Goal: Information Seeking & Learning: Check status

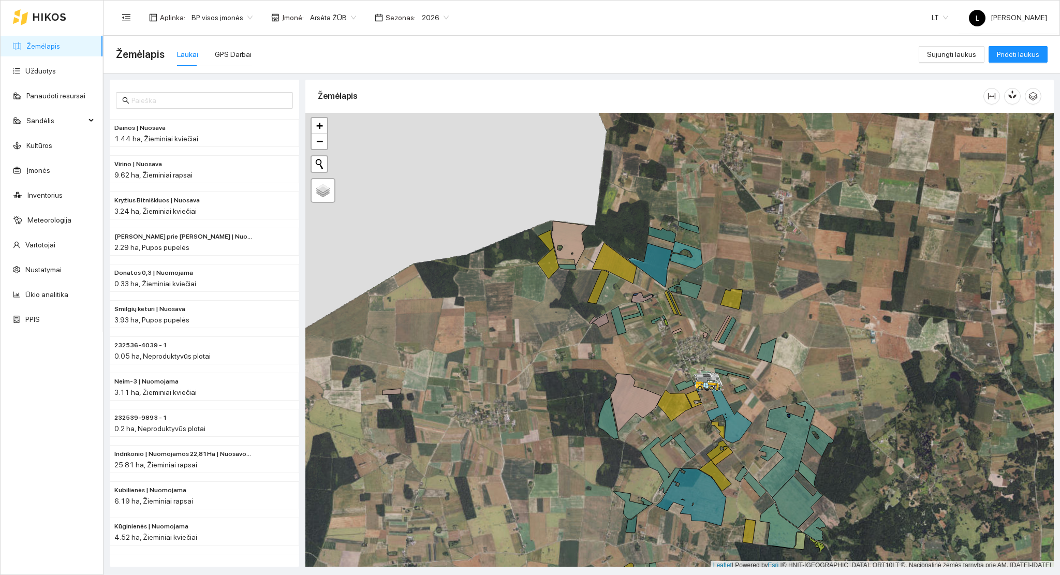
scroll to position [3, 0]
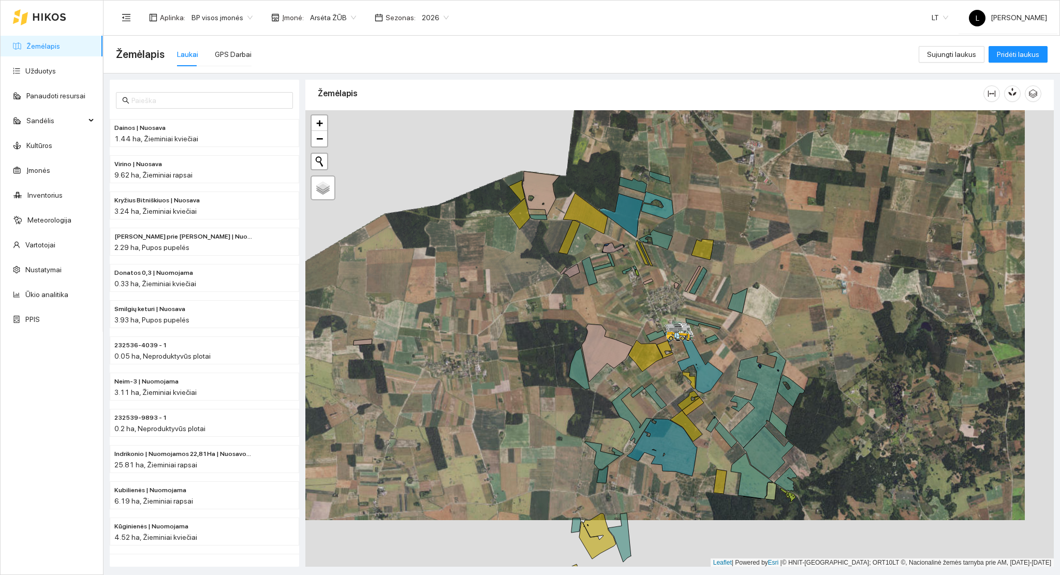
drag, startPoint x: 735, startPoint y: 404, endPoint x: 704, endPoint y: 351, distance: 61.5
click at [704, 352] on div at bounding box center [679, 338] width 748 height 457
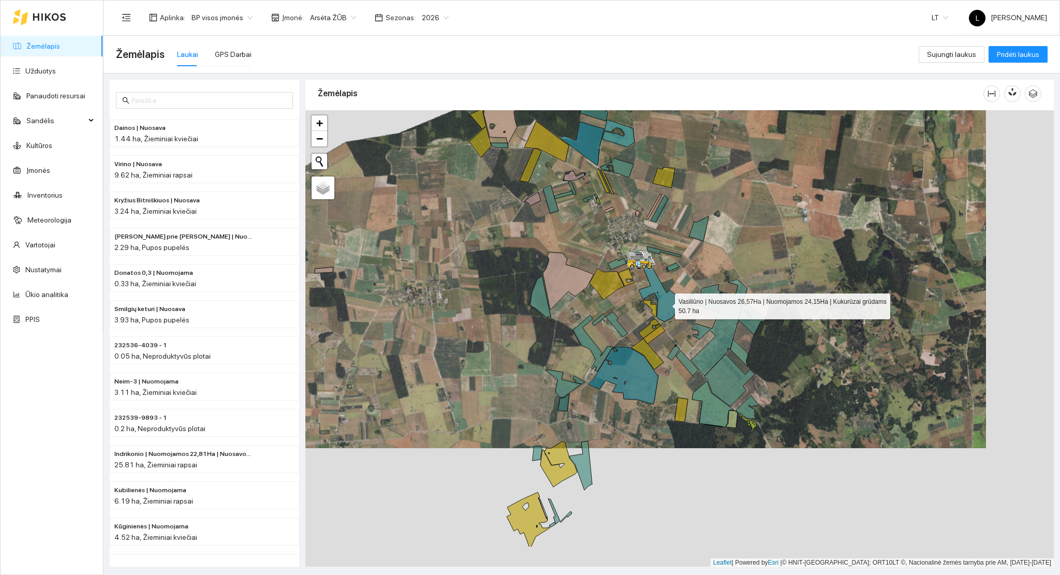
drag, startPoint x: 703, startPoint y: 372, endPoint x: 665, endPoint y: 303, distance: 79.0
click at [665, 303] on icon at bounding box center [655, 287] width 58 height 70
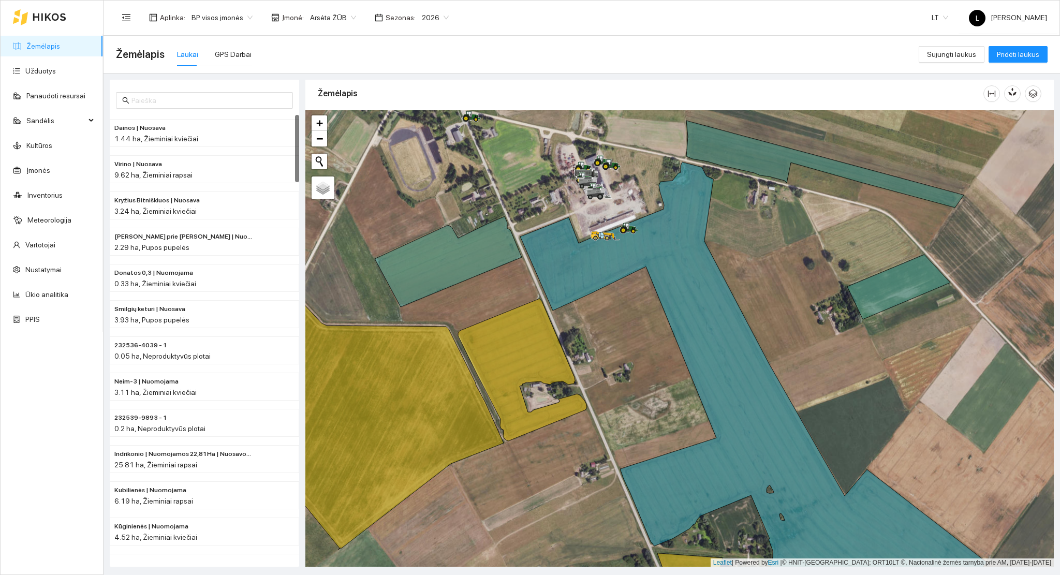
drag, startPoint x: 528, startPoint y: 260, endPoint x: 503, endPoint y: 183, distance: 81.2
click at [507, 191] on div at bounding box center [679, 338] width 748 height 457
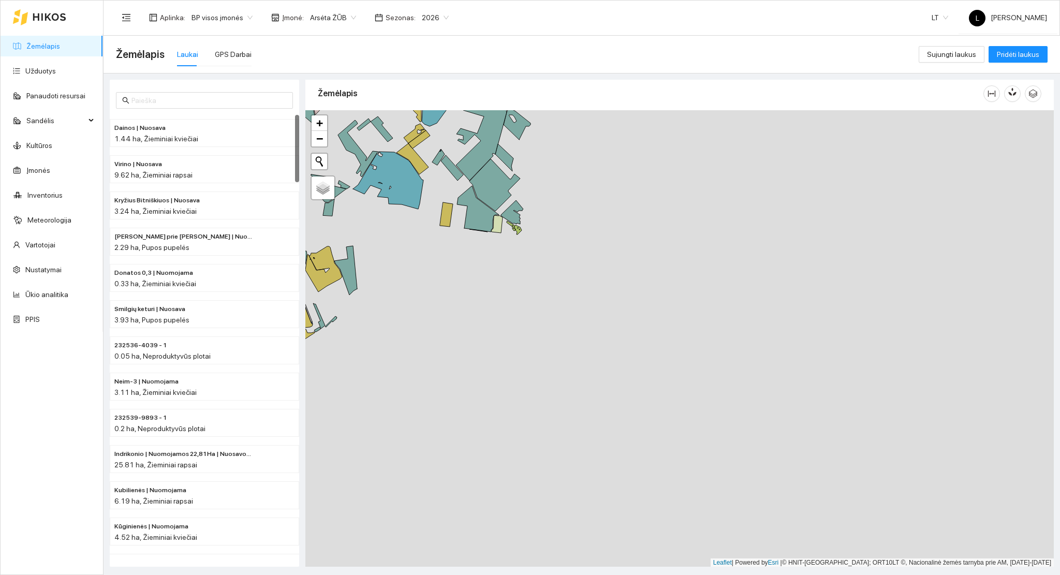
drag, startPoint x: 508, startPoint y: 204, endPoint x: 577, endPoint y: 283, distance: 104.2
click at [576, 282] on div at bounding box center [679, 338] width 748 height 457
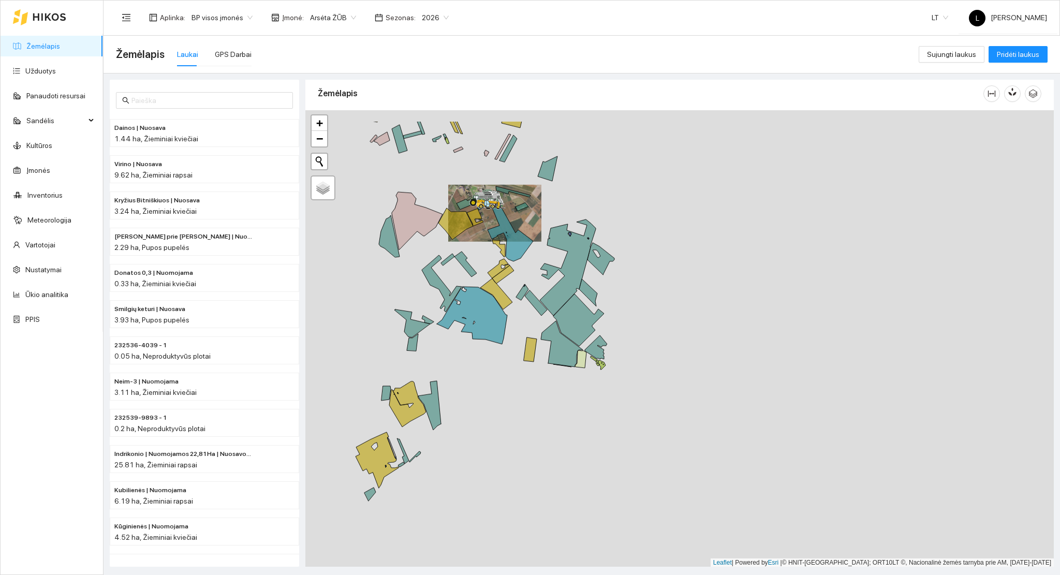
drag, startPoint x: 594, startPoint y: 279, endPoint x: 602, endPoint y: 315, distance: 36.8
click at [602, 315] on div at bounding box center [679, 338] width 748 height 457
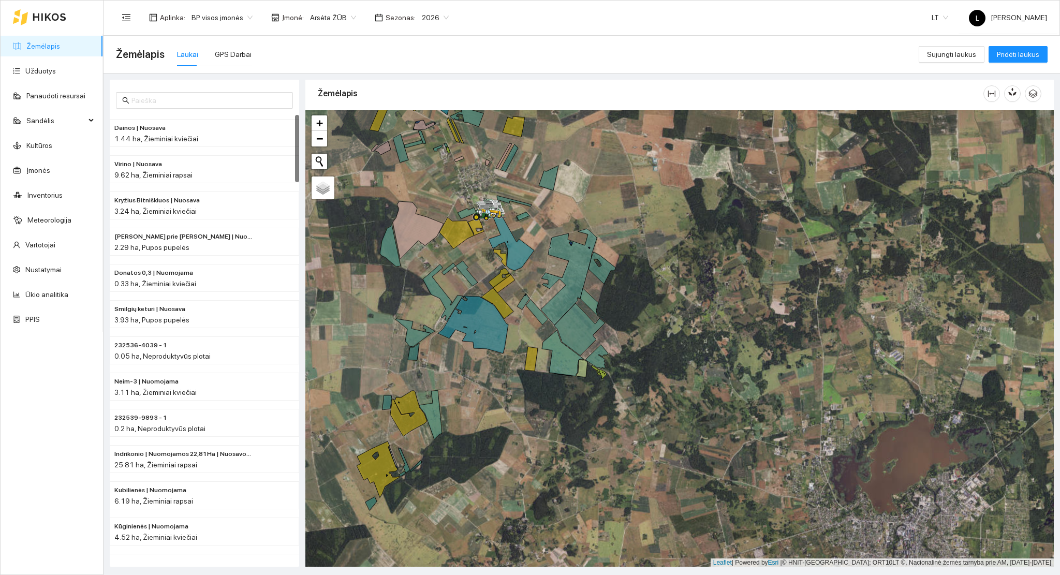
click at [515, 394] on div at bounding box center [679, 338] width 748 height 457
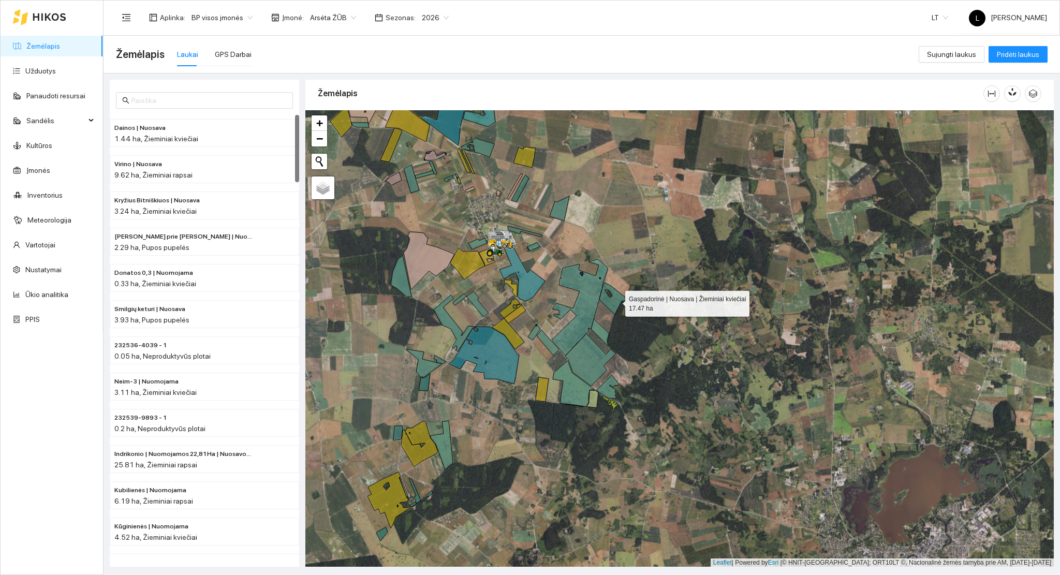
click at [616, 302] on icon at bounding box center [612, 299] width 27 height 32
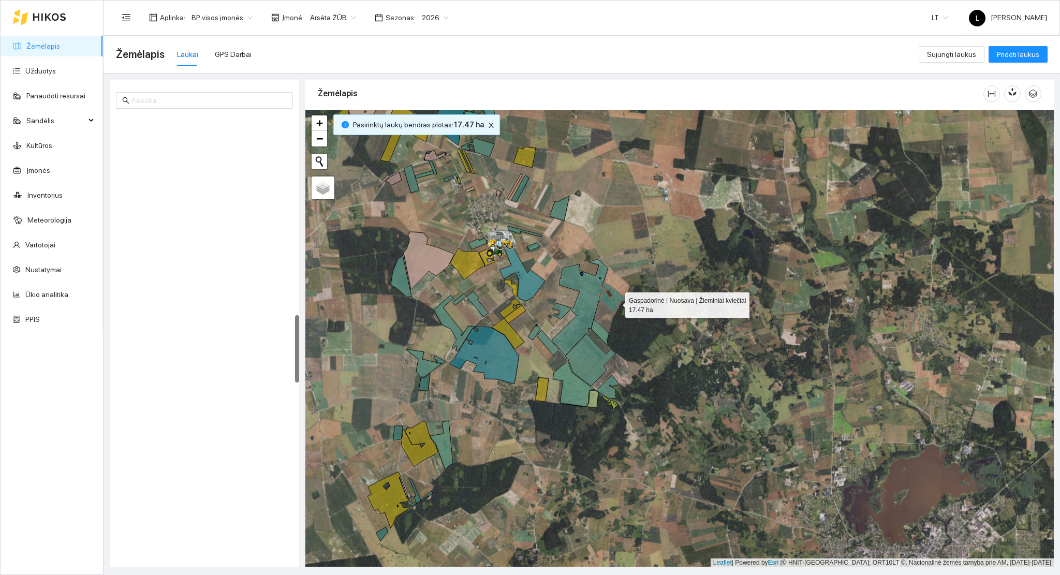
scroll to position [1302, 0]
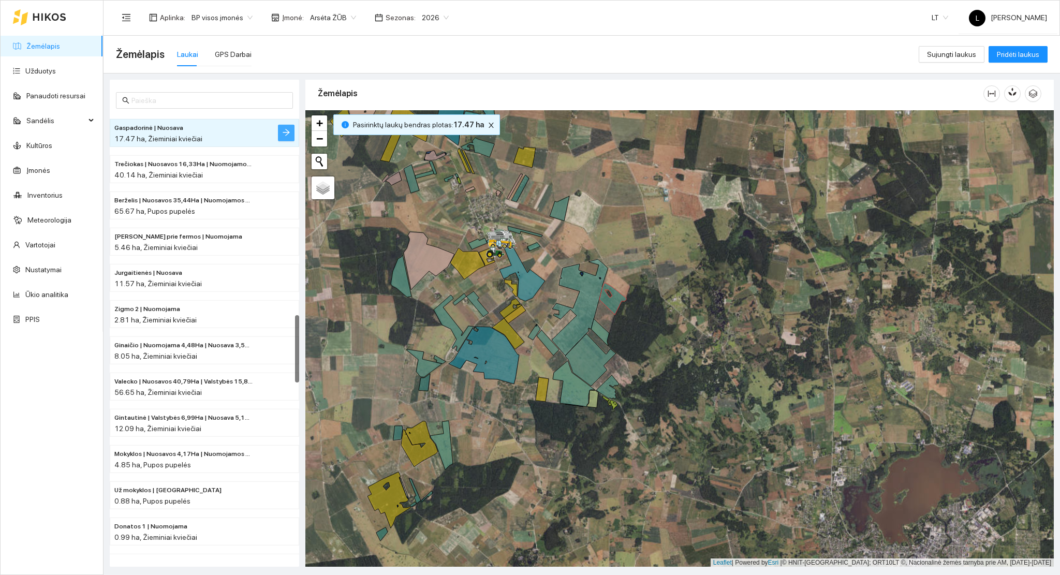
click at [282, 135] on icon "arrow-right" at bounding box center [286, 132] width 8 height 8
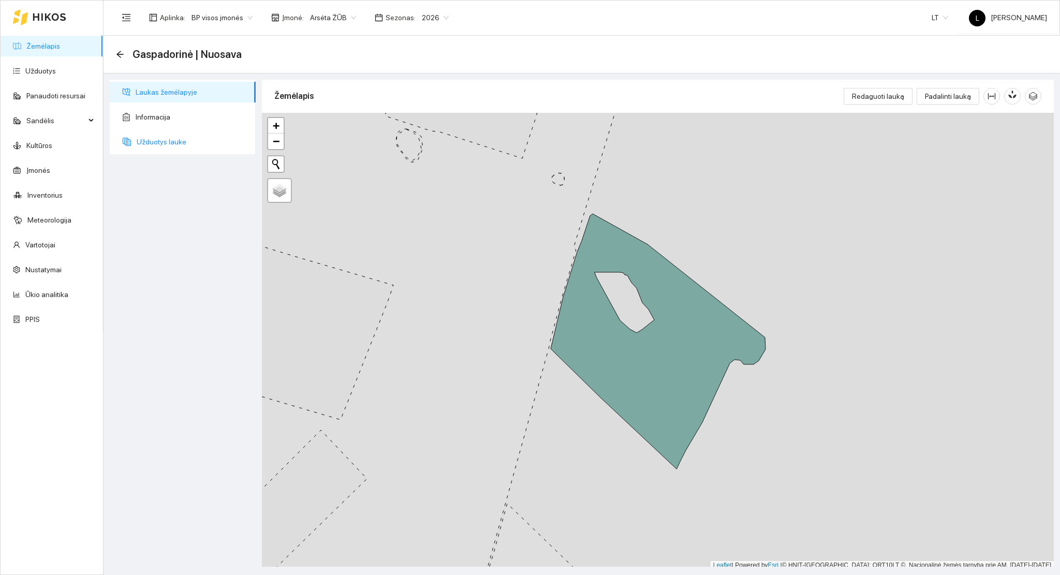
click at [155, 138] on span "Užduotys lauke" at bounding box center [192, 141] width 111 height 21
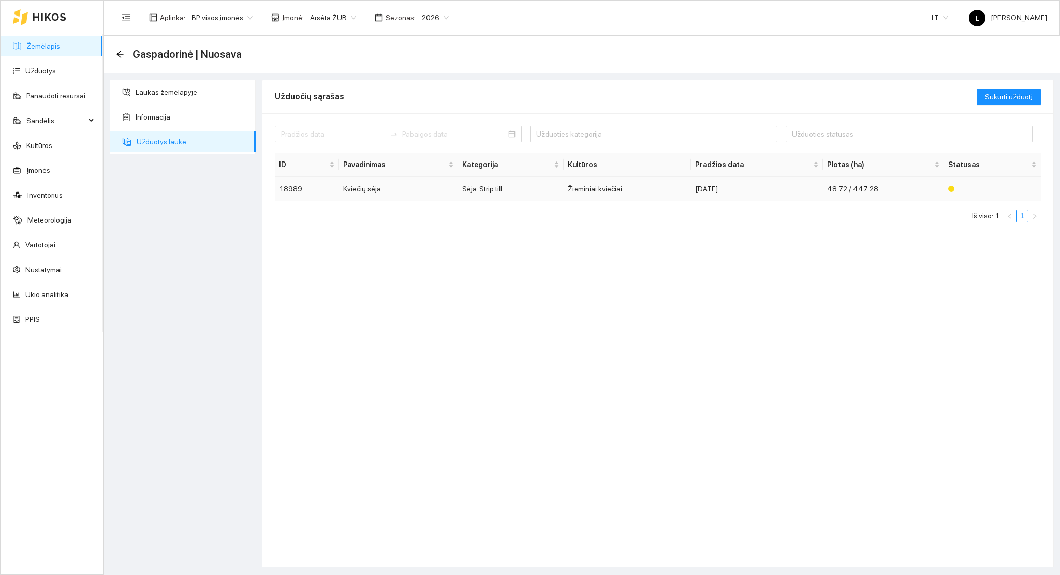
click at [515, 191] on td "Sėja. Strip till" at bounding box center [511, 189] width 106 height 24
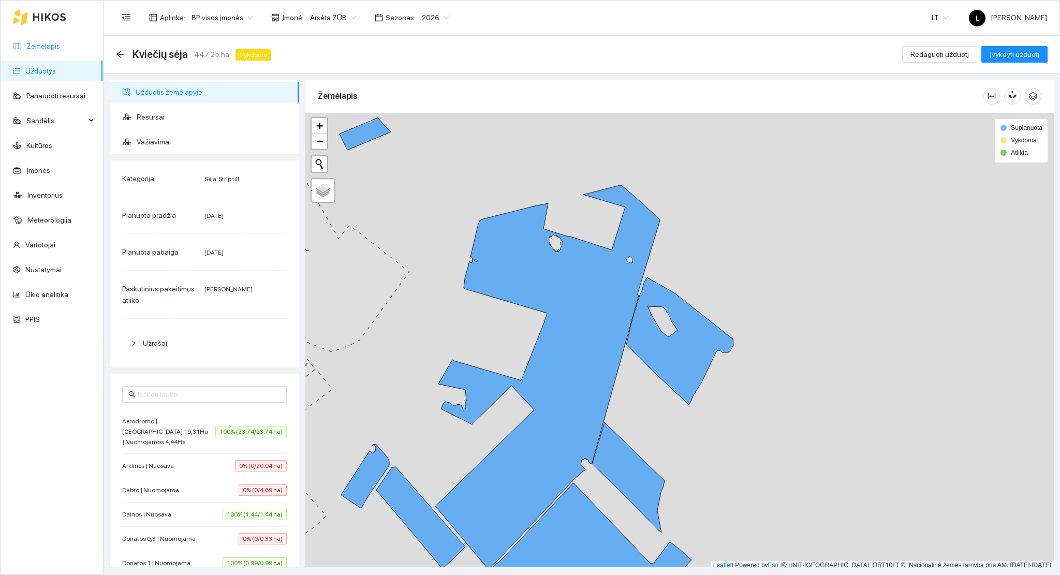
click at [53, 42] on link "Žemėlapis" at bounding box center [43, 46] width 34 height 8
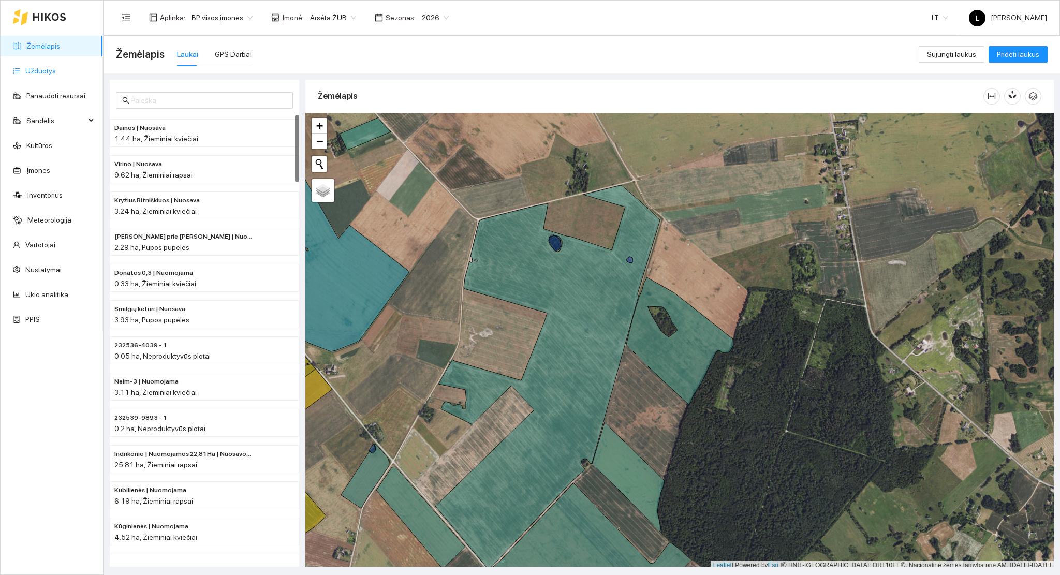
click at [34, 67] on link "Užduotys" at bounding box center [40, 71] width 31 height 8
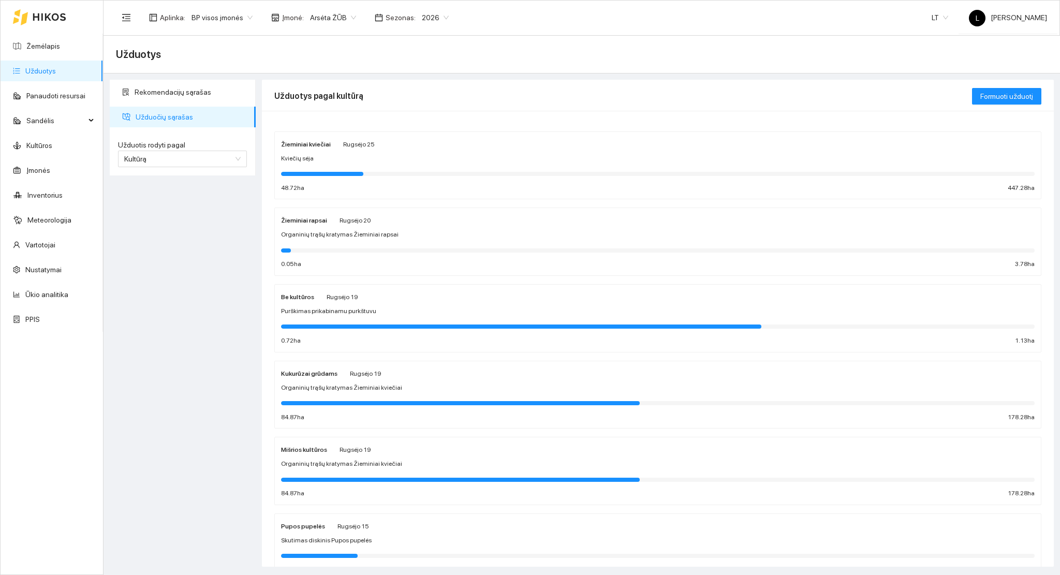
click at [382, 163] on div "Kviečių sėja" at bounding box center [658, 159] width 754 height 10
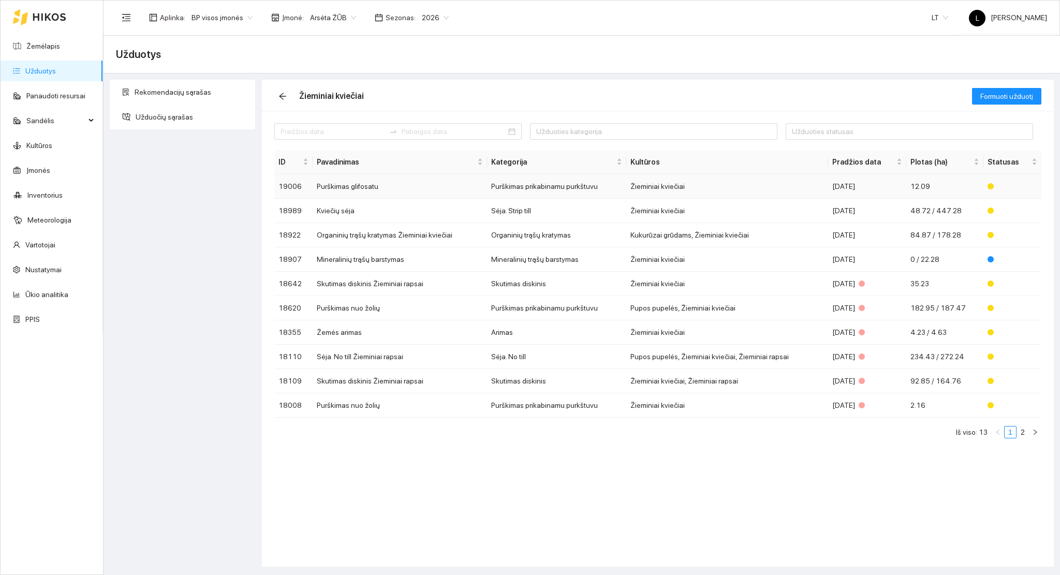
click at [395, 178] on td "Purškimas glifosatu" at bounding box center [400, 186] width 174 height 24
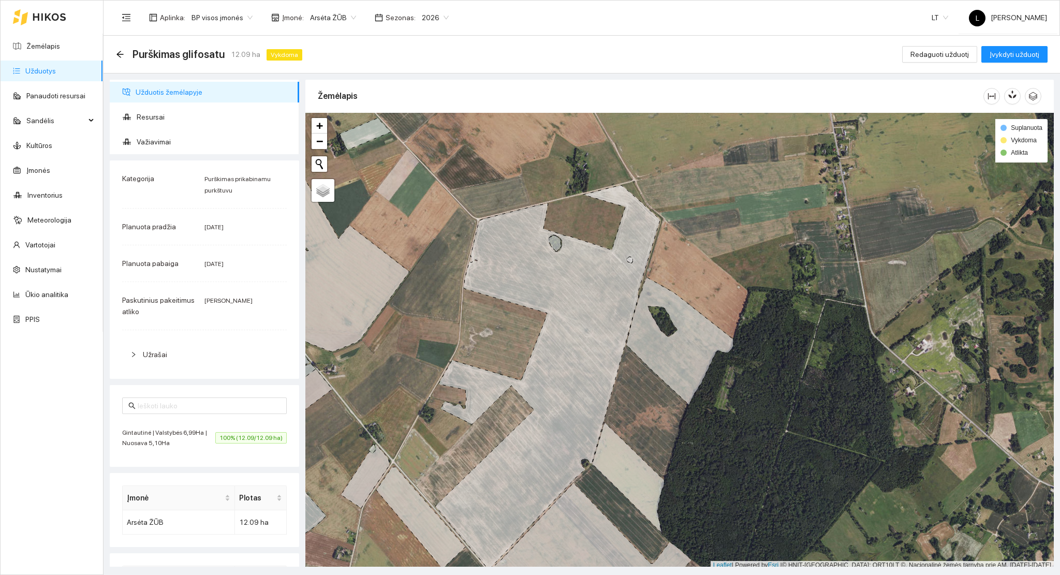
scroll to position [3, 0]
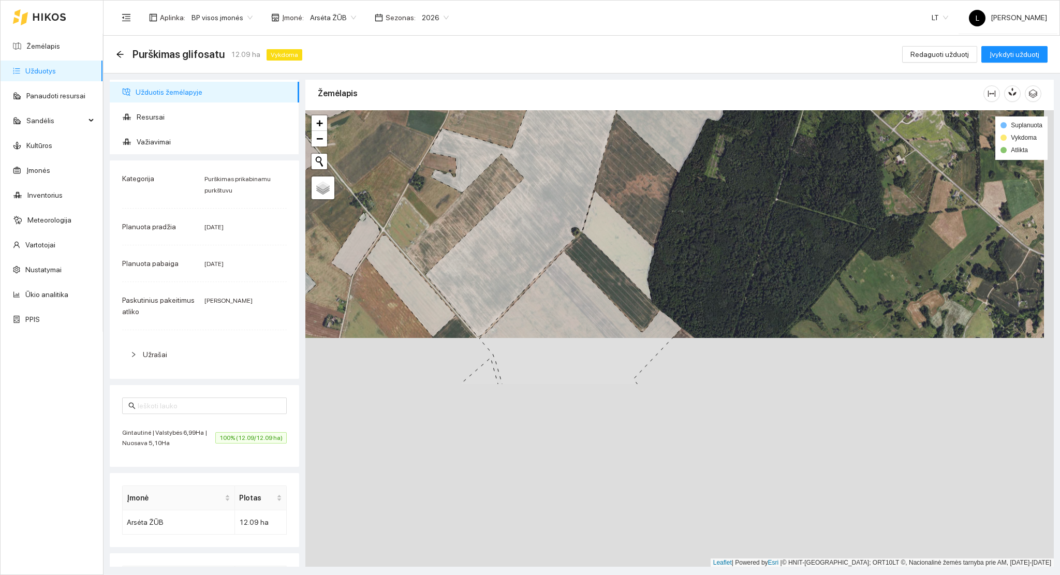
drag, startPoint x: 528, startPoint y: 294, endPoint x: 525, endPoint y: 247, distance: 46.7
click at [525, 247] on icon at bounding box center [537, 144] width 225 height 383
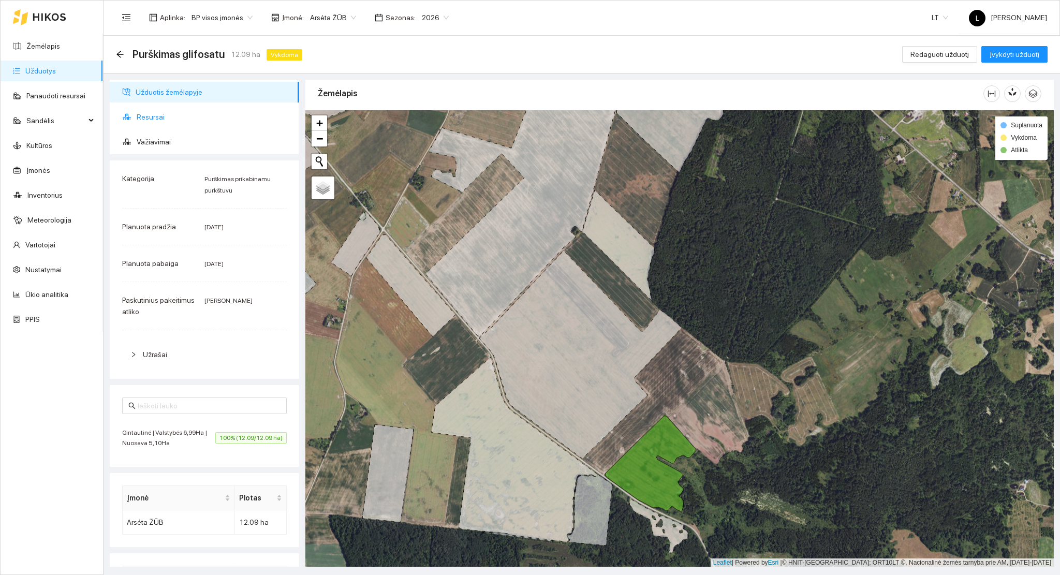
click at [156, 108] on span "Resursai" at bounding box center [214, 117] width 154 height 21
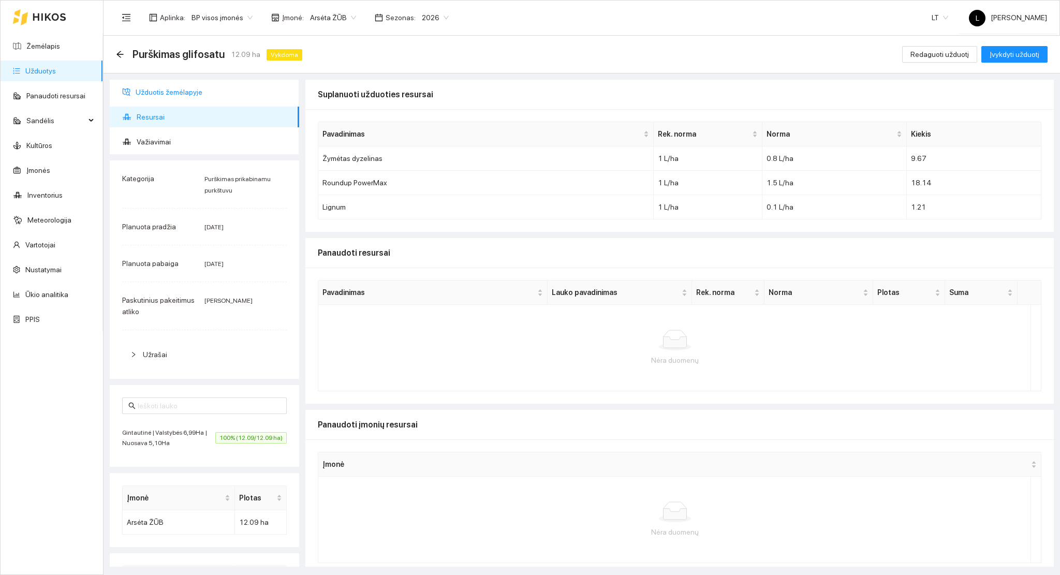
click at [191, 85] on span "Užduotis žemėlapyje" at bounding box center [213, 92] width 155 height 21
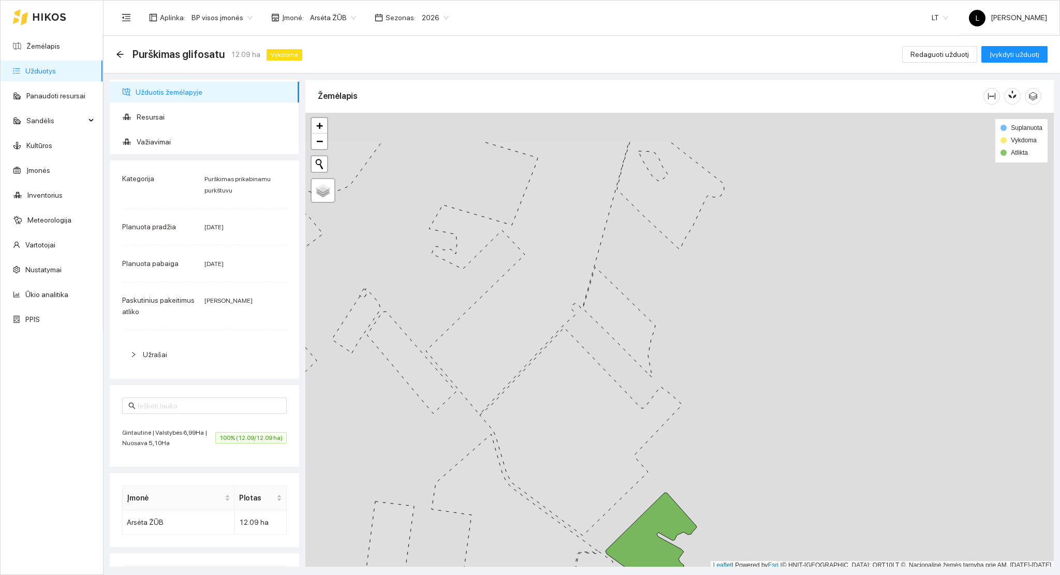
scroll to position [3, 0]
drag, startPoint x: 709, startPoint y: 296, endPoint x: 707, endPoint y: 390, distance: 94.2
click at [707, 390] on div at bounding box center [679, 338] width 748 height 457
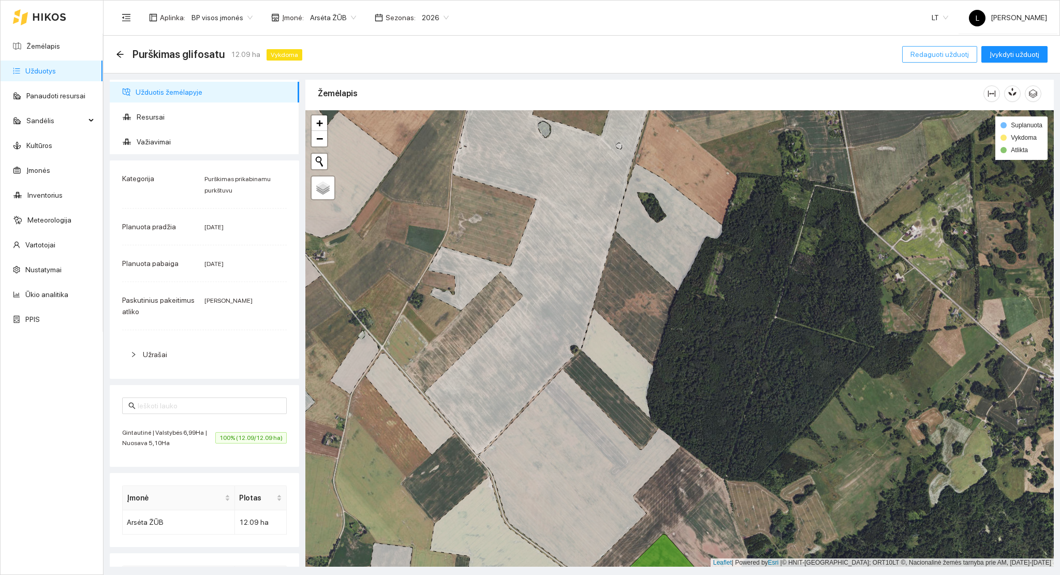
click at [946, 55] on span "Redaguoti užduotį" at bounding box center [939, 54] width 58 height 11
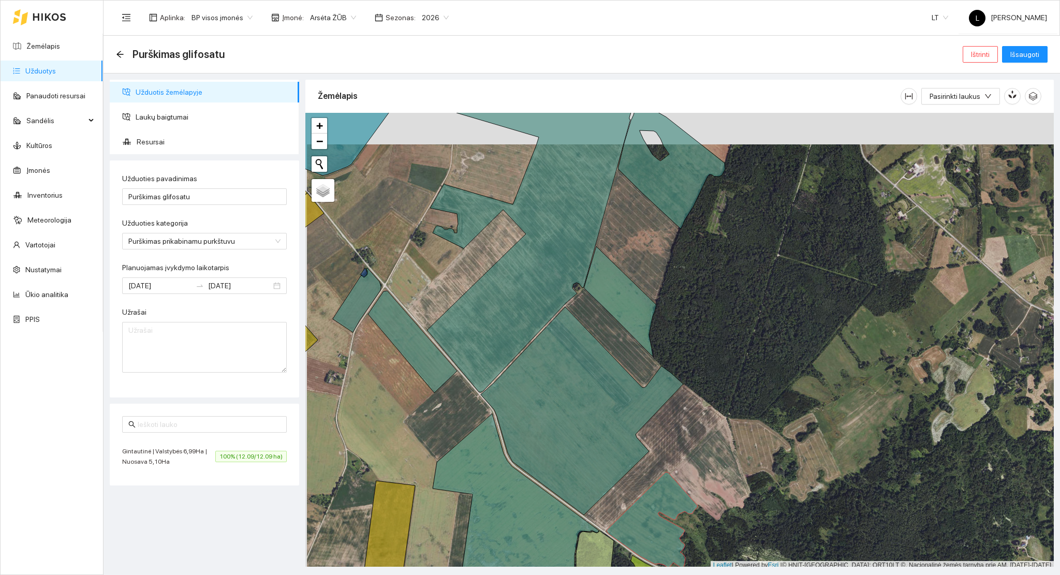
scroll to position [3, 0]
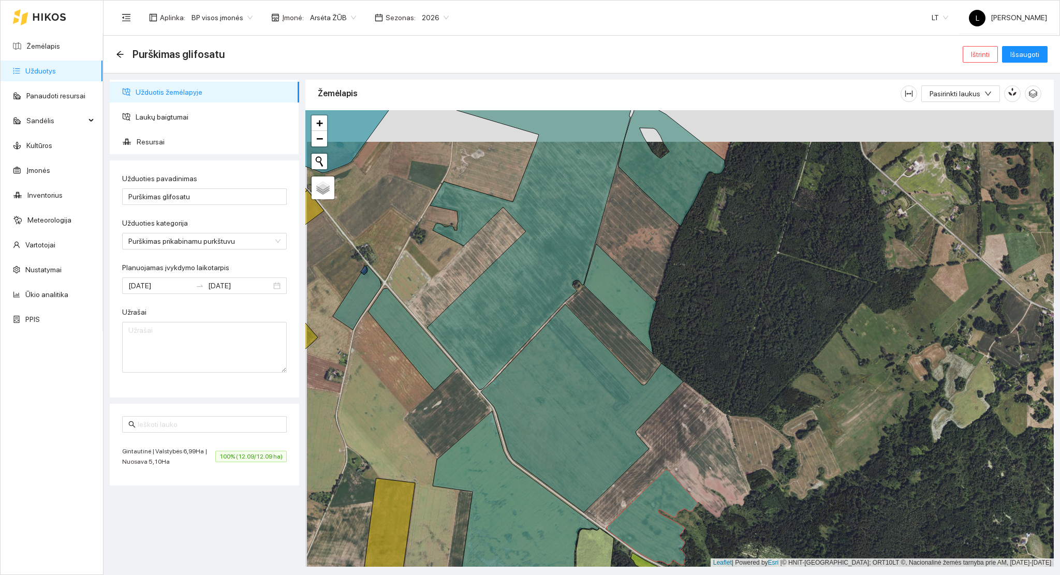
drag, startPoint x: 641, startPoint y: 241, endPoint x: 639, endPoint y: 259, distance: 18.7
click at [641, 250] on div at bounding box center [679, 338] width 748 height 457
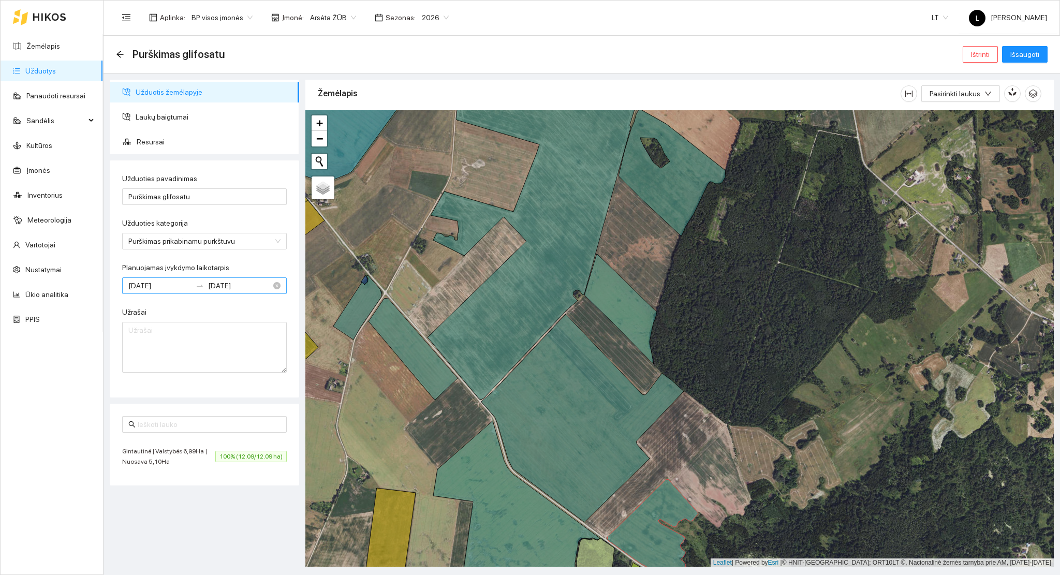
click at [247, 283] on input "[DATE]" at bounding box center [239, 285] width 63 height 11
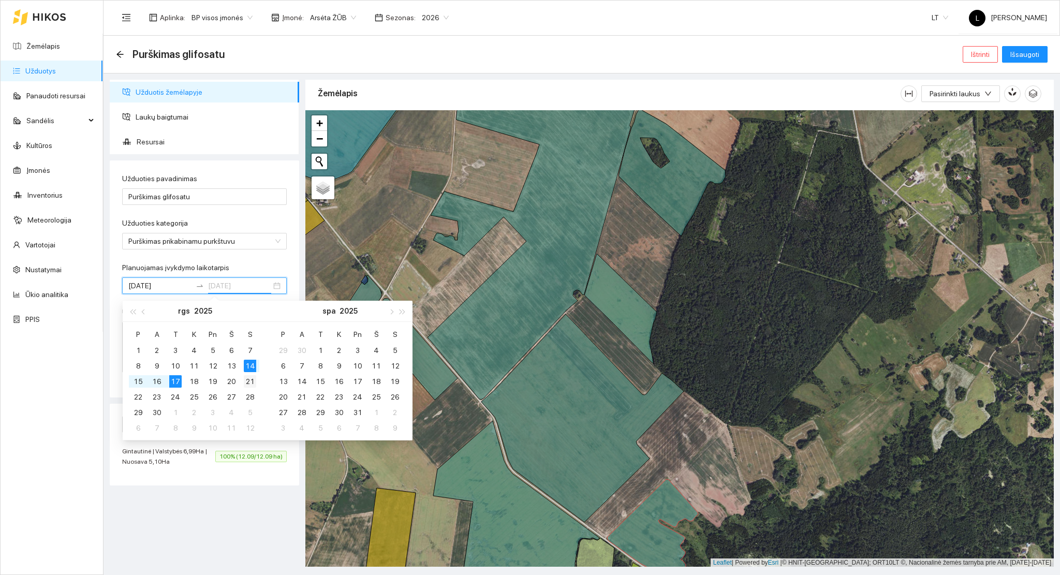
type input "[DATE]"
click at [250, 382] on div "21" at bounding box center [250, 381] width 12 height 12
click at [250, 366] on div "14" at bounding box center [250, 366] width 12 height 12
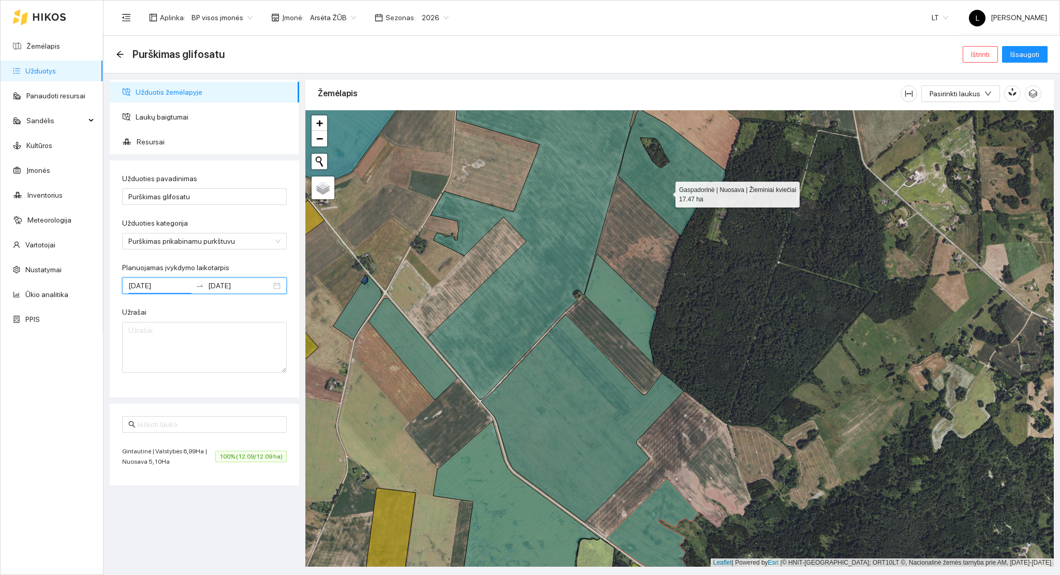
click at [666, 192] on icon at bounding box center [671, 172] width 107 height 127
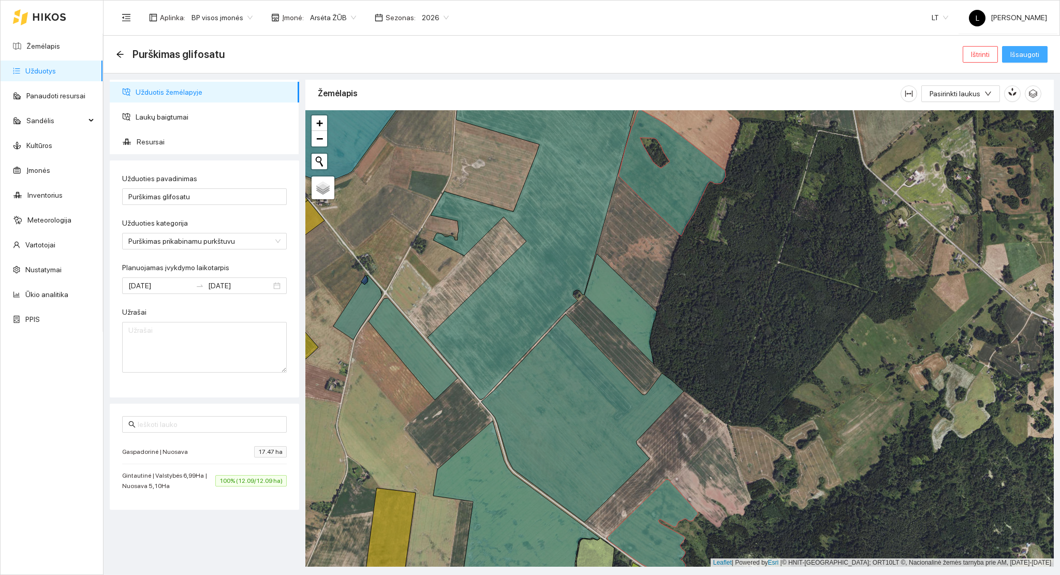
click at [1017, 57] on span "Išsaugoti" at bounding box center [1024, 54] width 29 height 11
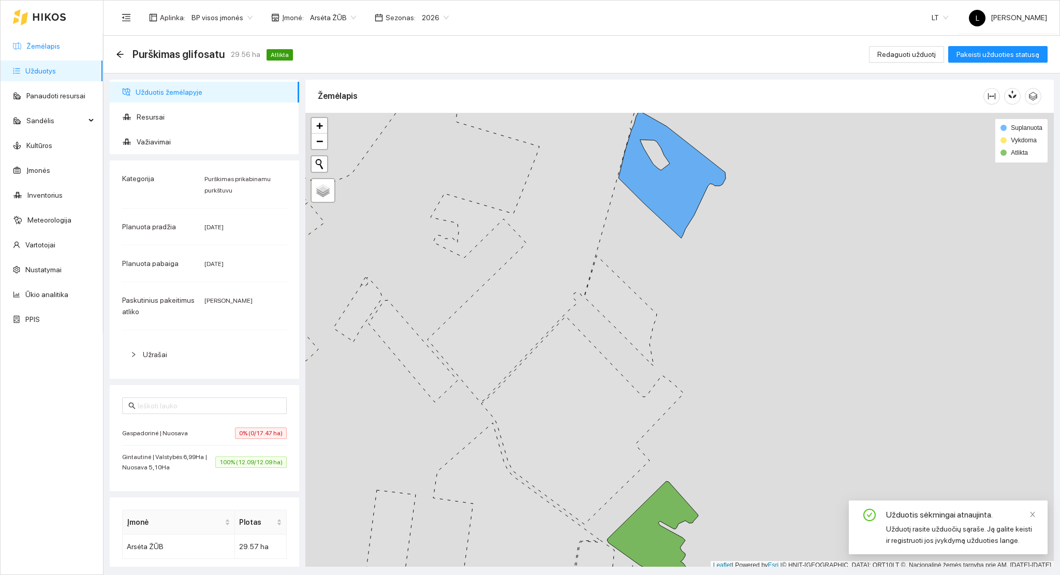
click at [54, 43] on link "Žemėlapis" at bounding box center [43, 46] width 34 height 8
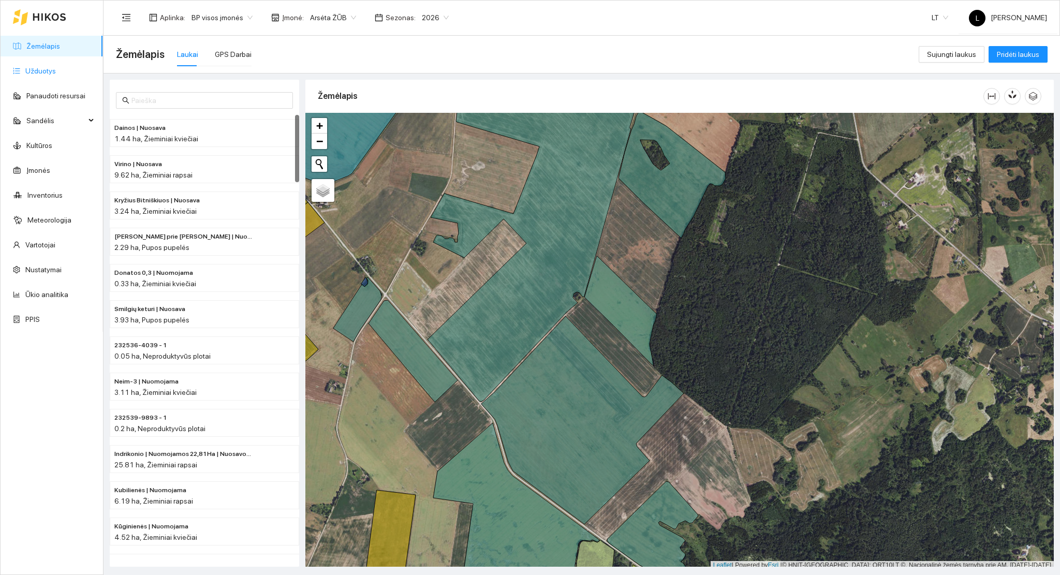
click at [29, 68] on link "Užduotys" at bounding box center [40, 71] width 31 height 8
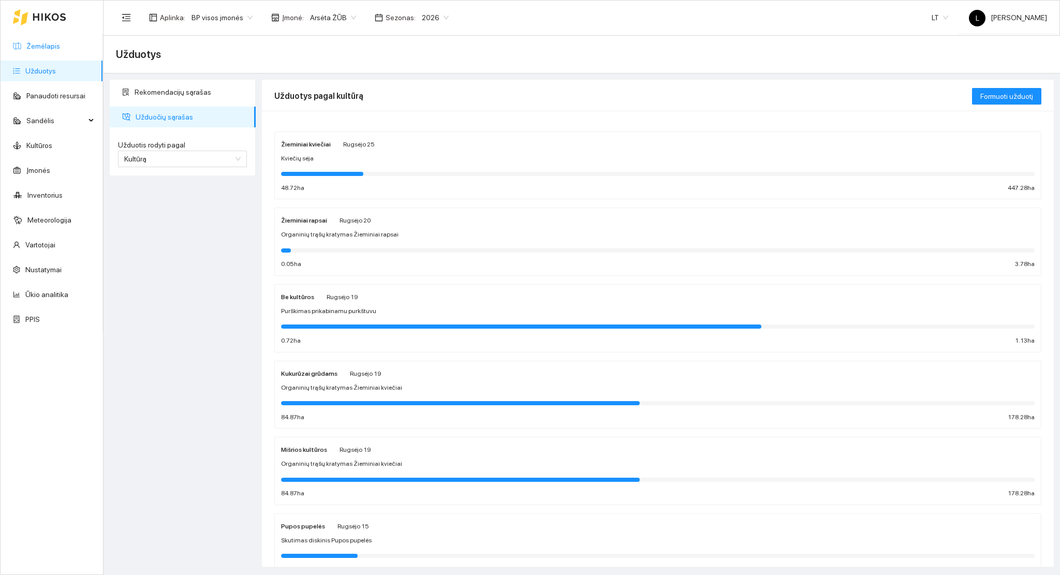
click at [36, 43] on link "Žemėlapis" at bounding box center [43, 46] width 34 height 8
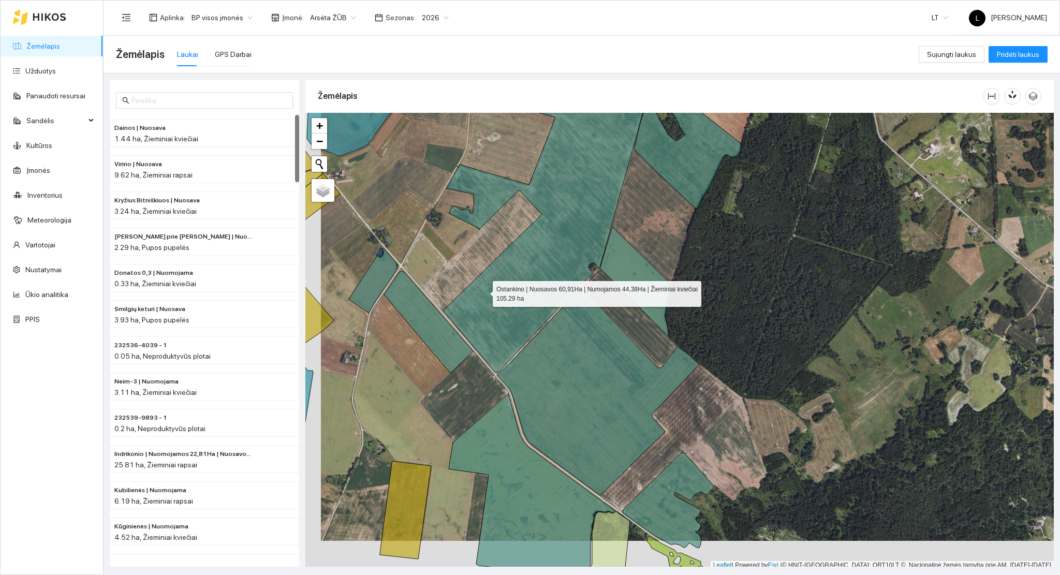
scroll to position [3, 0]
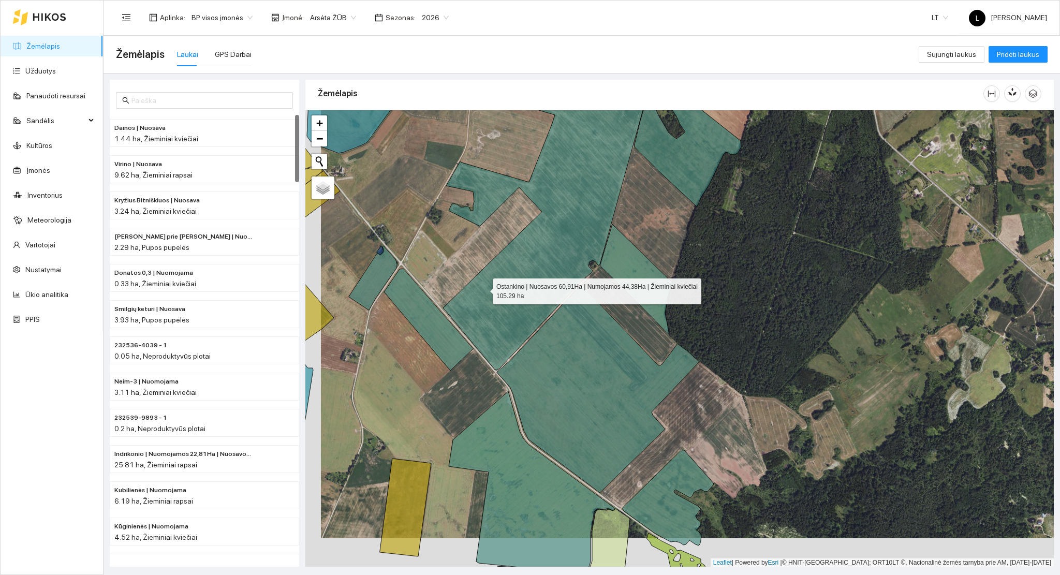
drag, startPoint x: 476, startPoint y: 303, endPoint x: 509, endPoint y: 215, distance: 94.0
click at [507, 194] on icon at bounding box center [553, 202] width 221 height 336
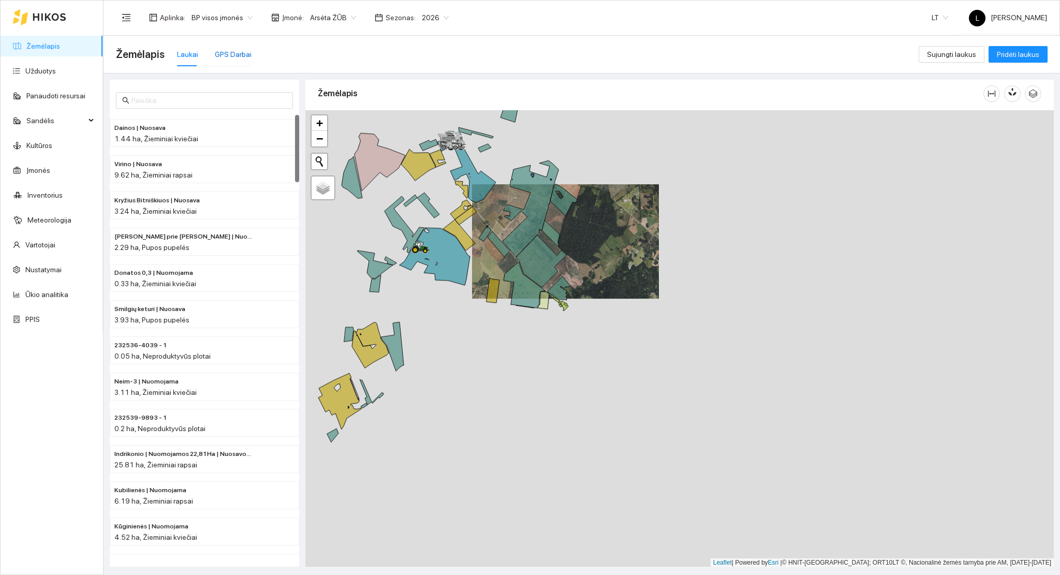
click at [234, 52] on div "GPS Darbai" at bounding box center [233, 54] width 37 height 11
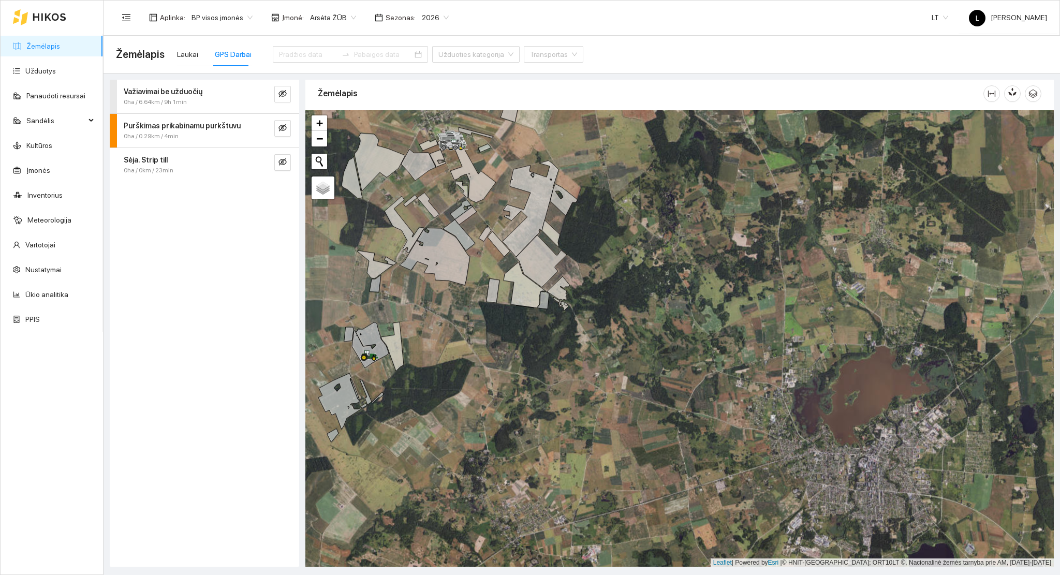
drag, startPoint x: 523, startPoint y: 317, endPoint x: 545, endPoint y: 353, distance: 42.5
click at [545, 353] on div at bounding box center [679, 338] width 748 height 457
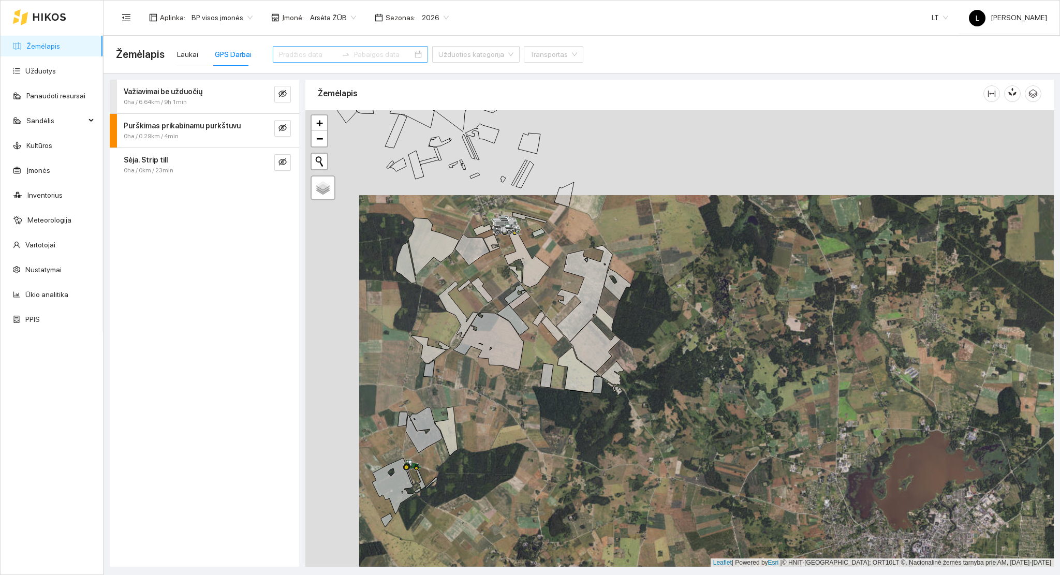
click at [301, 51] on input at bounding box center [308, 54] width 58 height 11
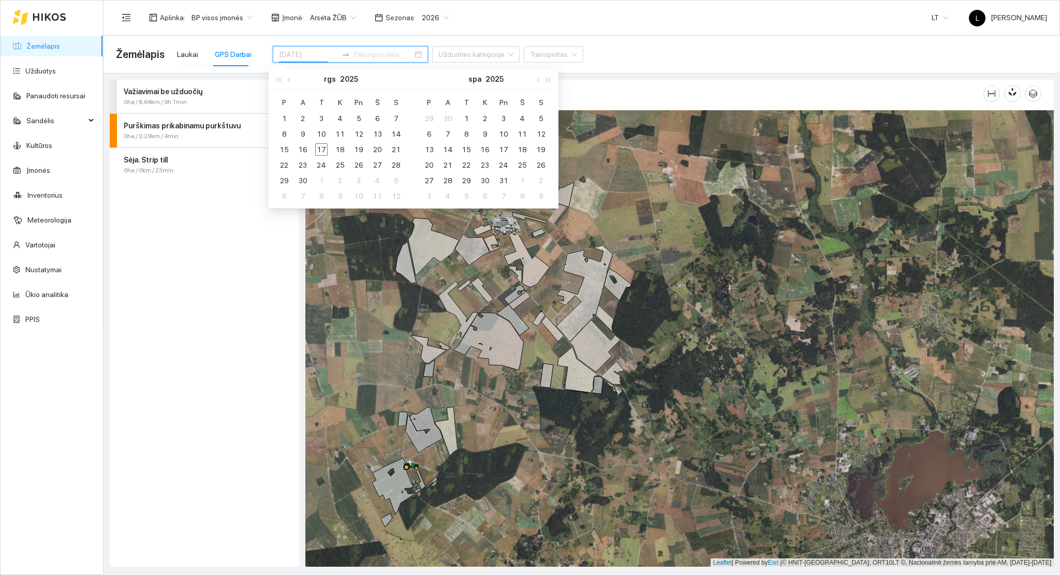
type input "[DATE]"
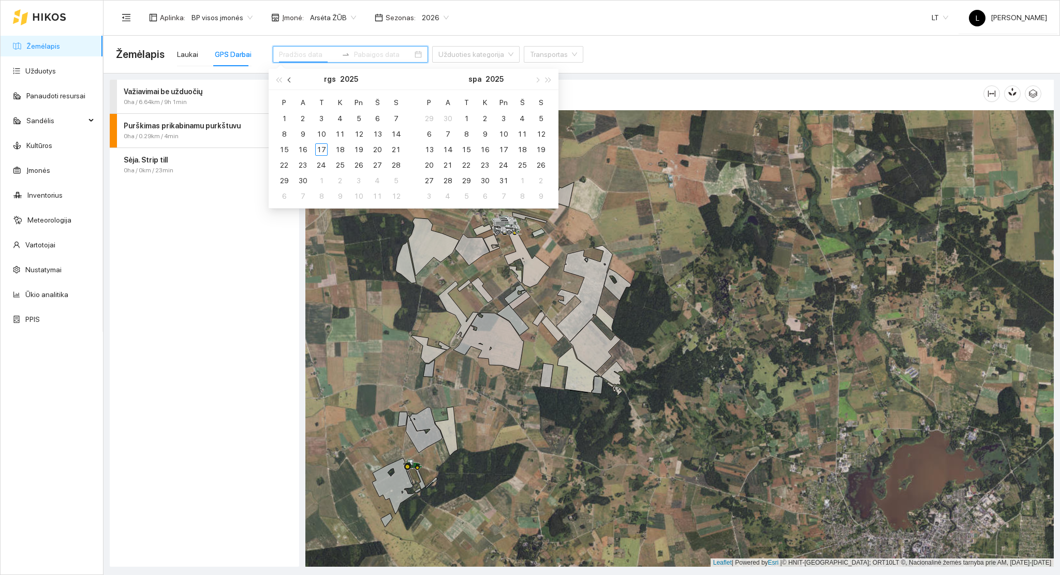
click at [293, 79] on button "button" at bounding box center [289, 79] width 11 height 21
type input "[DATE]"
drag, startPoint x: 283, startPoint y: 179, endPoint x: 337, endPoint y: 186, distance: 54.2
click at [286, 181] on div "25" at bounding box center [284, 180] width 12 height 12
type input "[DATE]"
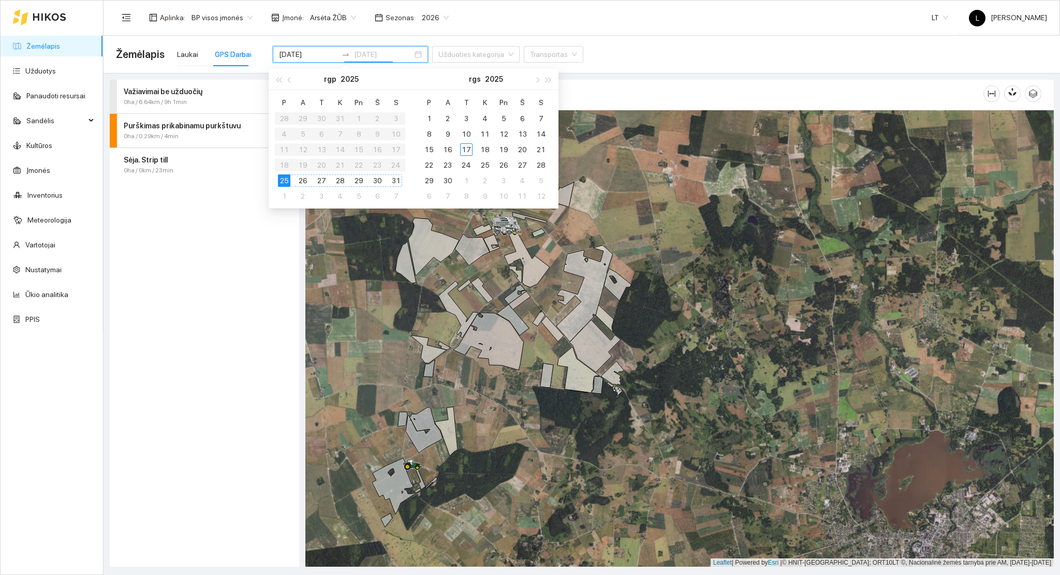
click at [396, 176] on div "31" at bounding box center [396, 180] width 12 height 12
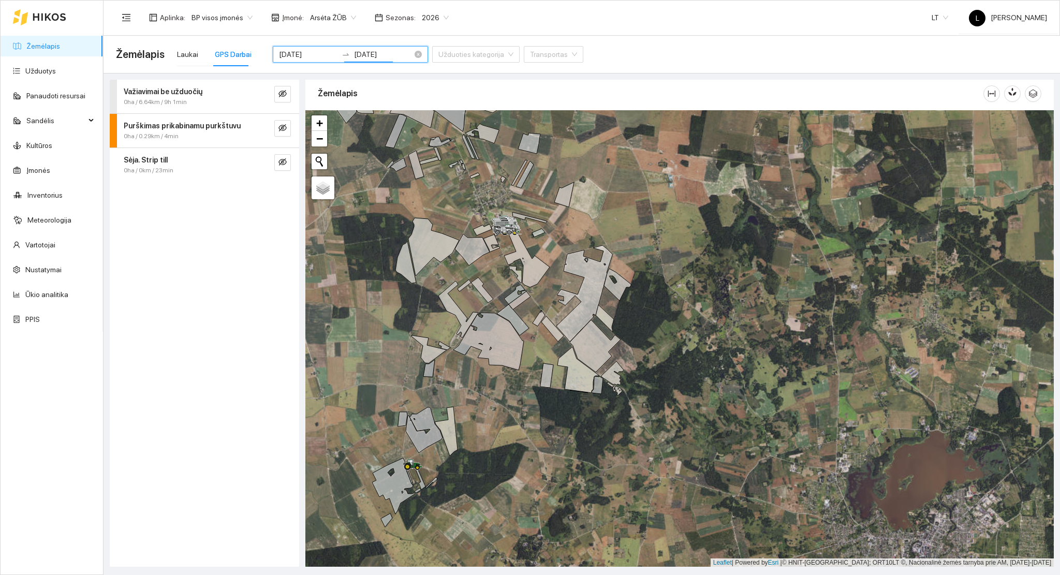
click at [307, 58] on input "[DATE]" at bounding box center [308, 54] width 58 height 11
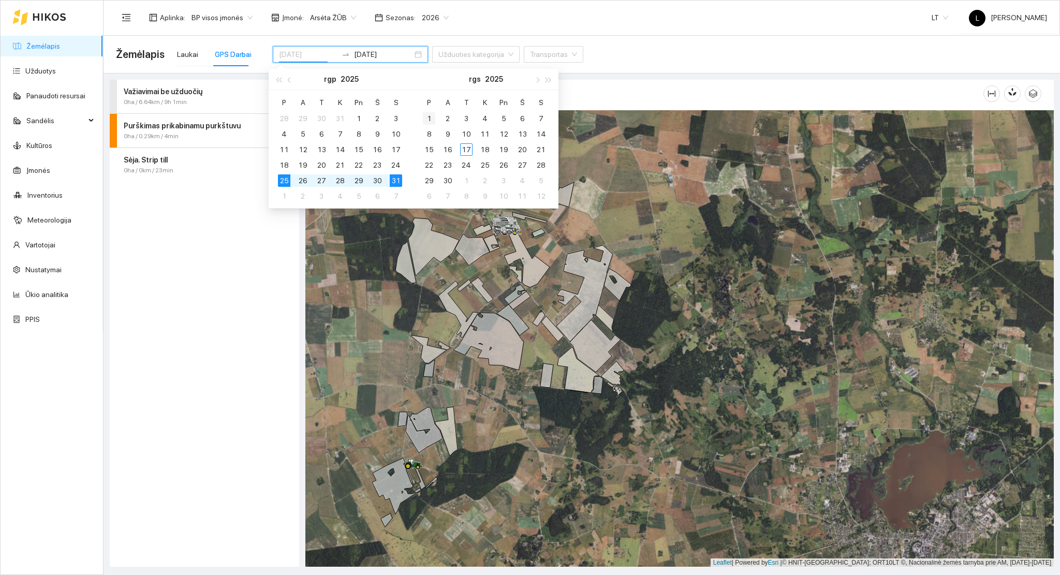
type input "[DATE]"
click at [425, 118] on div "1" at bounding box center [429, 118] width 12 height 12
type input "[DATE]"
click at [392, 119] on div "7" at bounding box center [396, 118] width 12 height 12
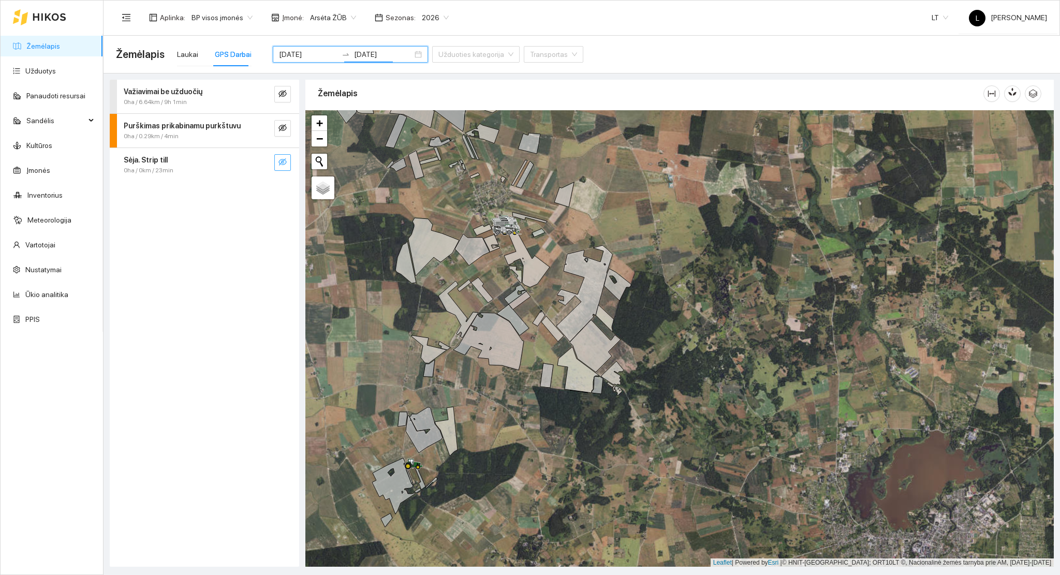
click at [279, 160] on icon "eye-invisible" at bounding box center [282, 162] width 8 height 8
click at [280, 164] on icon "eye" at bounding box center [282, 162] width 8 height 6
click at [365, 58] on input "[DATE]" at bounding box center [383, 54] width 58 height 11
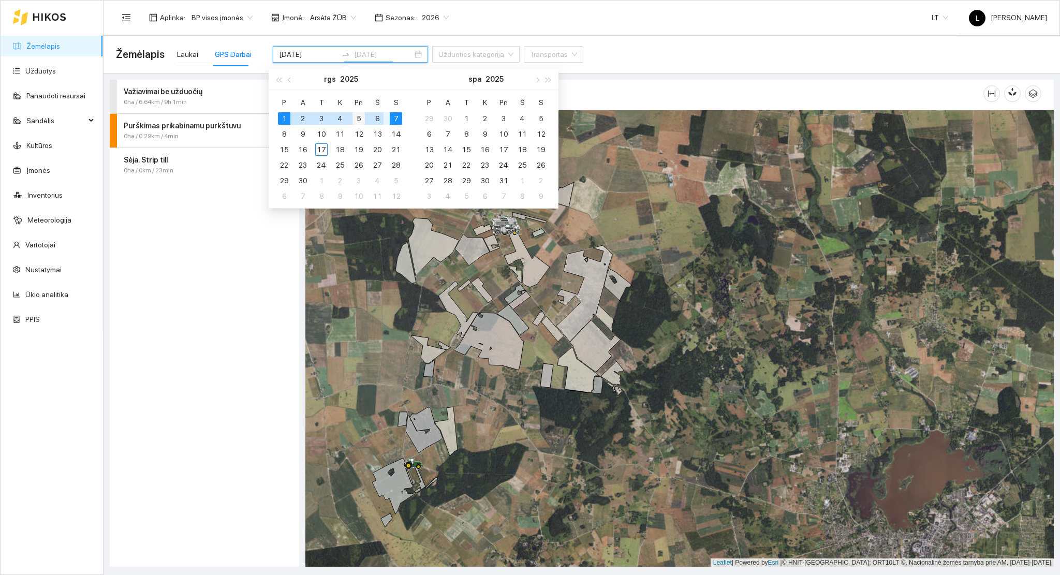
type input "[DATE]"
click at [363, 120] on div "5" at bounding box center [358, 118] width 12 height 12
click at [284, 116] on div "1" at bounding box center [284, 118] width 12 height 12
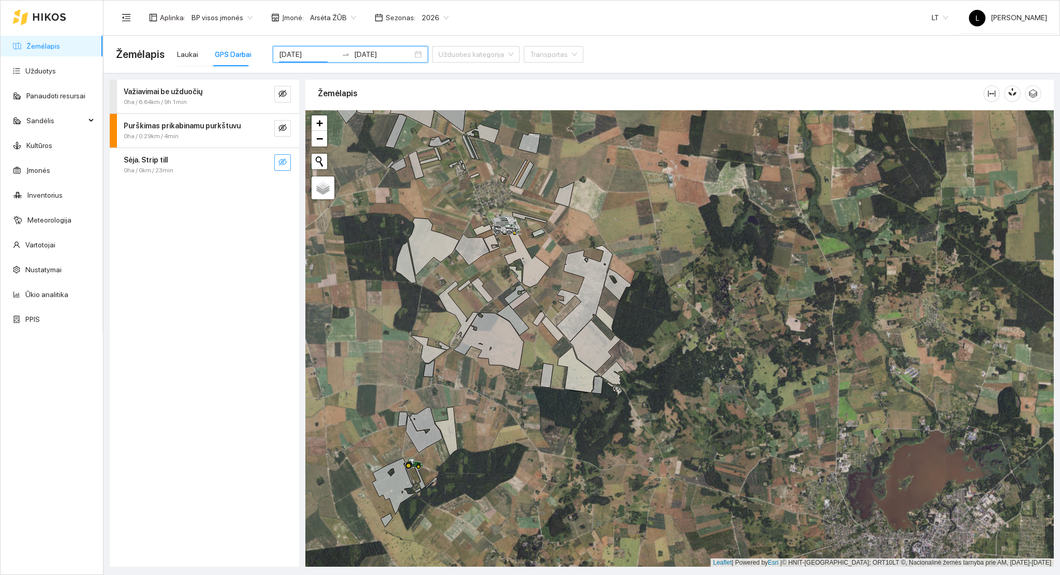
click at [283, 161] on icon "eye-invisible" at bounding box center [282, 161] width 8 height 7
click at [282, 161] on icon "eye" at bounding box center [282, 162] width 8 height 6
click at [279, 121] on button "button" at bounding box center [282, 128] width 17 height 17
click at [281, 131] on icon "eye" at bounding box center [282, 128] width 8 height 8
click at [284, 161] on icon "eye-invisible" at bounding box center [283, 162] width 2 height 2
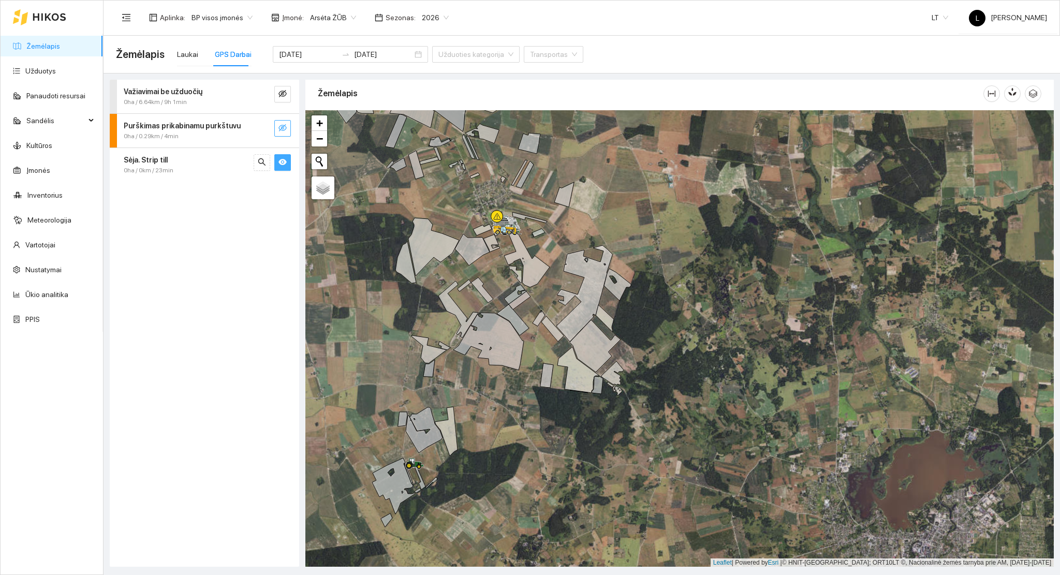
click at [283, 161] on icon "eye" at bounding box center [282, 162] width 8 height 6
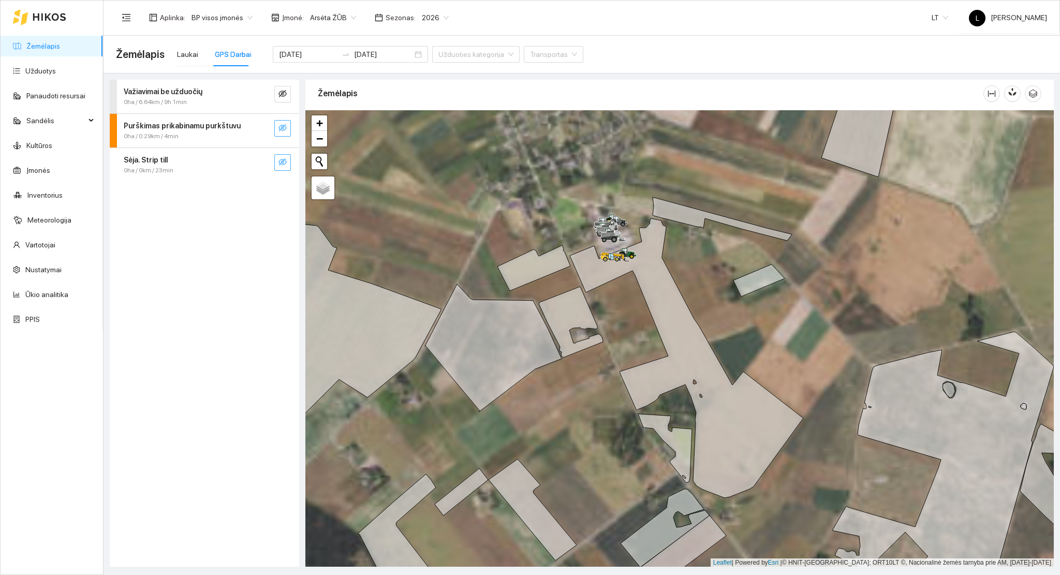
drag, startPoint x: 509, startPoint y: 228, endPoint x: 564, endPoint y: 252, distance: 60.3
click at [564, 252] on div at bounding box center [679, 338] width 748 height 457
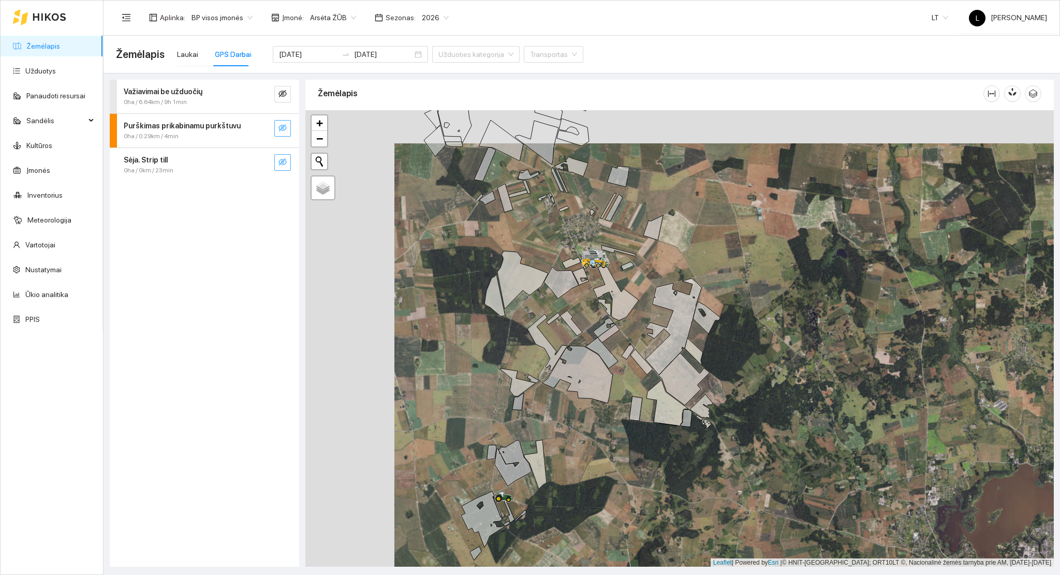
click at [284, 166] on icon "eye-invisible" at bounding box center [282, 162] width 8 height 8
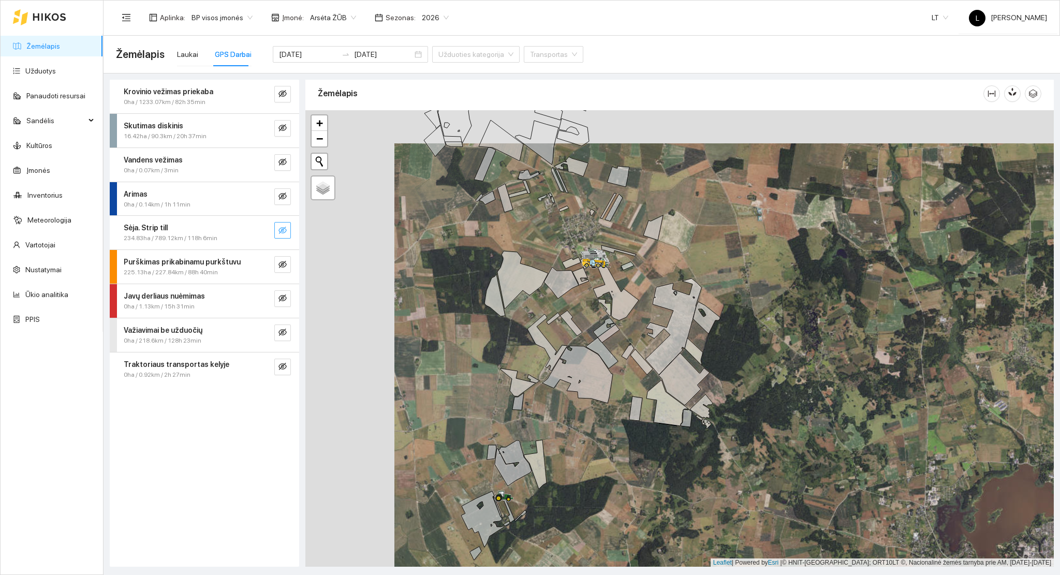
click at [286, 227] on icon "eye-invisible" at bounding box center [282, 230] width 8 height 8
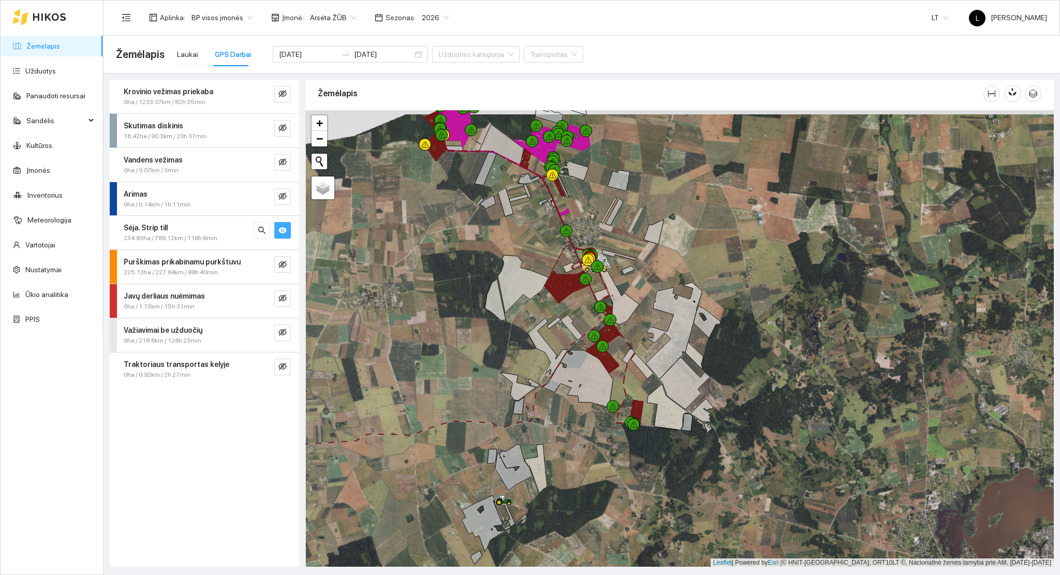
drag, startPoint x: 544, startPoint y: 298, endPoint x: 544, endPoint y: 381, distance: 83.3
click at [545, 381] on div at bounding box center [679, 338] width 748 height 457
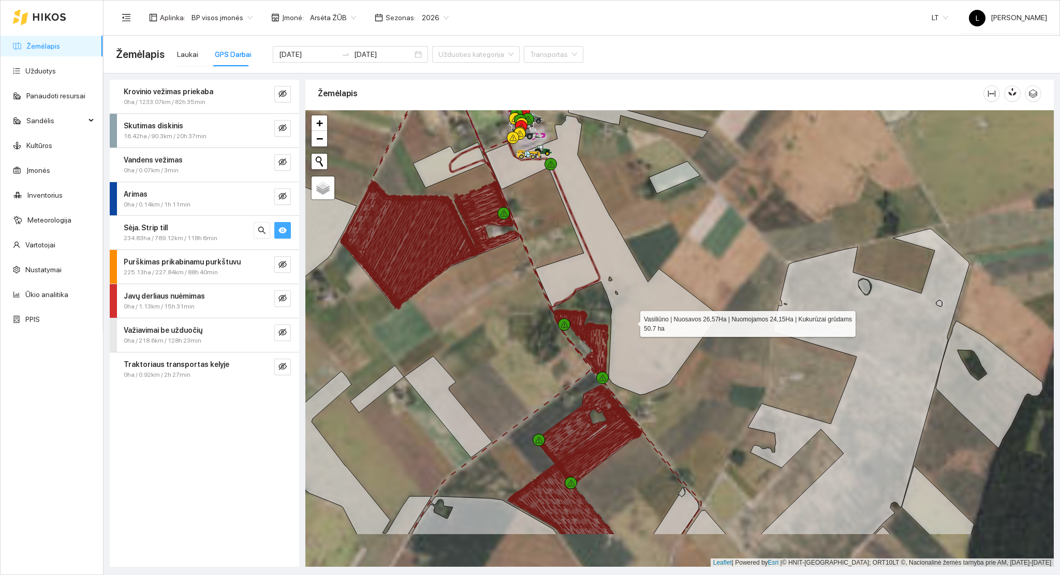
drag, startPoint x: 624, startPoint y: 350, endPoint x: 631, endPoint y: 322, distance: 29.2
click at [631, 322] on icon at bounding box center [601, 254] width 233 height 279
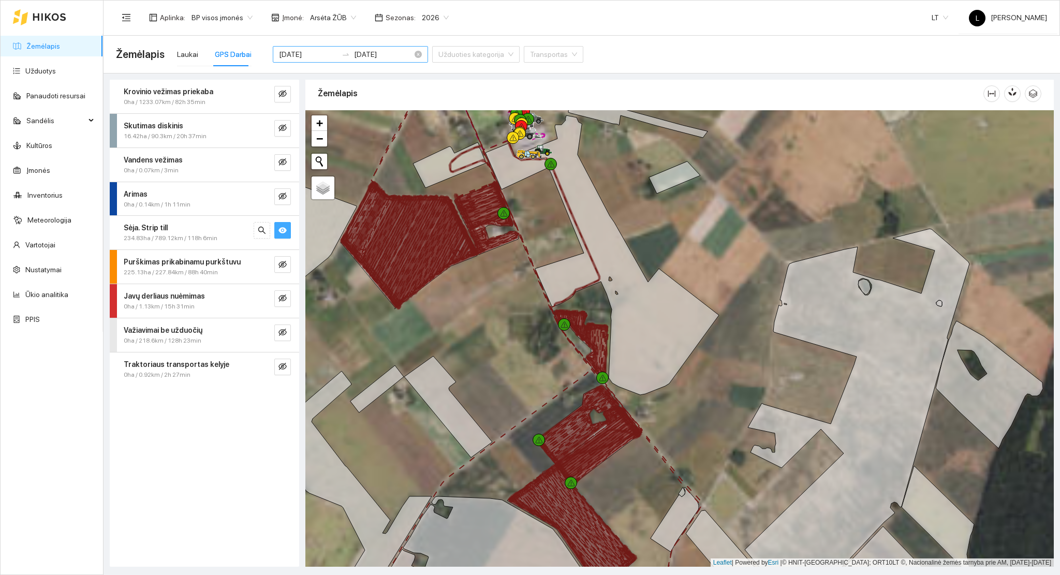
click at [320, 53] on input "[DATE]" at bounding box center [308, 54] width 58 height 11
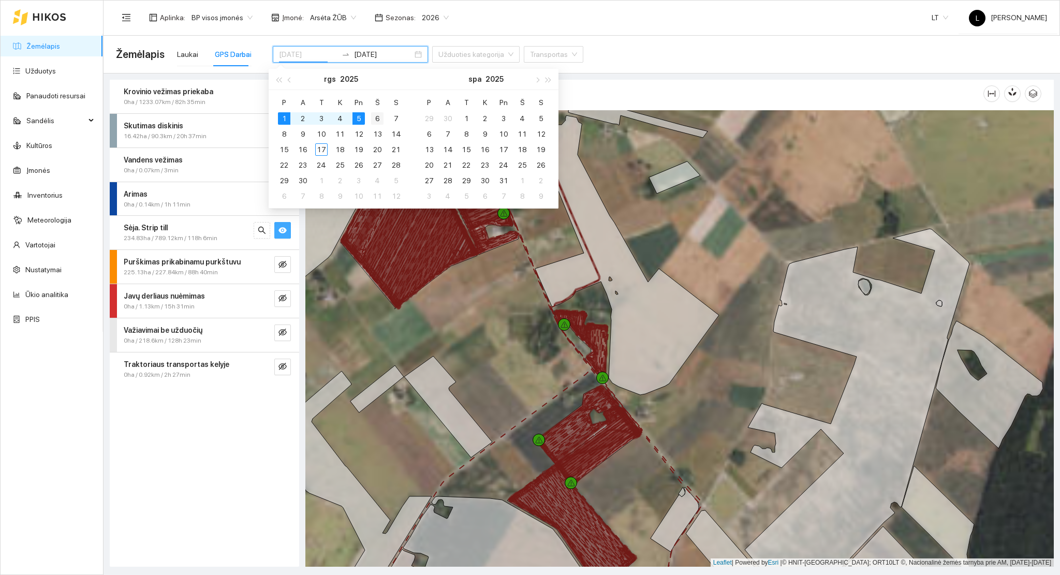
click at [287, 116] on div "1" at bounding box center [284, 118] width 12 height 12
click at [283, 116] on div "1" at bounding box center [284, 118] width 12 height 12
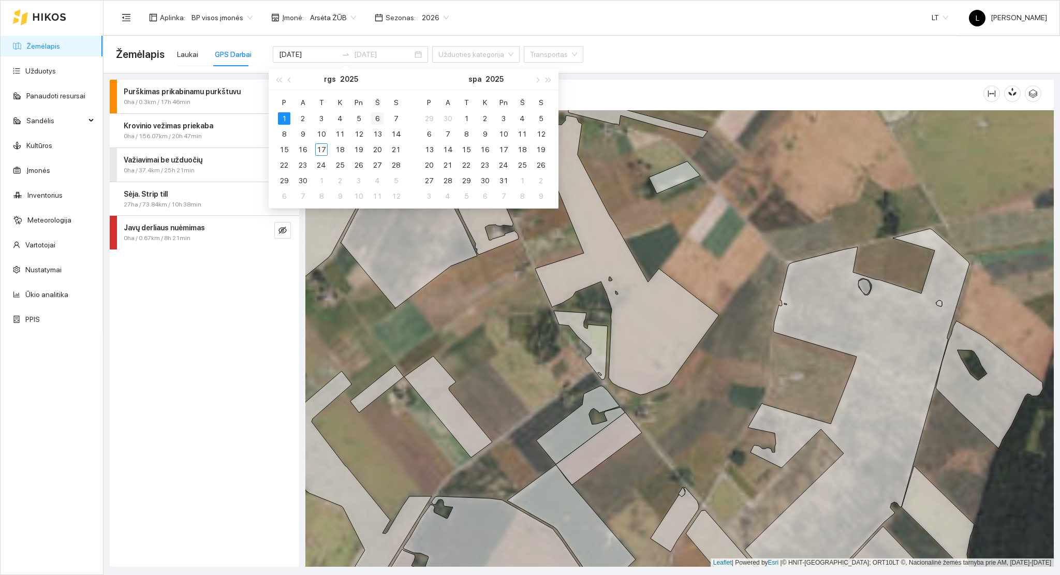
type input "[DATE]"
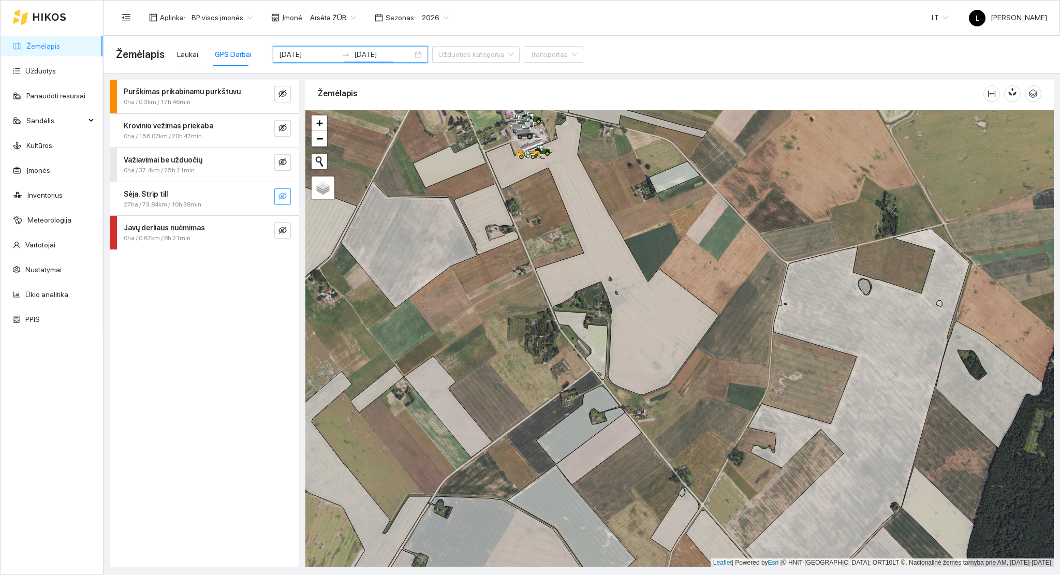
click at [283, 199] on icon "eye-invisible" at bounding box center [282, 196] width 8 height 8
click at [282, 198] on icon "eye" at bounding box center [282, 196] width 8 height 6
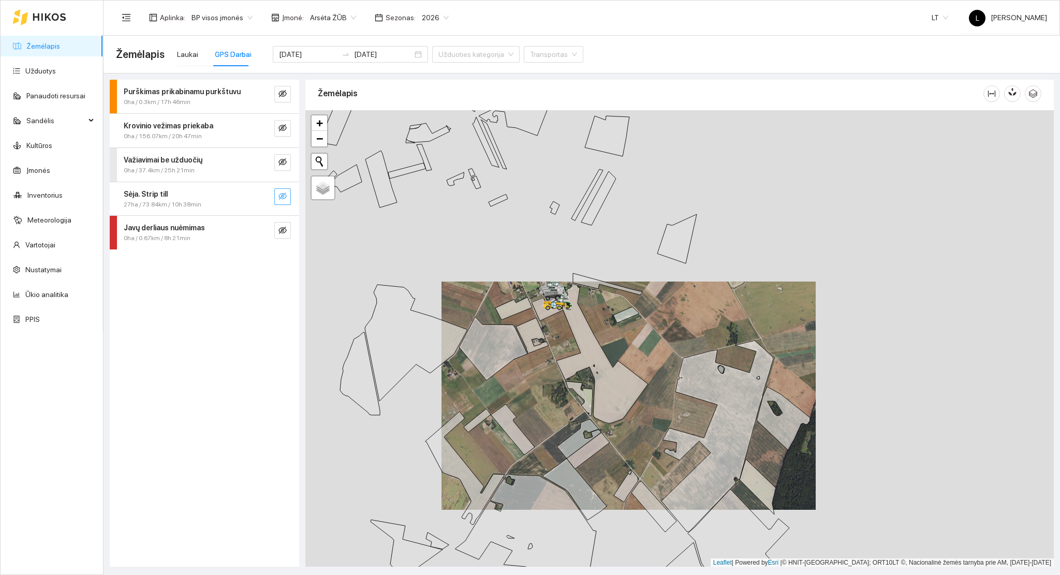
drag, startPoint x: 483, startPoint y: 334, endPoint x: 327, endPoint y: 241, distance: 182.0
click at [526, 371] on div at bounding box center [679, 338] width 748 height 457
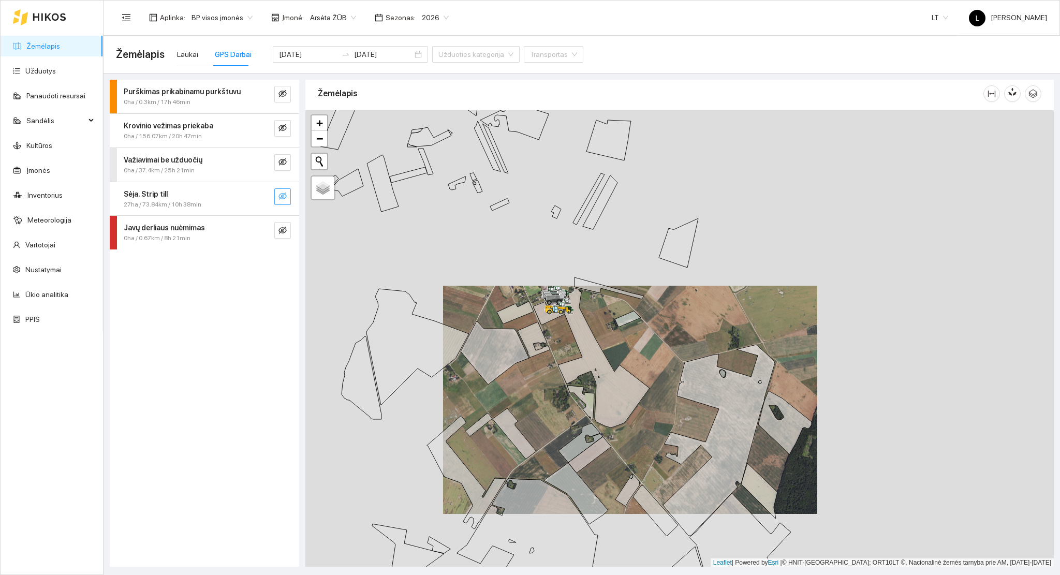
click at [282, 194] on icon "eye-invisible" at bounding box center [282, 196] width 8 height 8
click at [282, 196] on icon "eye" at bounding box center [282, 196] width 8 height 8
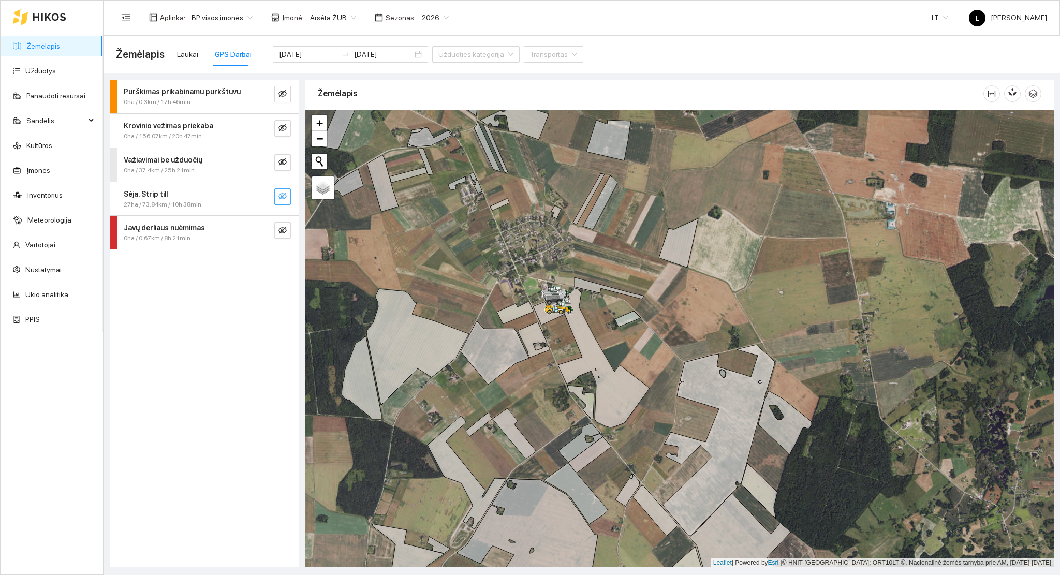
click at [281, 197] on icon "eye-invisible" at bounding box center [282, 196] width 8 height 8
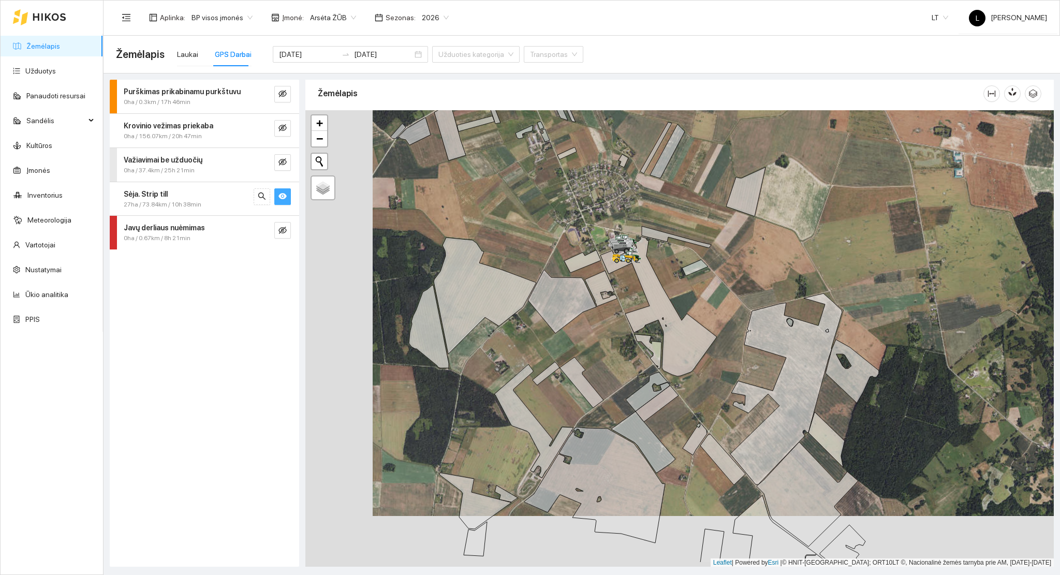
drag, startPoint x: 408, startPoint y: 255, endPoint x: 449, endPoint y: 201, distance: 67.9
click at [449, 201] on div at bounding box center [679, 338] width 748 height 457
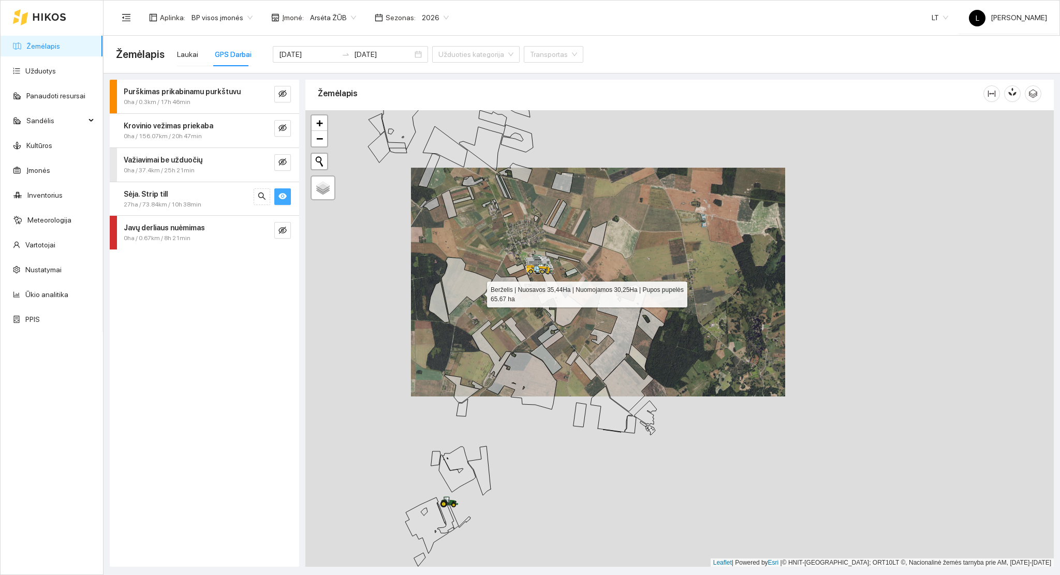
drag, startPoint x: 478, startPoint y: 283, endPoint x: 477, endPoint y: 322, distance: 38.8
click at [477, 315] on icon at bounding box center [466, 286] width 51 height 58
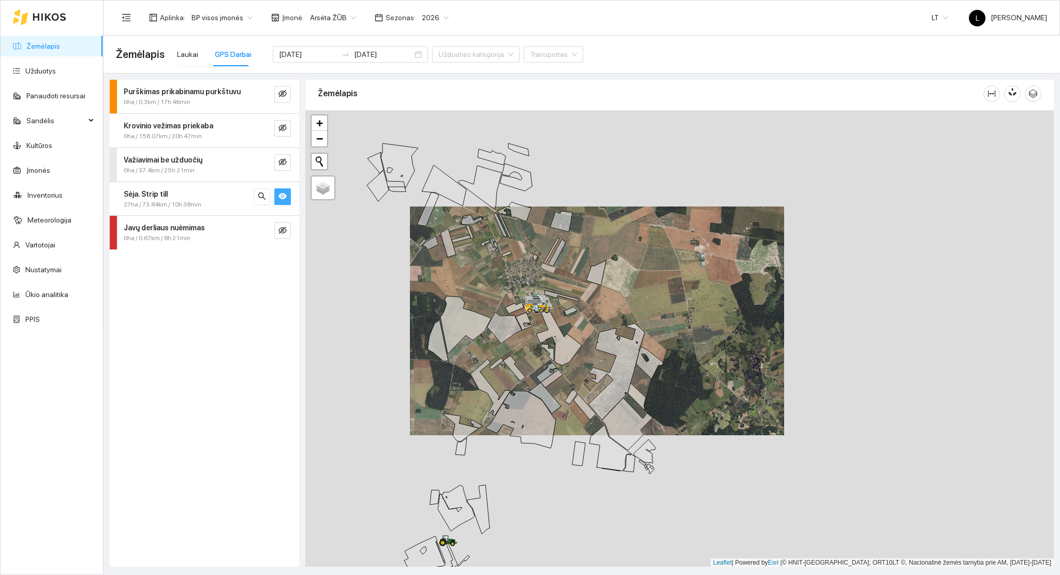
click at [280, 195] on icon "eye" at bounding box center [282, 196] width 8 height 6
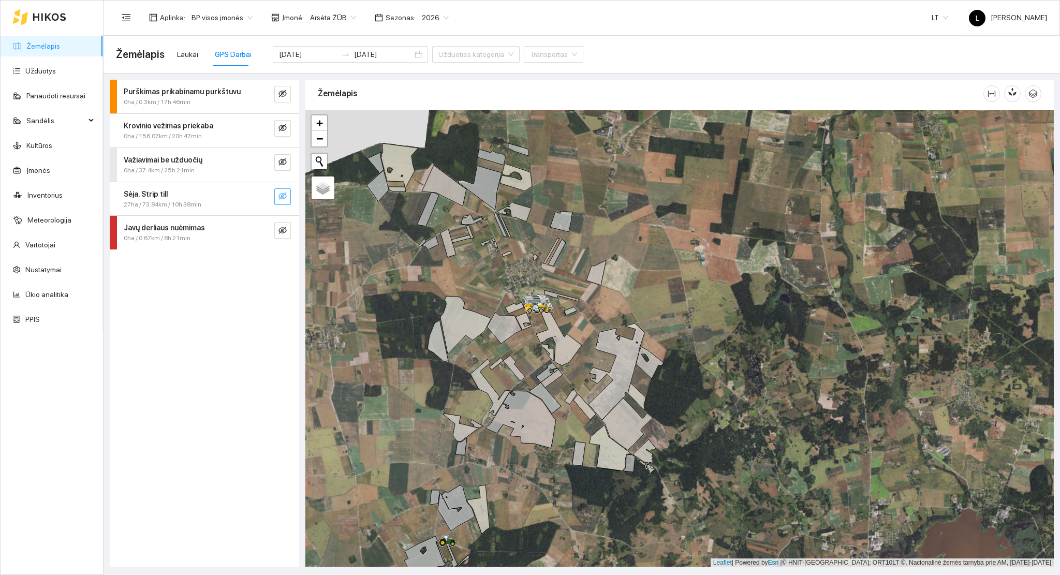
click at [282, 198] on icon "eye-invisible" at bounding box center [282, 196] width 8 height 8
click at [282, 198] on icon "eye" at bounding box center [282, 196] width 8 height 6
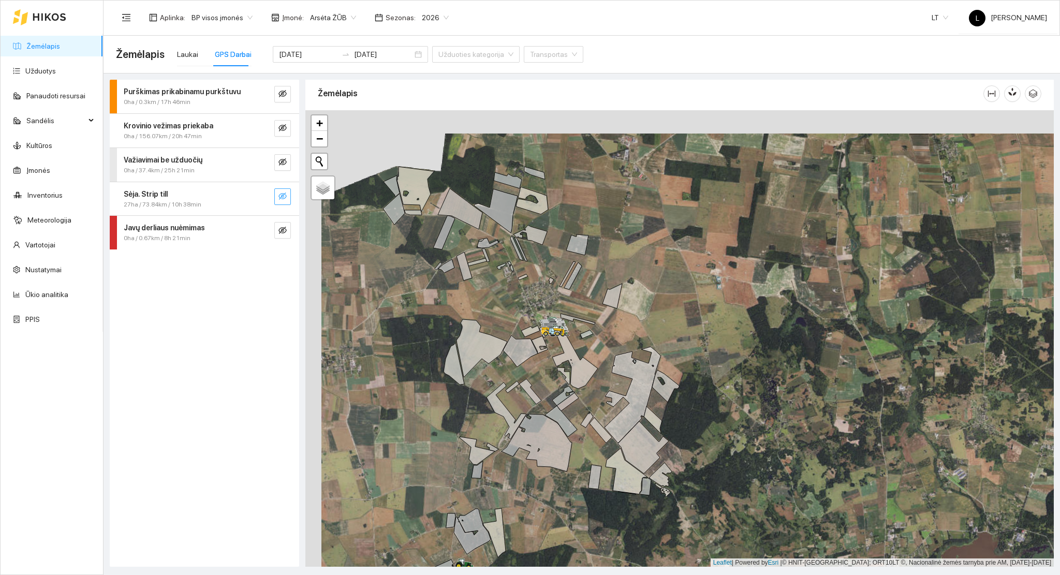
drag, startPoint x: 408, startPoint y: 237, endPoint x: 437, endPoint y: 279, distance: 51.7
click at [437, 279] on div at bounding box center [679, 338] width 748 height 457
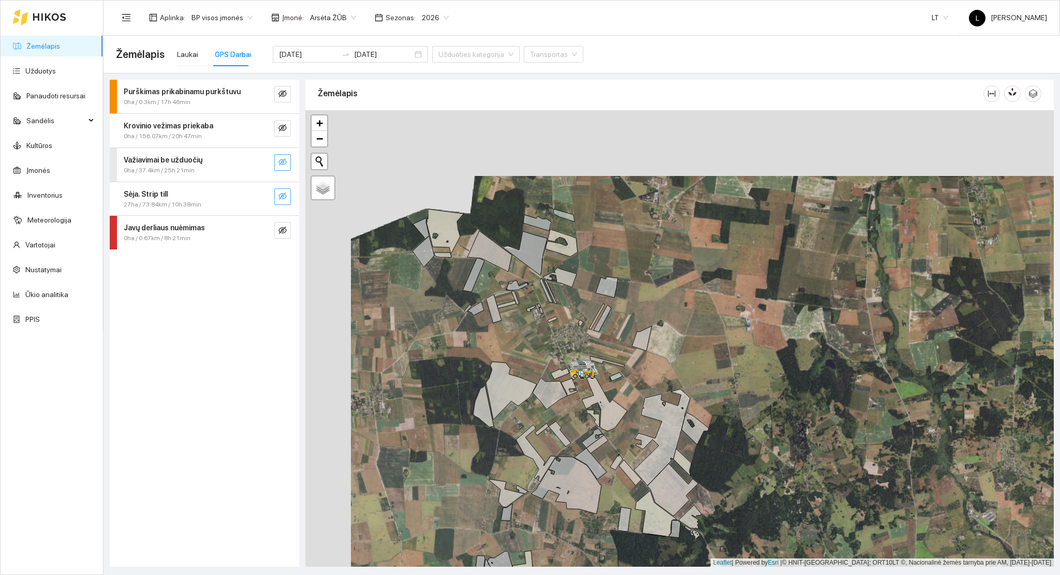
click at [281, 161] on icon "eye-invisible" at bounding box center [282, 161] width 8 height 7
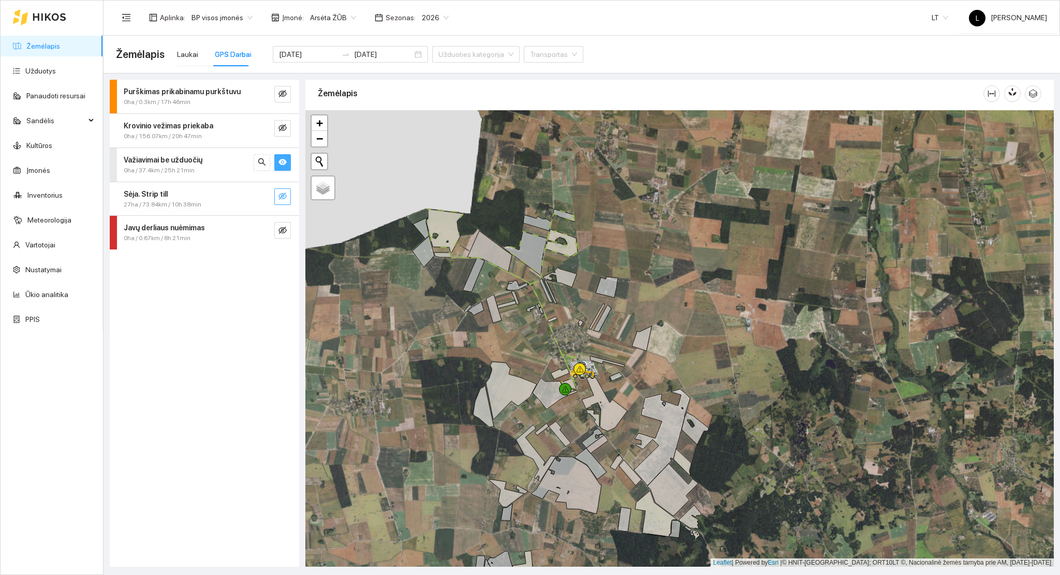
click at [281, 161] on icon "eye" at bounding box center [282, 162] width 8 height 8
click at [283, 199] on icon "eye-invisible" at bounding box center [282, 196] width 8 height 8
click at [283, 199] on icon "eye" at bounding box center [282, 196] width 8 height 8
click at [303, 59] on input "[DATE]" at bounding box center [308, 54] width 58 height 11
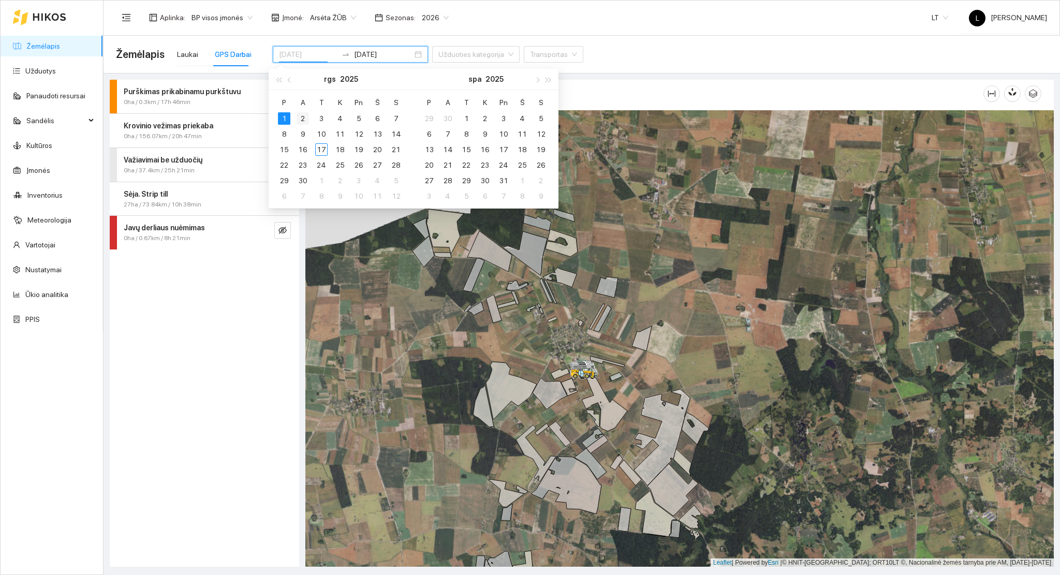
type input "[DATE]"
click at [299, 119] on div "2" at bounding box center [303, 118] width 12 height 12
click at [300, 119] on div "2" at bounding box center [303, 118] width 12 height 12
type input "[DATE]"
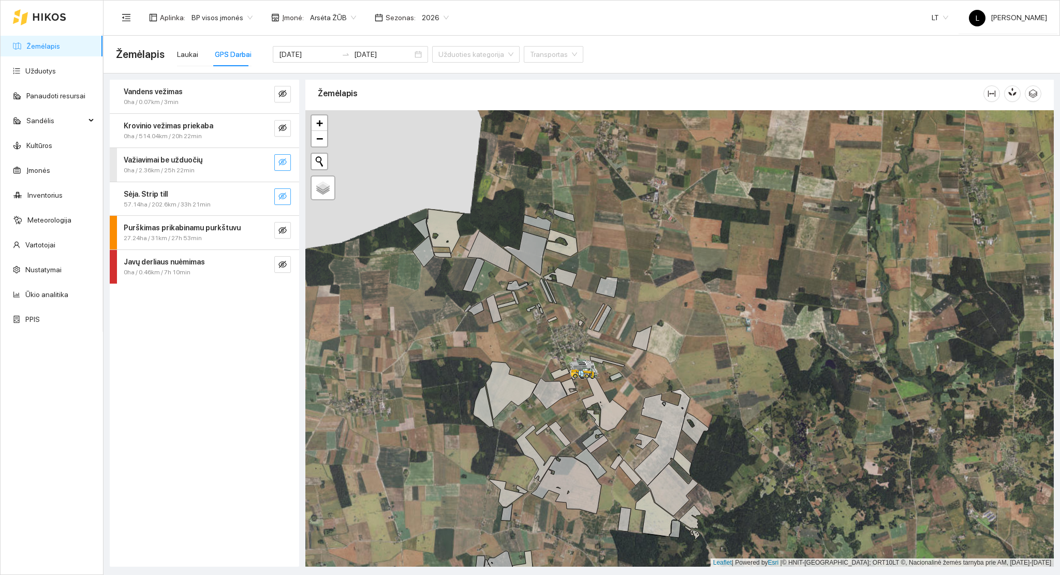
click at [283, 197] on icon "eye-invisible" at bounding box center [283, 197] width 2 height 2
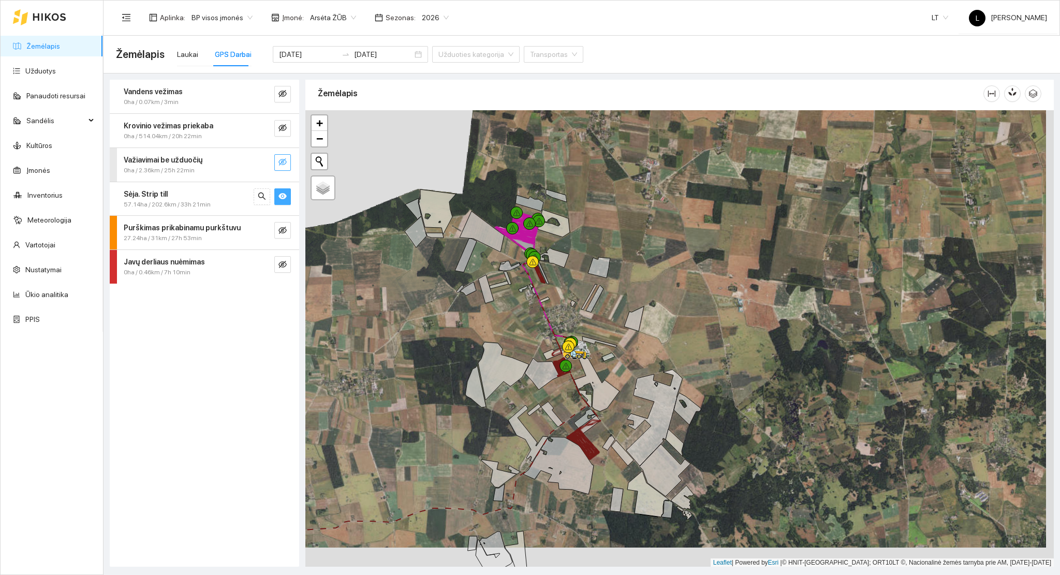
drag, startPoint x: 498, startPoint y: 361, endPoint x: 456, endPoint y: 301, distance: 72.9
click at [478, 342] on icon at bounding box center [503, 371] width 51 height 58
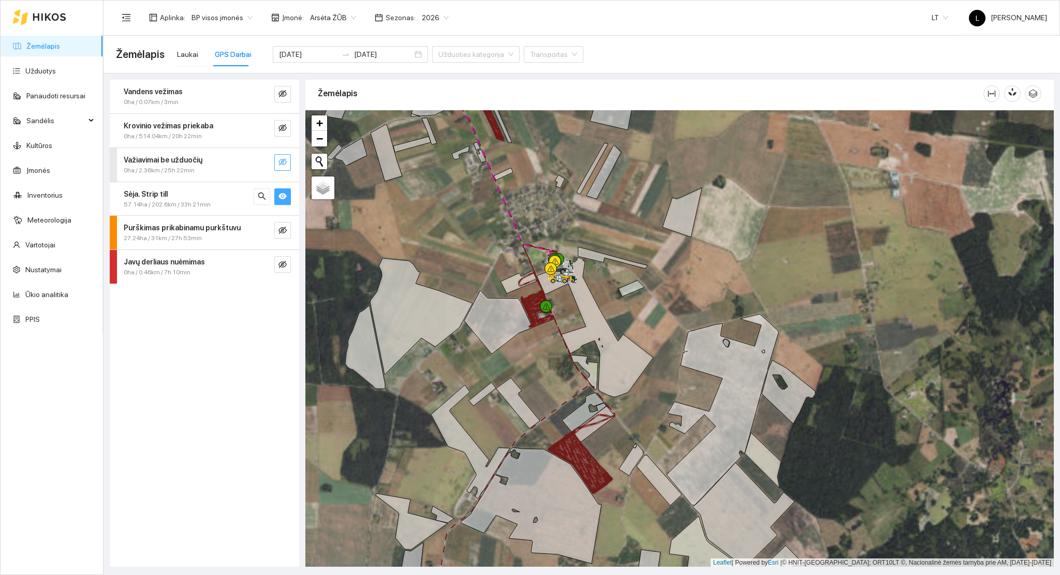
drag, startPoint x: 541, startPoint y: 334, endPoint x: 525, endPoint y: 301, distance: 36.6
click at [525, 301] on div at bounding box center [679, 338] width 748 height 457
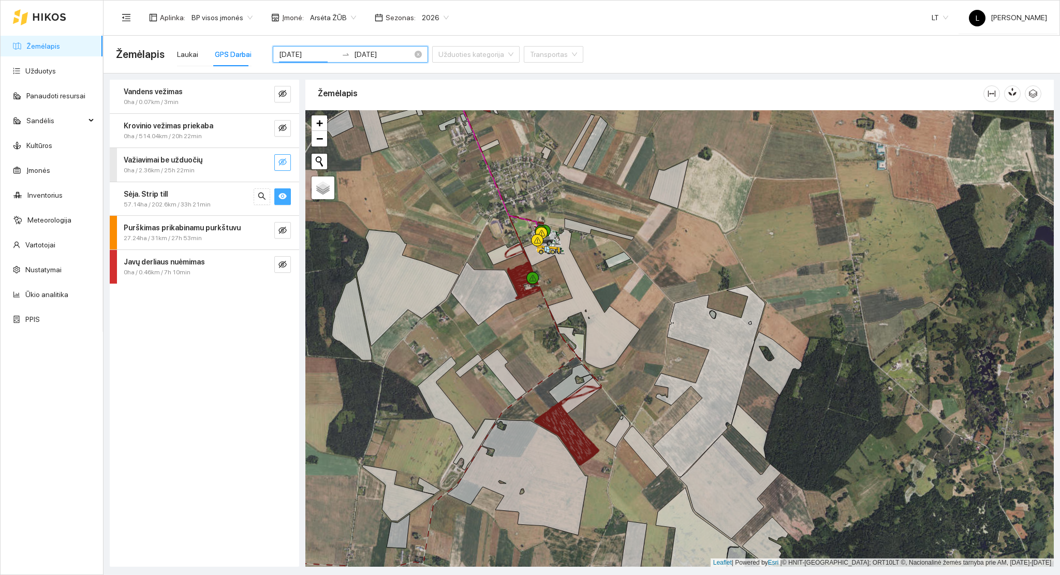
click at [290, 53] on input "[DATE]" at bounding box center [308, 54] width 58 height 11
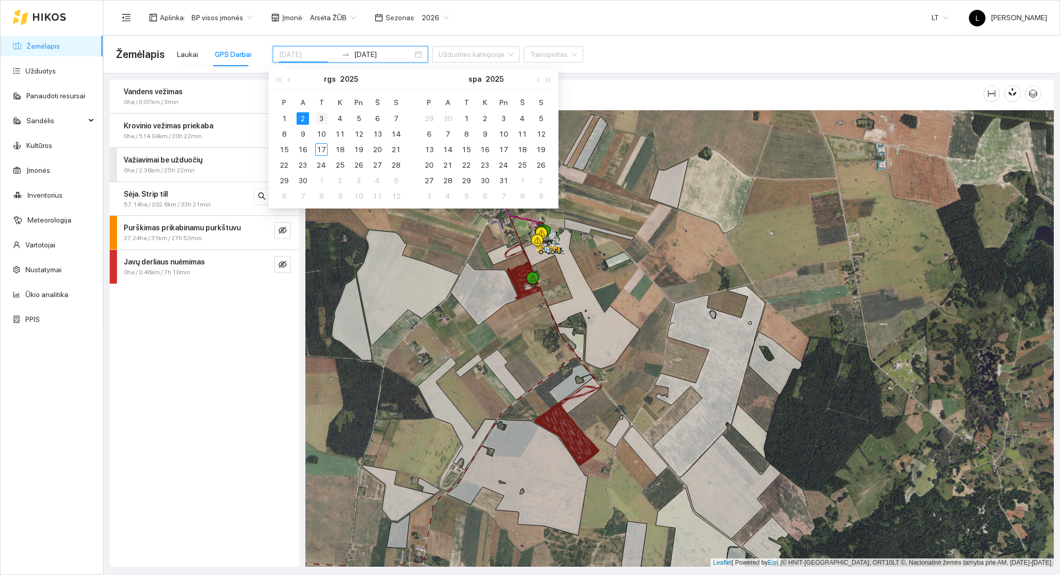
type input "[DATE]"
click at [316, 119] on div "3" at bounding box center [321, 118] width 12 height 12
click at [317, 119] on div "3" at bounding box center [321, 118] width 12 height 12
type input "[DATE]"
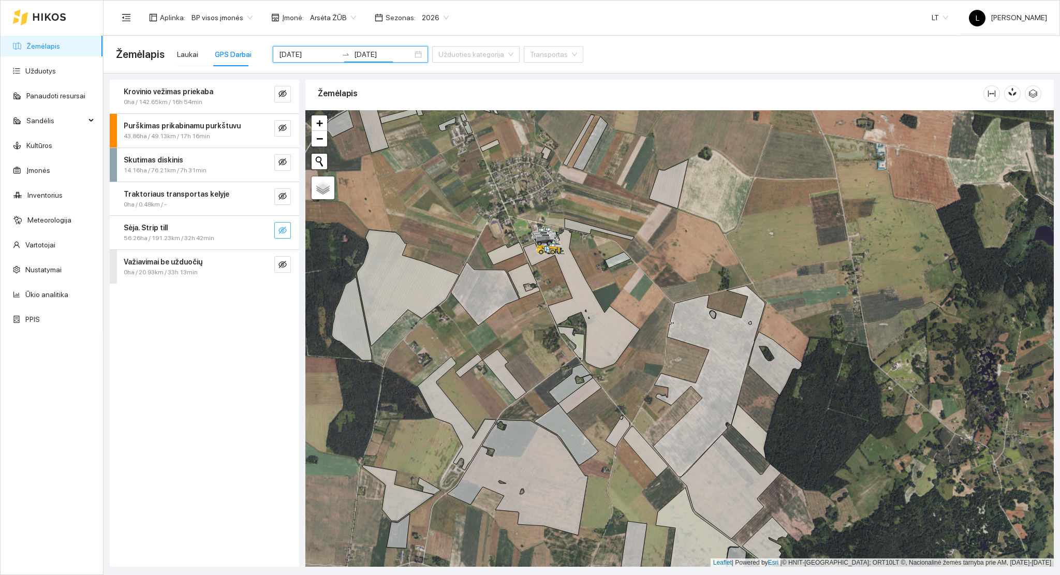
click at [285, 231] on icon "eye-invisible" at bounding box center [282, 230] width 8 height 8
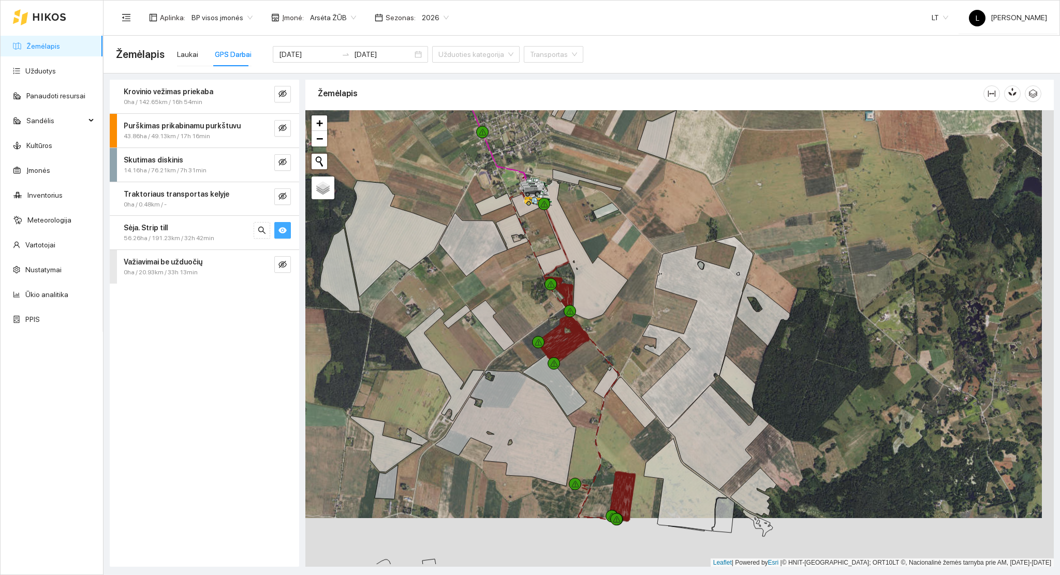
drag, startPoint x: 594, startPoint y: 387, endPoint x: 580, endPoint y: 334, distance: 55.1
click at [580, 334] on icon at bounding box center [567, 347] width 39 height 36
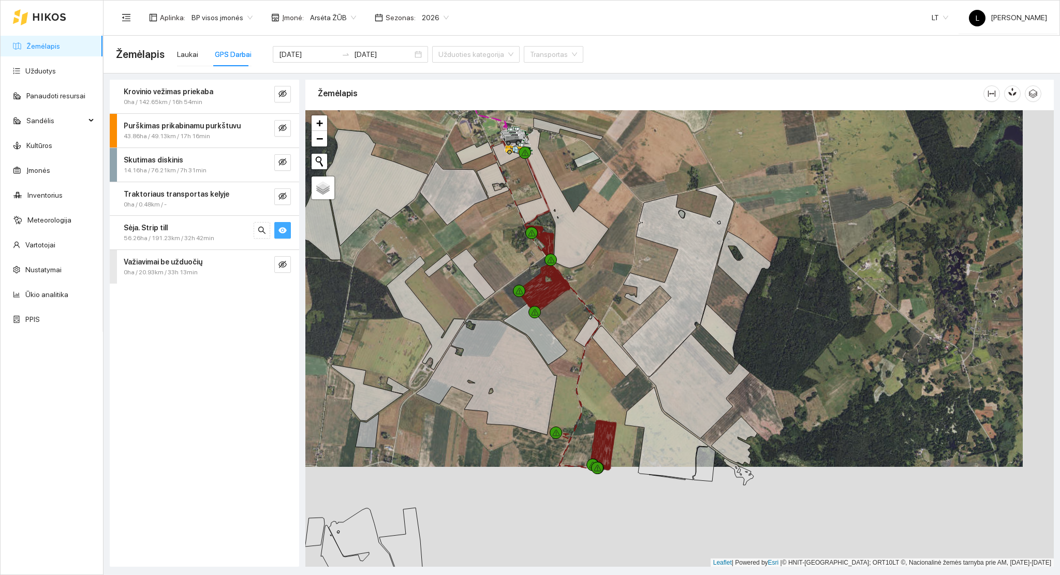
drag, startPoint x: 557, startPoint y: 332, endPoint x: 542, endPoint y: 296, distance: 39.2
click at [542, 296] on icon at bounding box center [547, 296] width 39 height 36
click at [434, 368] on icon at bounding box center [425, 311] width 79 height 113
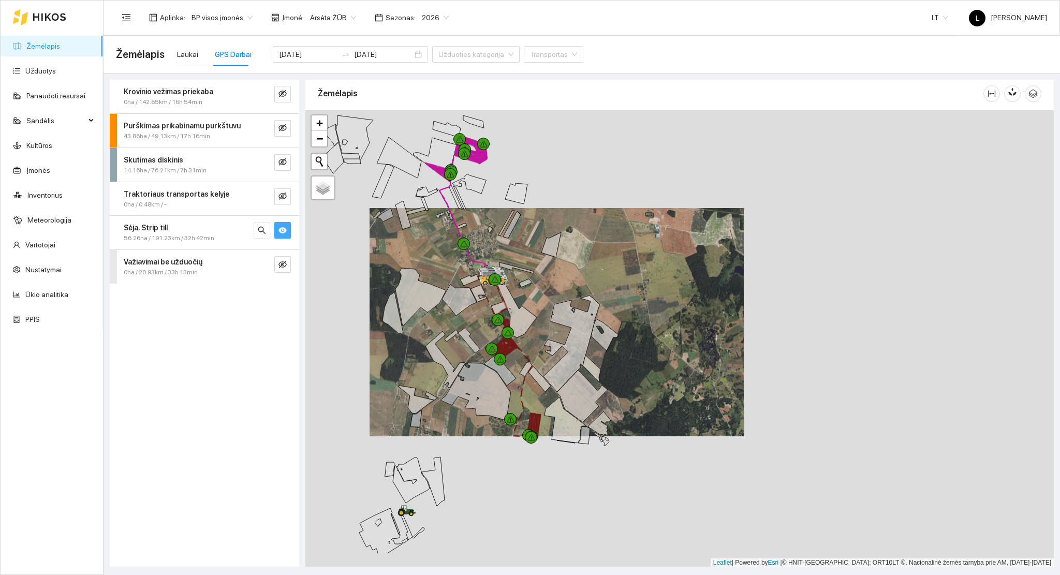
drag, startPoint x: 433, startPoint y: 335, endPoint x: 420, endPoint y: 354, distance: 23.1
click at [433, 323] on div at bounding box center [679, 338] width 748 height 457
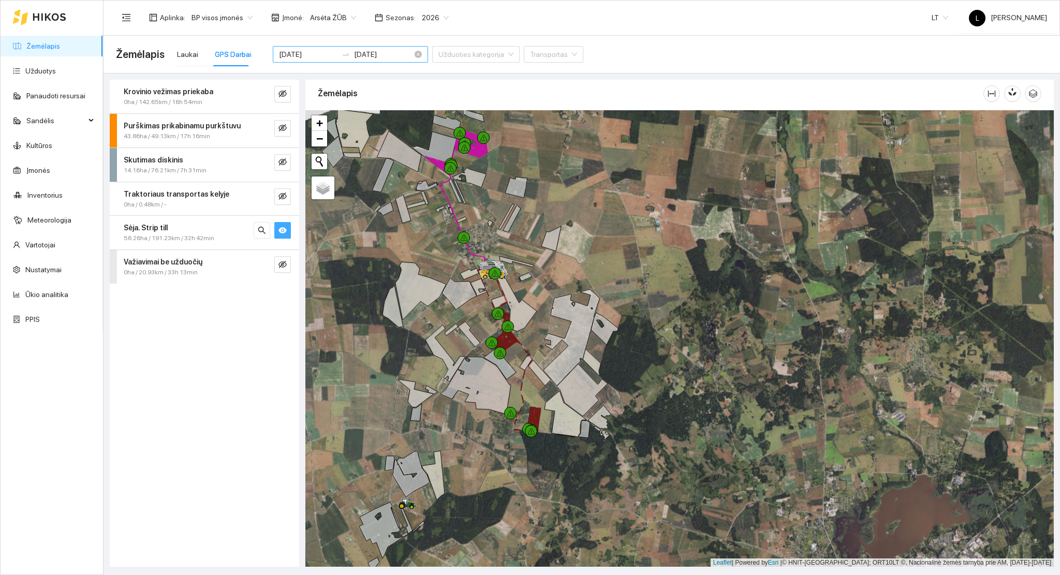
click at [315, 55] on input "[DATE]" at bounding box center [308, 54] width 58 height 11
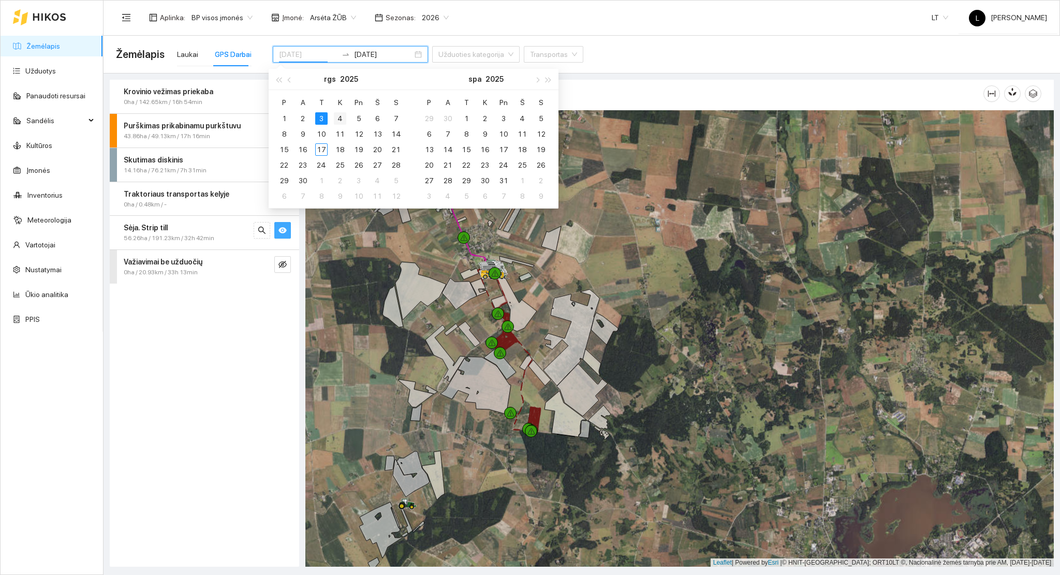
type input "[DATE]"
click at [343, 113] on div "4" at bounding box center [340, 118] width 12 height 12
click at [342, 117] on div "4" at bounding box center [340, 118] width 12 height 12
type input "[DATE]"
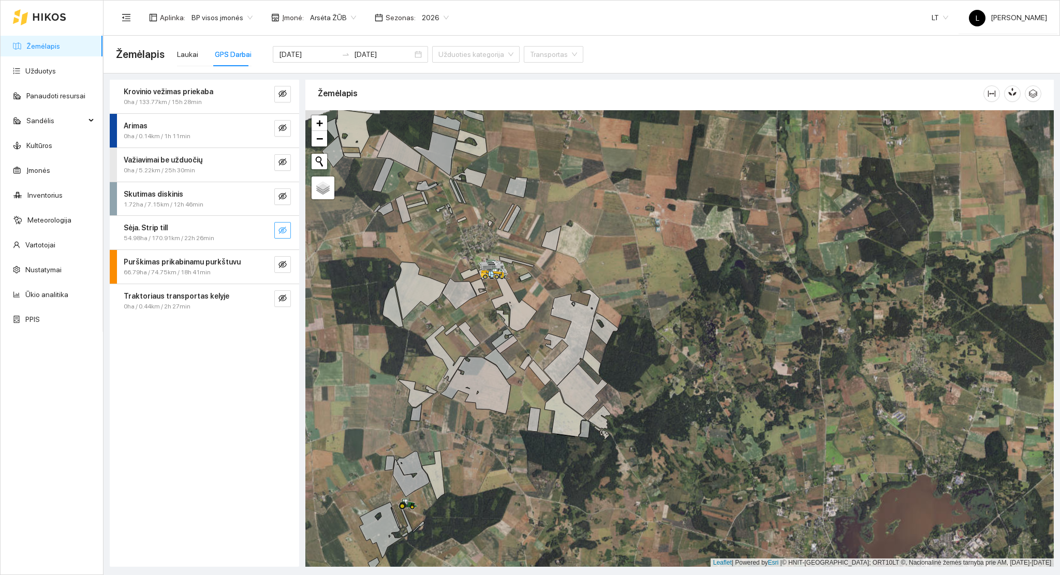
click at [285, 230] on icon "eye-invisible" at bounding box center [282, 230] width 8 height 8
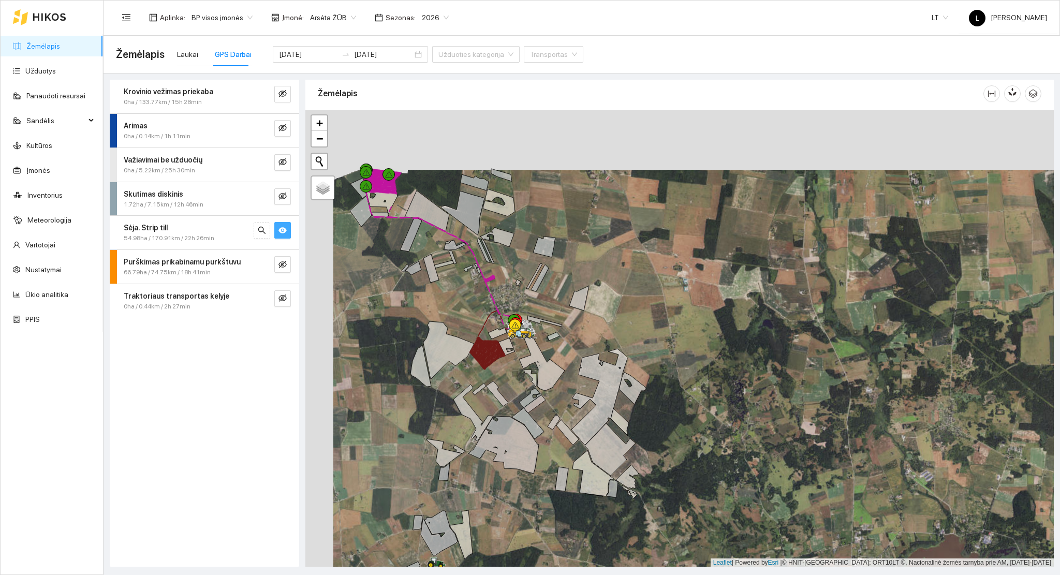
drag, startPoint x: 409, startPoint y: 260, endPoint x: 426, endPoint y: 291, distance: 35.6
click at [426, 291] on div at bounding box center [679, 338] width 748 height 457
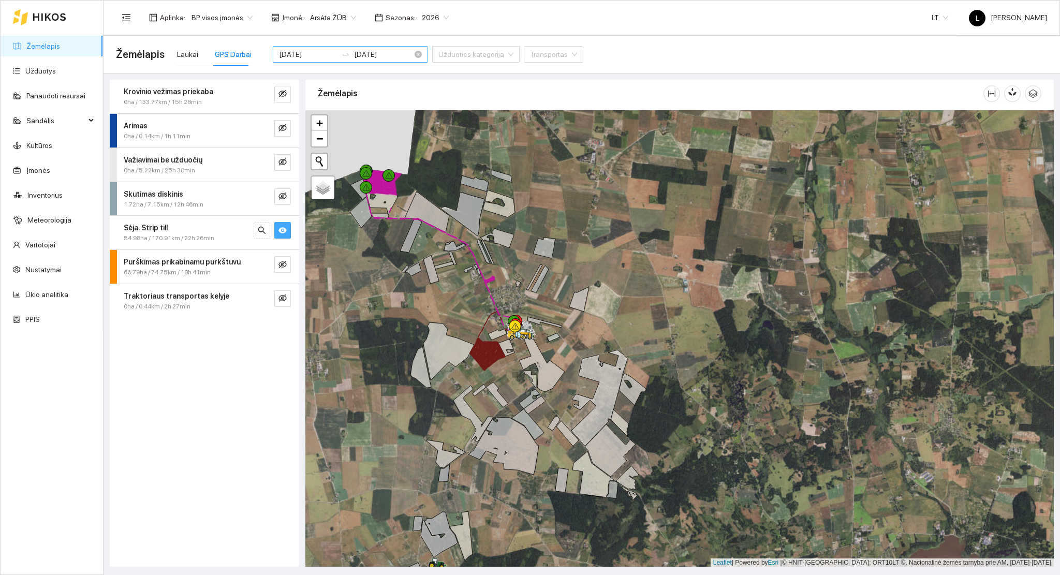
click at [315, 58] on input "[DATE]" at bounding box center [308, 54] width 58 height 11
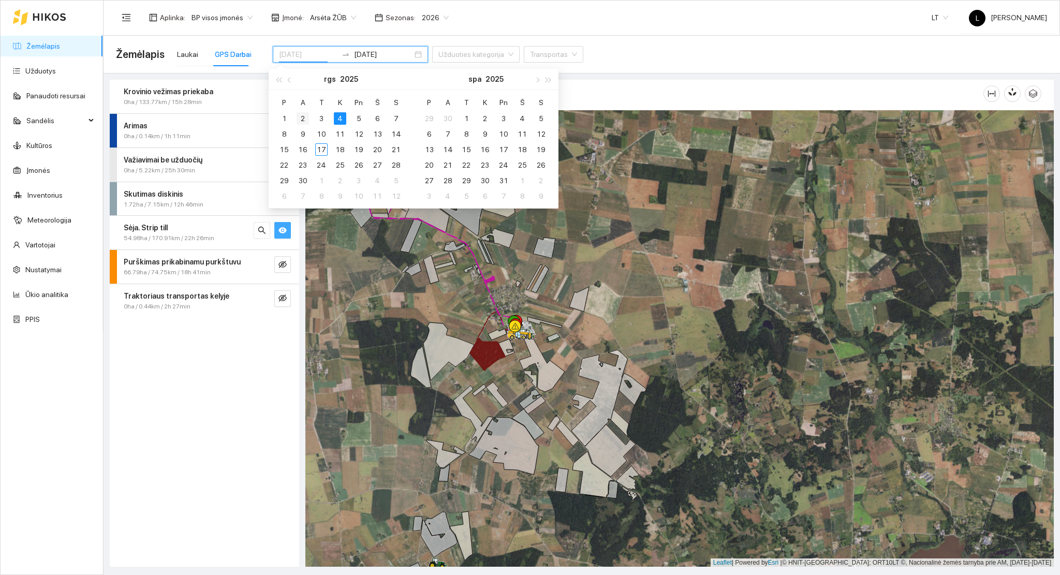
type input "[DATE]"
click at [308, 115] on div "2" at bounding box center [303, 118] width 12 height 12
click at [306, 115] on div "2" at bounding box center [303, 118] width 12 height 12
type input "[DATE]"
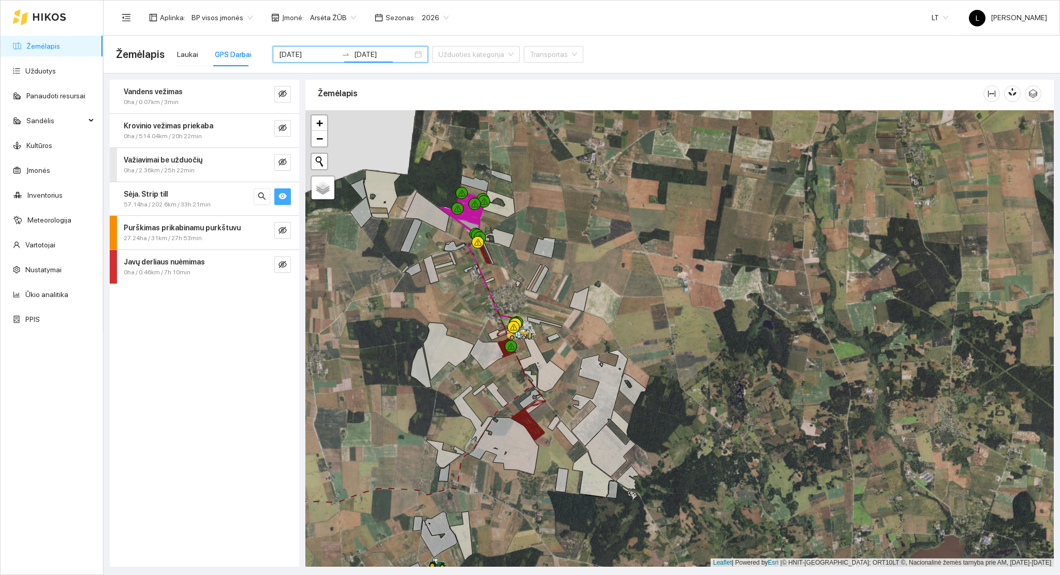
drag, startPoint x: 476, startPoint y: 404, endPoint x: 436, endPoint y: 283, distance: 126.8
click at [489, 131] on div at bounding box center [679, 338] width 748 height 457
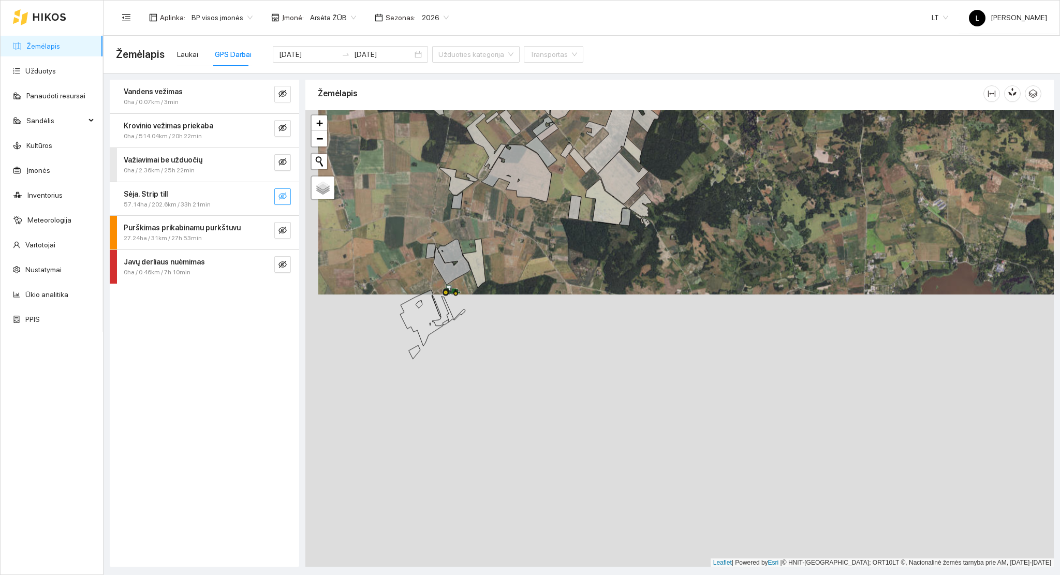
click at [294, 62] on div "[DATE] [DATE]" at bounding box center [350, 54] width 155 height 17
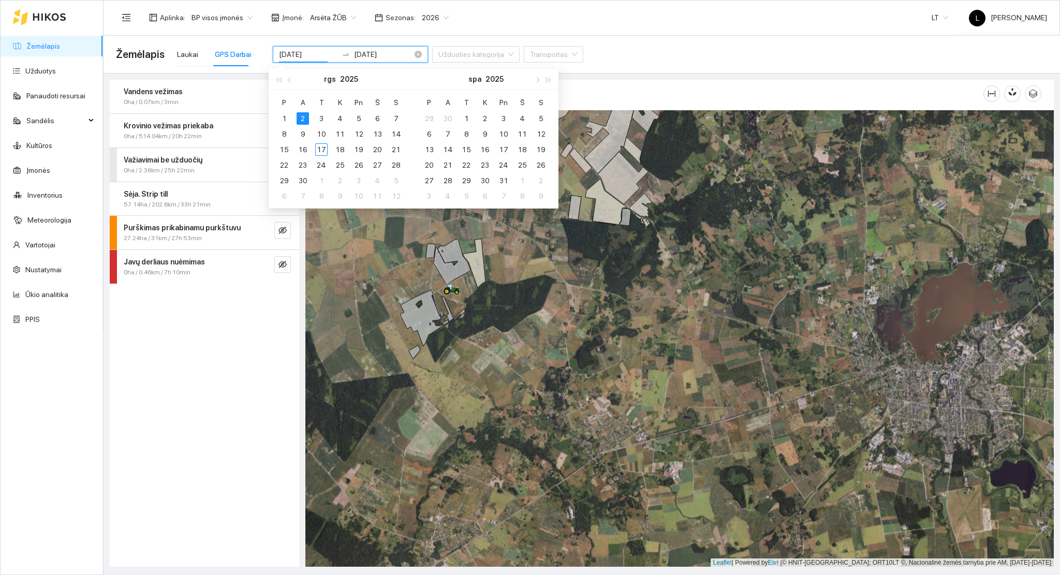
click at [303, 52] on input "[DATE]" at bounding box center [308, 54] width 58 height 11
click at [290, 78] on span "button" at bounding box center [290, 79] width 5 height 5
type input "[DATE]"
click at [366, 162] on td "22" at bounding box center [358, 165] width 19 height 16
click at [363, 162] on div "22" at bounding box center [358, 165] width 12 height 12
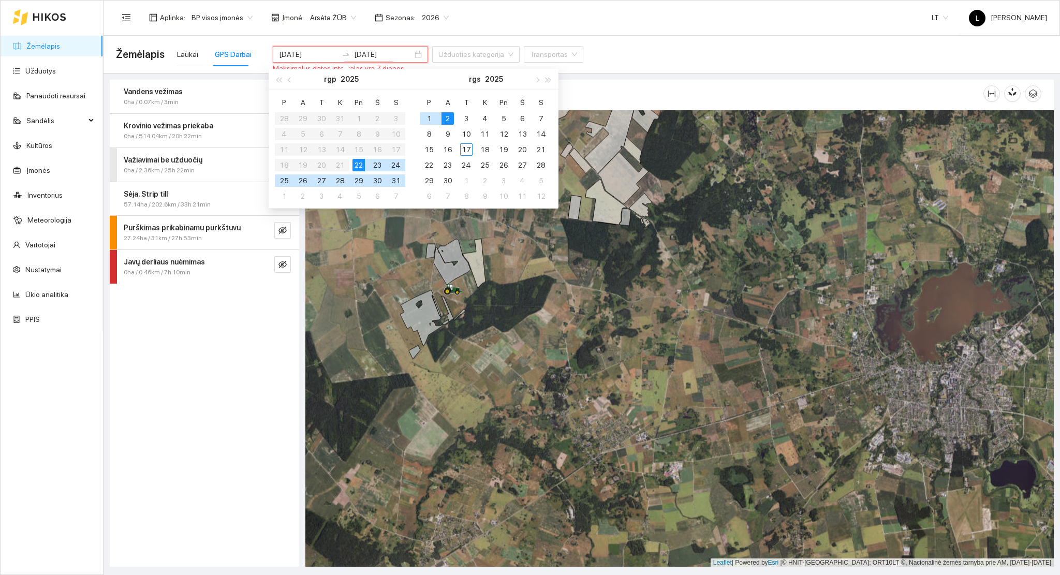
type input "[DATE]"
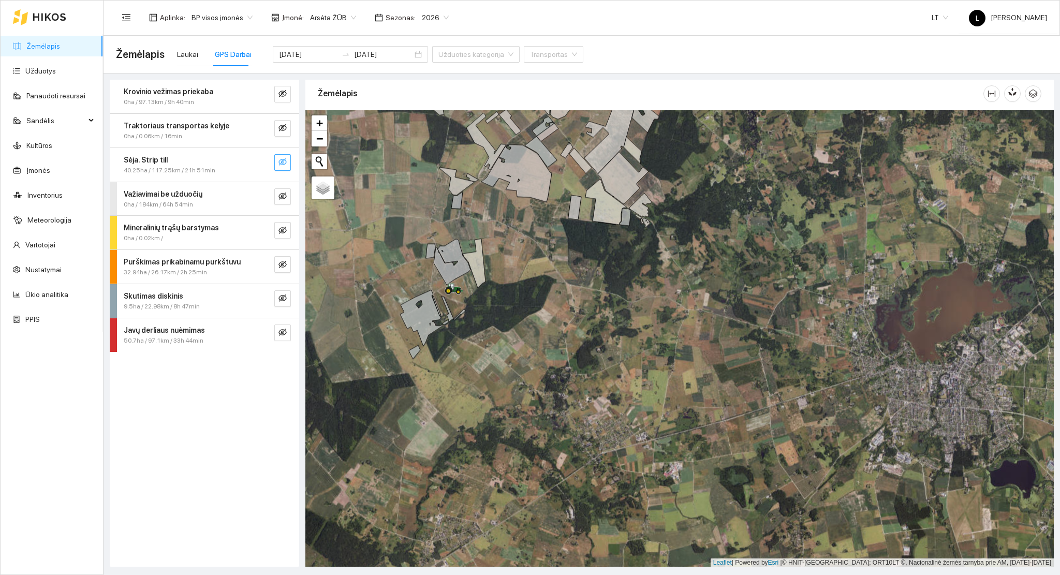
click at [285, 166] on icon "eye-invisible" at bounding box center [282, 162] width 8 height 8
click at [284, 161] on icon "eye" at bounding box center [282, 162] width 8 height 8
click at [281, 161] on icon "eye-invisible" at bounding box center [282, 161] width 8 height 7
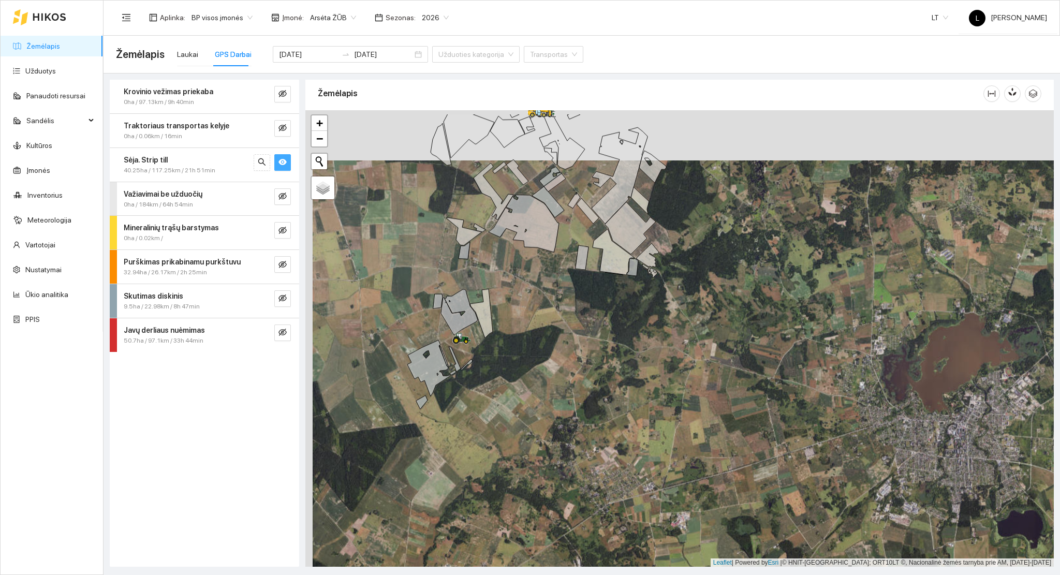
drag, startPoint x: 399, startPoint y: 268, endPoint x: 409, endPoint y: 394, distance: 126.7
click at [403, 382] on div at bounding box center [679, 338] width 748 height 457
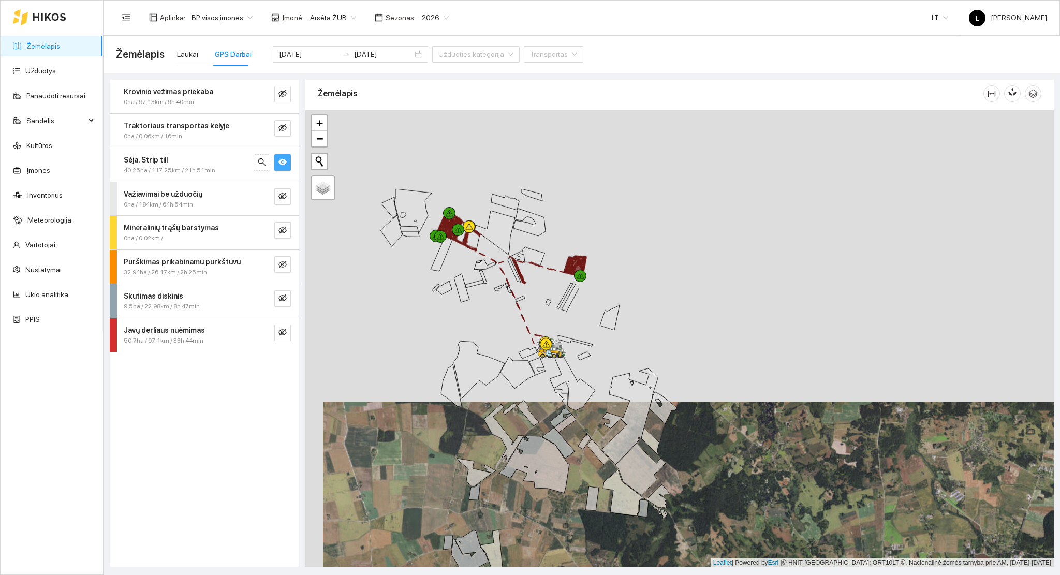
drag, startPoint x: 424, startPoint y: 446, endPoint x: 422, endPoint y: 485, distance: 39.4
click at [422, 485] on div at bounding box center [679, 338] width 748 height 457
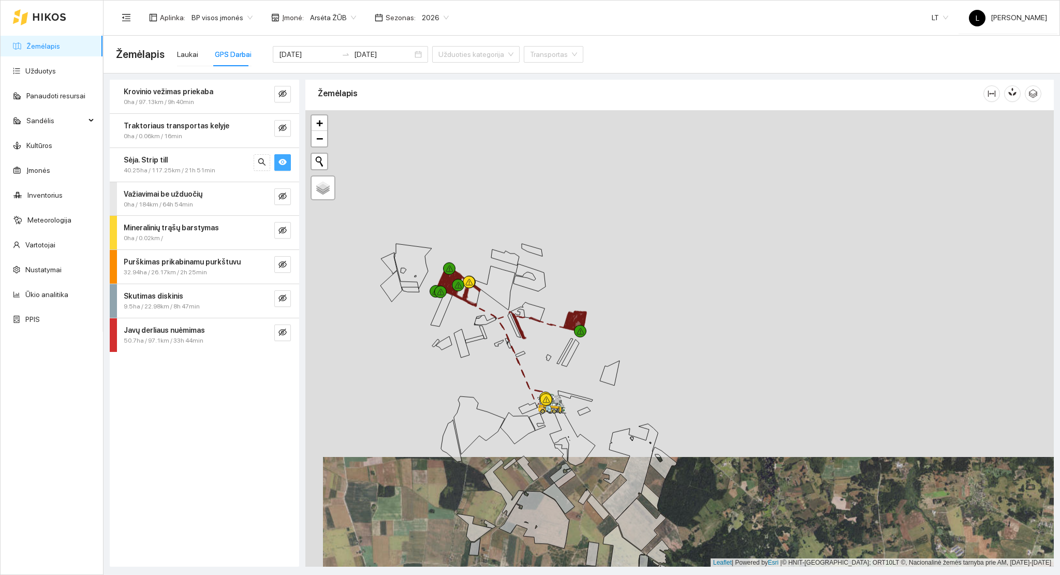
drag, startPoint x: 470, startPoint y: 299, endPoint x: 544, endPoint y: 331, distance: 81.1
click at [469, 305] on div at bounding box center [679, 338] width 748 height 457
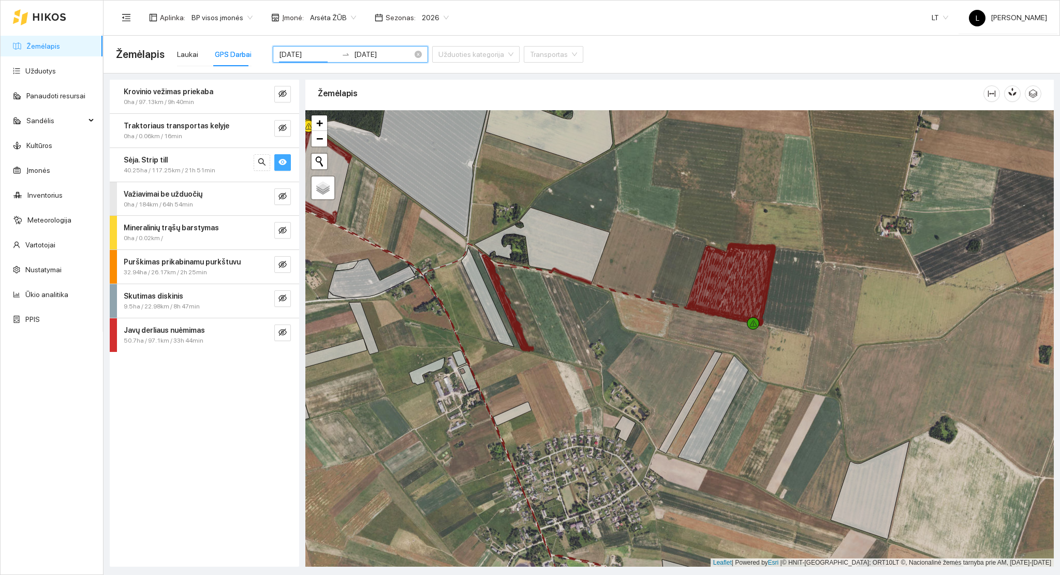
click at [308, 53] on input "[DATE]" at bounding box center [308, 54] width 58 height 11
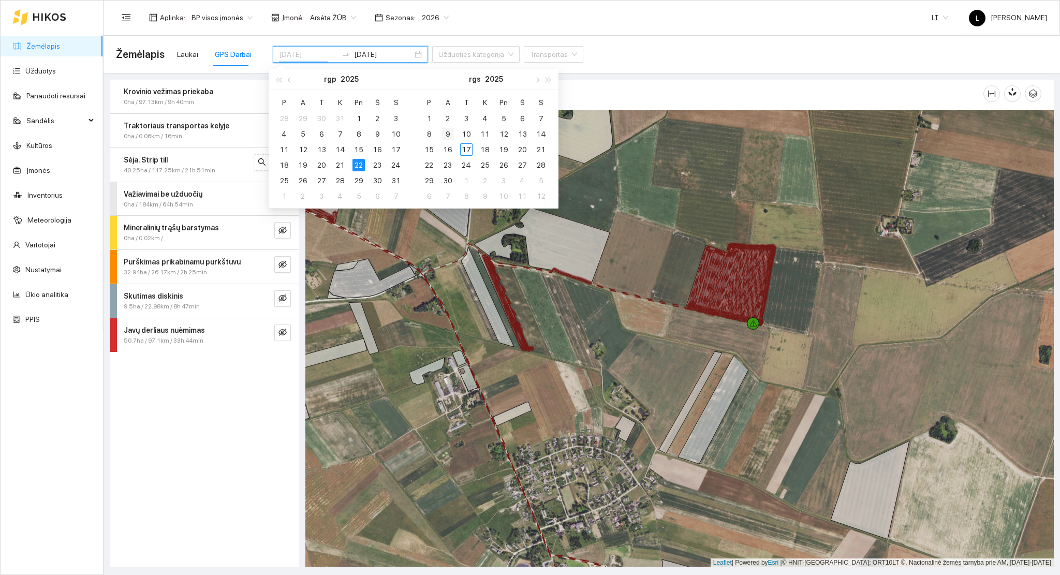
type input "[DATE]"
click at [449, 132] on div "9" at bounding box center [447, 134] width 12 height 12
click at [449, 132] on div "7" at bounding box center [447, 134] width 12 height 12
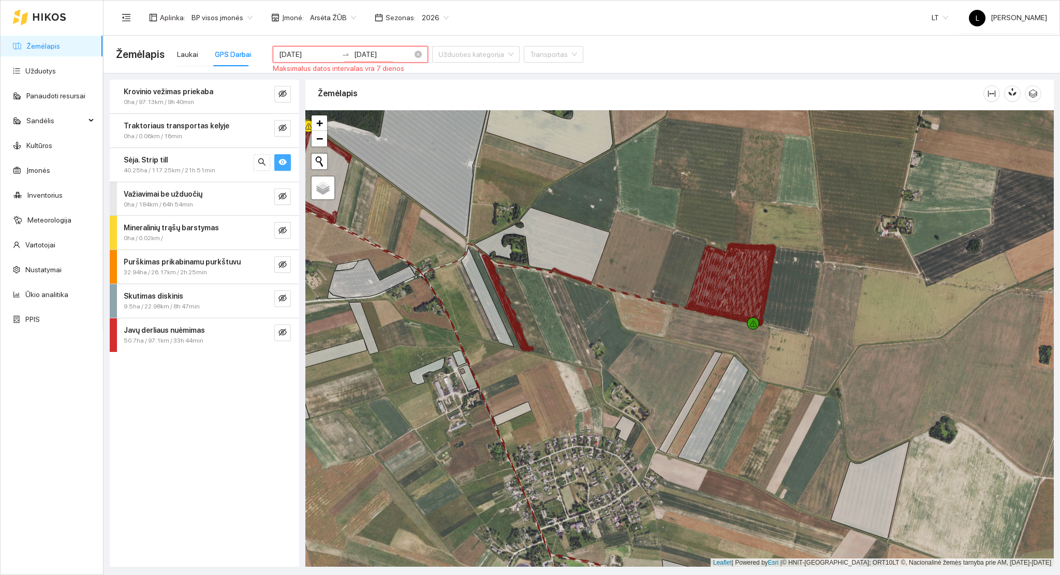
click at [368, 61] on div "[DATE] [DATE]" at bounding box center [350, 54] width 155 height 17
click at [368, 51] on input "[DATE]" at bounding box center [383, 54] width 58 height 11
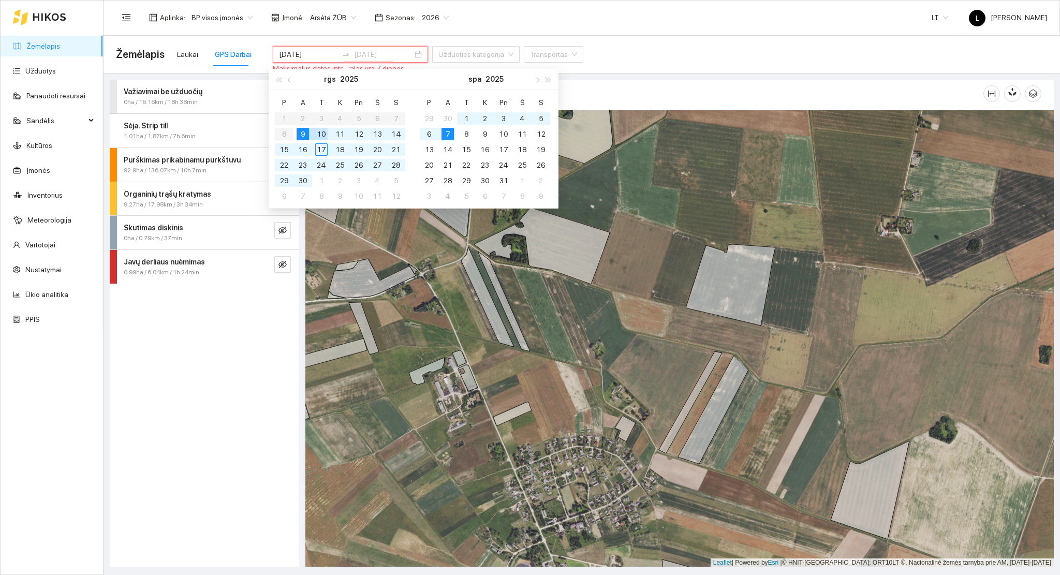
type input "[DATE]"
click at [303, 133] on div "9" at bounding box center [303, 134] width 12 height 12
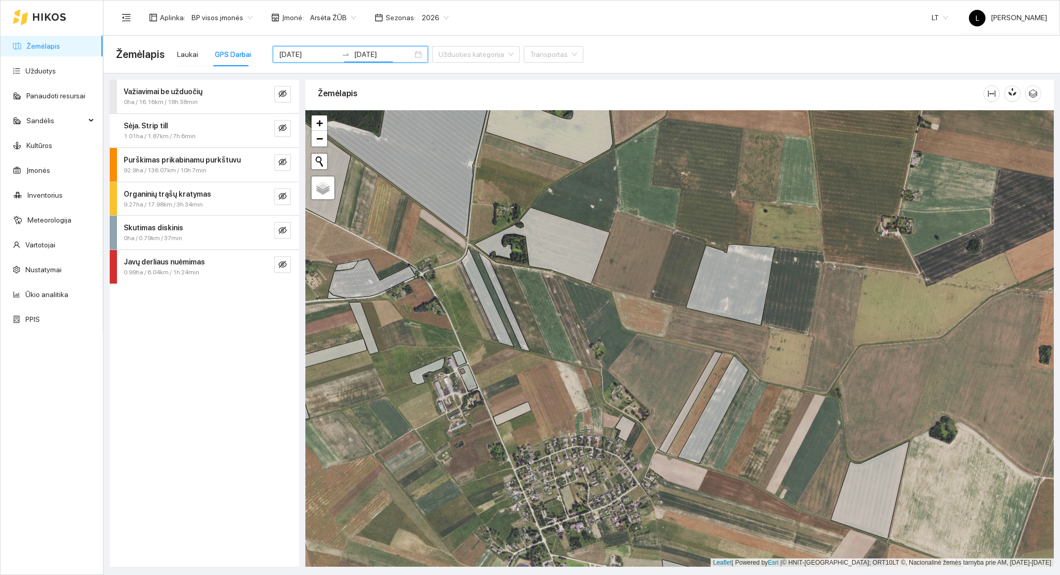
click at [228, 333] on div "Važiavimai be užduočių 0ha / 16.16km / 18h 38min Sėja. Strip till 1.01ha / 1.87…" at bounding box center [204, 323] width 189 height 487
click at [316, 56] on input "[DATE]" at bounding box center [308, 54] width 58 height 11
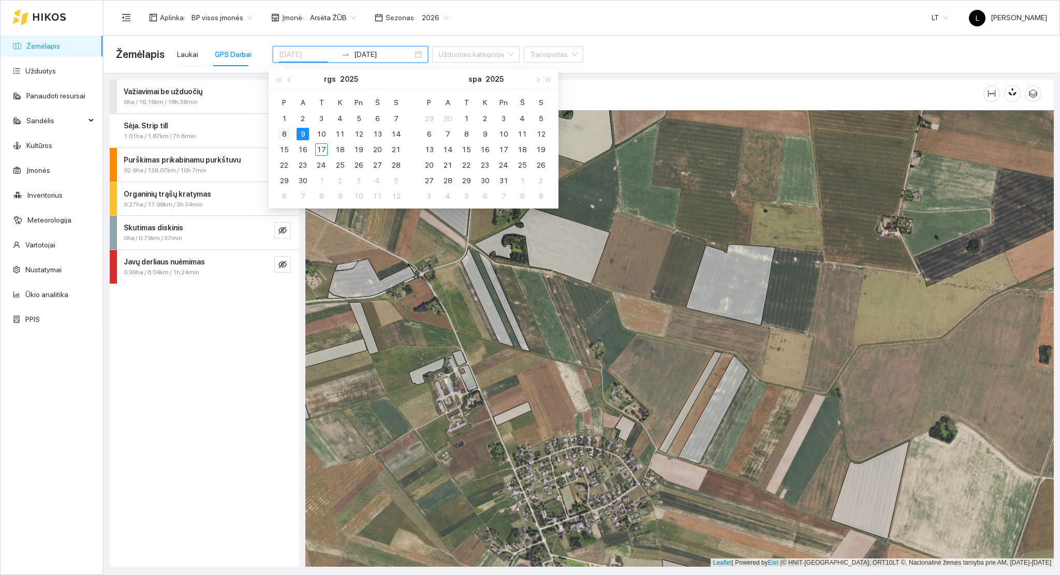
type input "[DATE]"
click at [287, 133] on div "8" at bounding box center [284, 134] width 12 height 12
type input "[DATE]"
click at [305, 129] on div "9" at bounding box center [303, 134] width 12 height 12
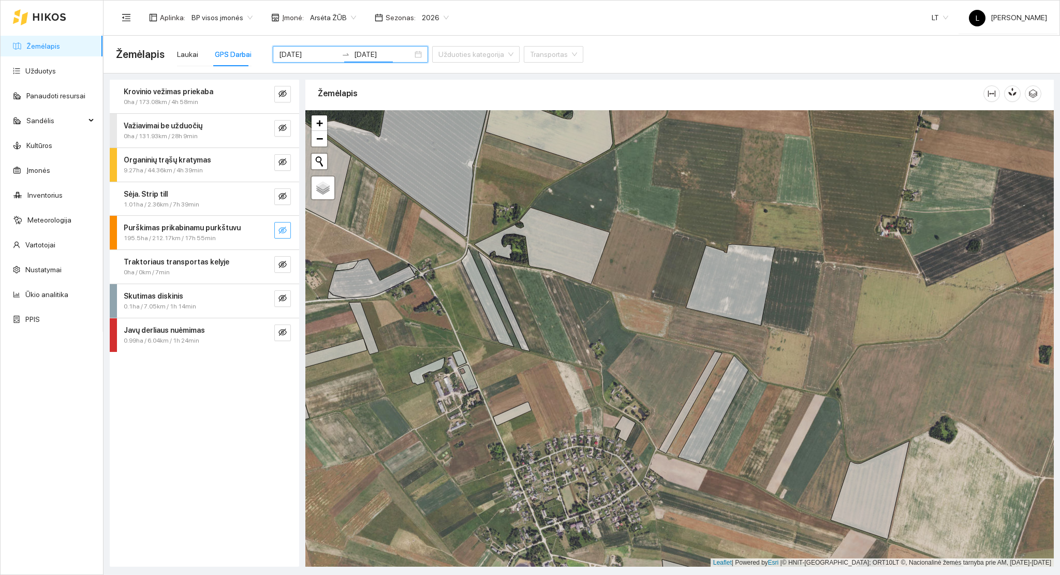
click at [281, 232] on icon "eye-invisible" at bounding box center [282, 230] width 8 height 7
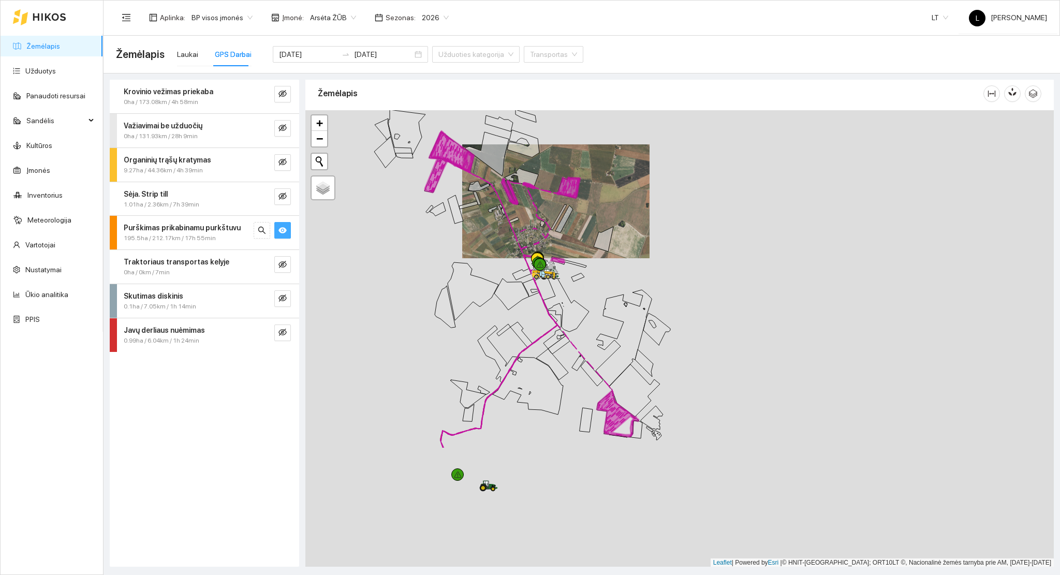
drag, startPoint x: 463, startPoint y: 402, endPoint x: 510, endPoint y: 243, distance: 165.4
click at [510, 243] on div at bounding box center [679, 338] width 748 height 457
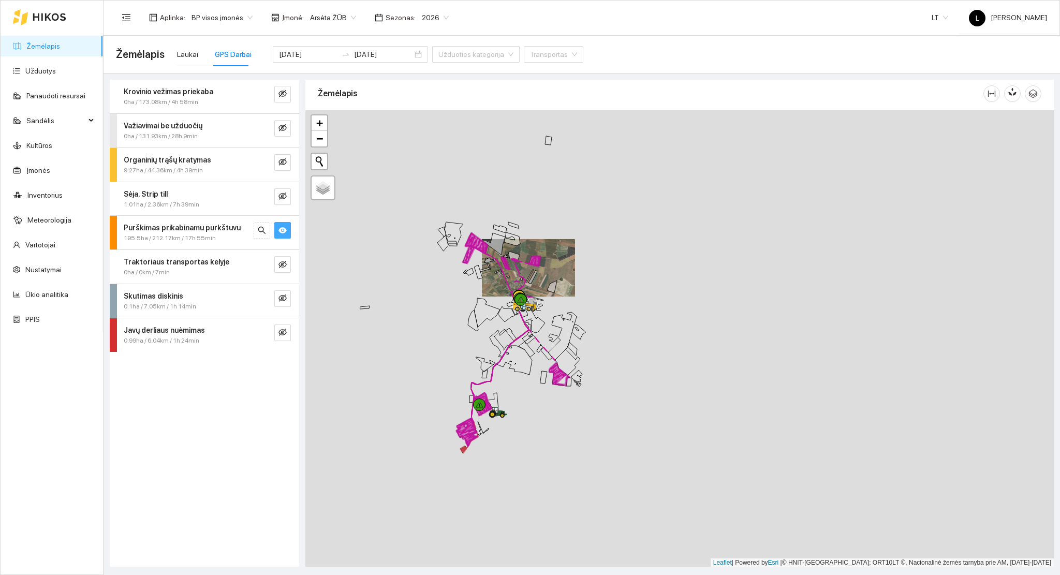
drag, startPoint x: 502, startPoint y: 307, endPoint x: 497, endPoint y: 331, distance: 24.3
click at [501, 330] on div at bounding box center [679, 338] width 748 height 457
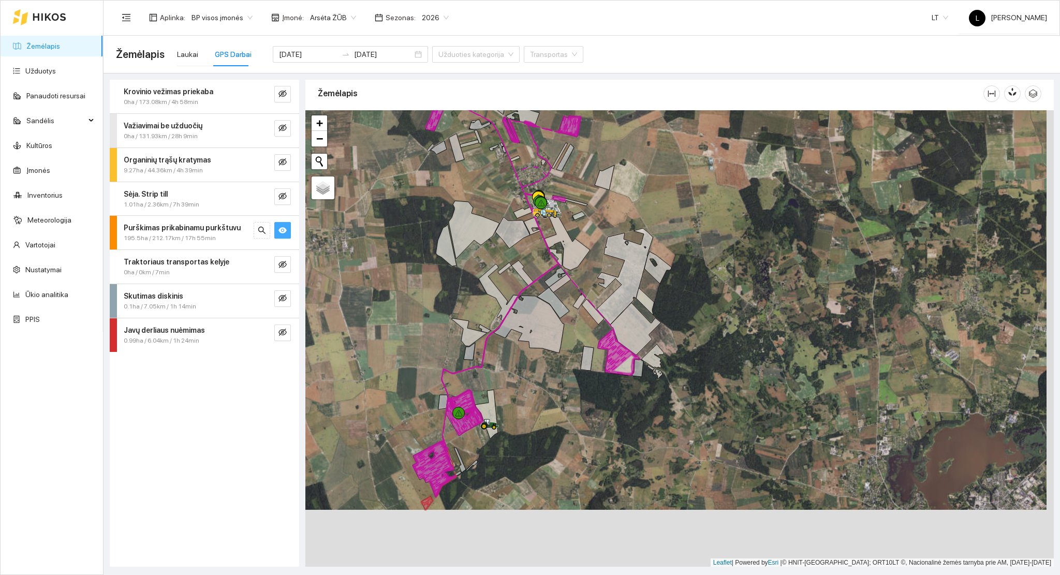
drag, startPoint x: 486, startPoint y: 306, endPoint x: 484, endPoint y: 294, distance: 11.6
click at [484, 294] on div at bounding box center [679, 338] width 748 height 457
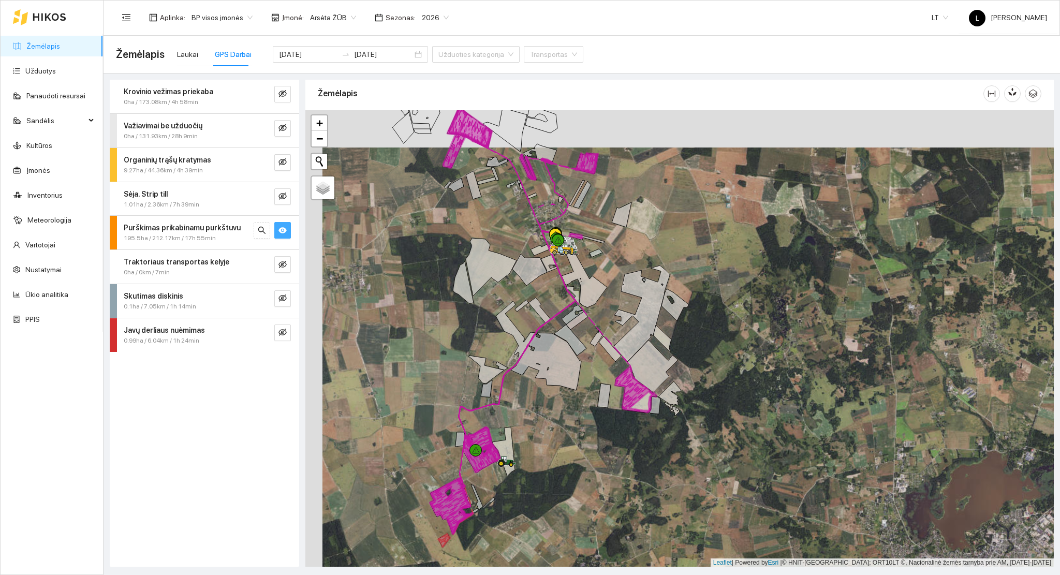
drag, startPoint x: 433, startPoint y: 303, endPoint x: 451, endPoint y: 341, distance: 41.7
click at [451, 341] on div at bounding box center [679, 338] width 748 height 457
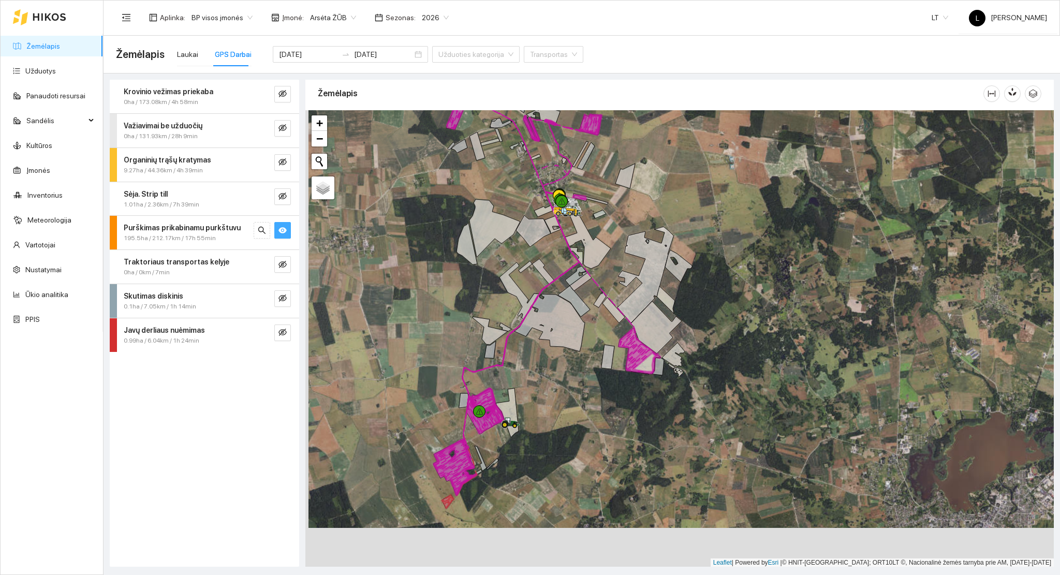
drag, startPoint x: 532, startPoint y: 406, endPoint x: 536, endPoint y: 389, distance: 17.1
click at [536, 389] on div at bounding box center [679, 338] width 748 height 457
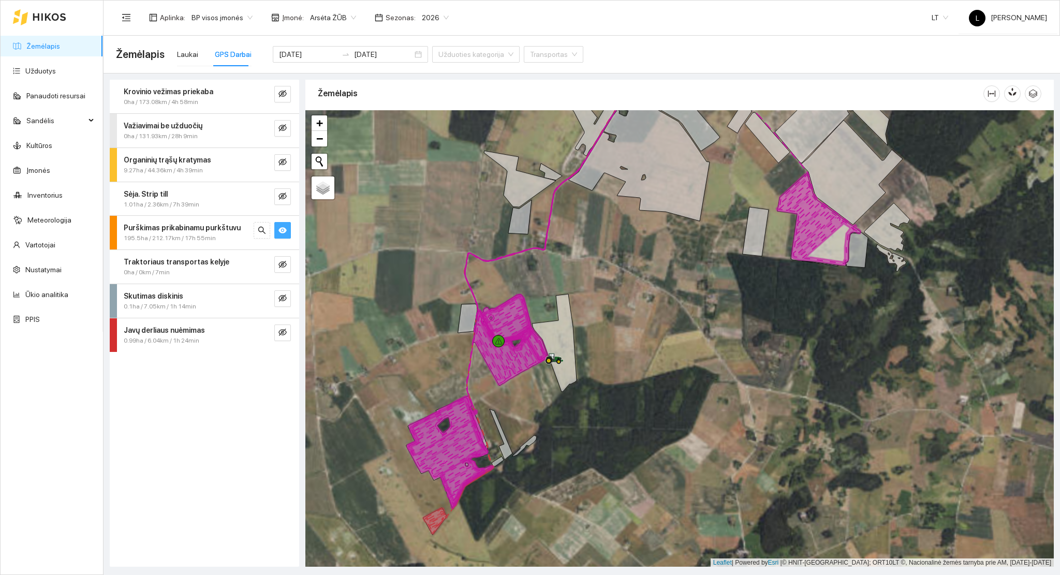
drag, startPoint x: 494, startPoint y: 407, endPoint x: 519, endPoint y: 343, distance: 68.3
click at [519, 343] on div at bounding box center [679, 338] width 748 height 457
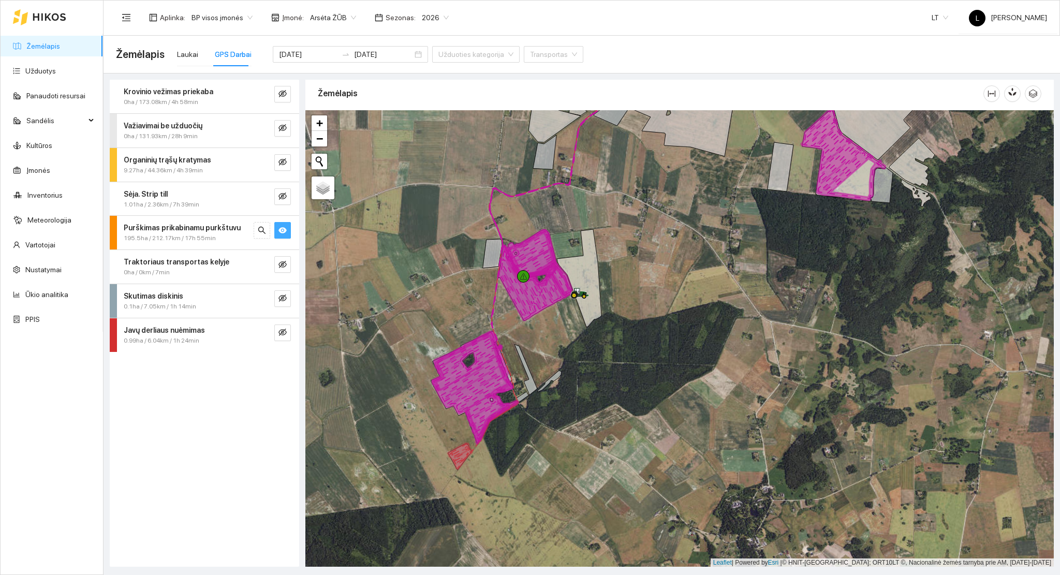
click at [177, 231] on strong "Purškimas prikabinamu purkštuvu" at bounding box center [182, 228] width 117 height 8
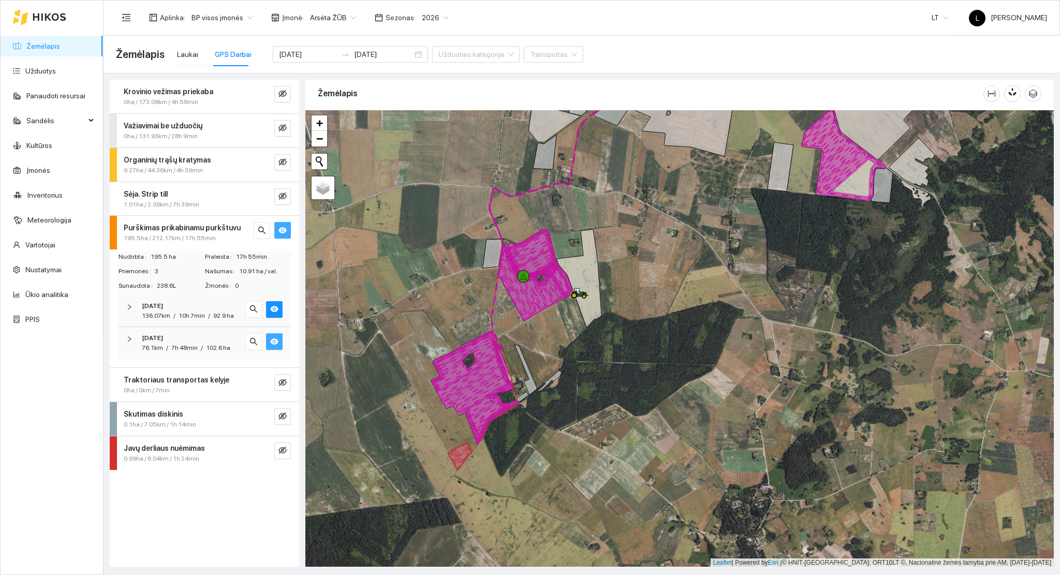
click at [275, 342] on icon "eye" at bounding box center [274, 341] width 8 height 8
click at [275, 342] on icon "eye-invisible" at bounding box center [275, 342] width 2 height 2
click at [278, 308] on button "button" at bounding box center [274, 309] width 17 height 17
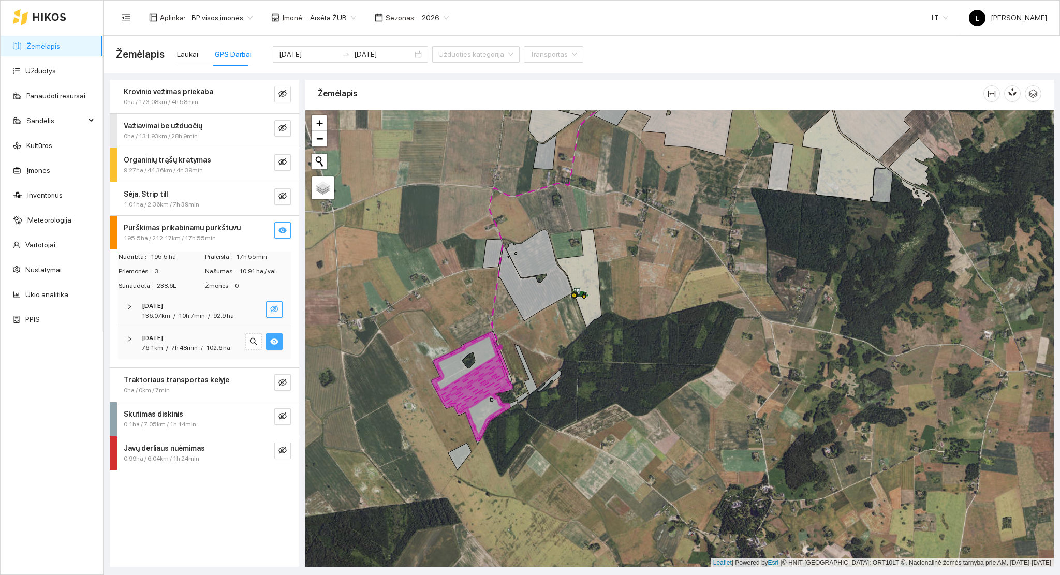
click at [278, 308] on button "button" at bounding box center [274, 309] width 17 height 17
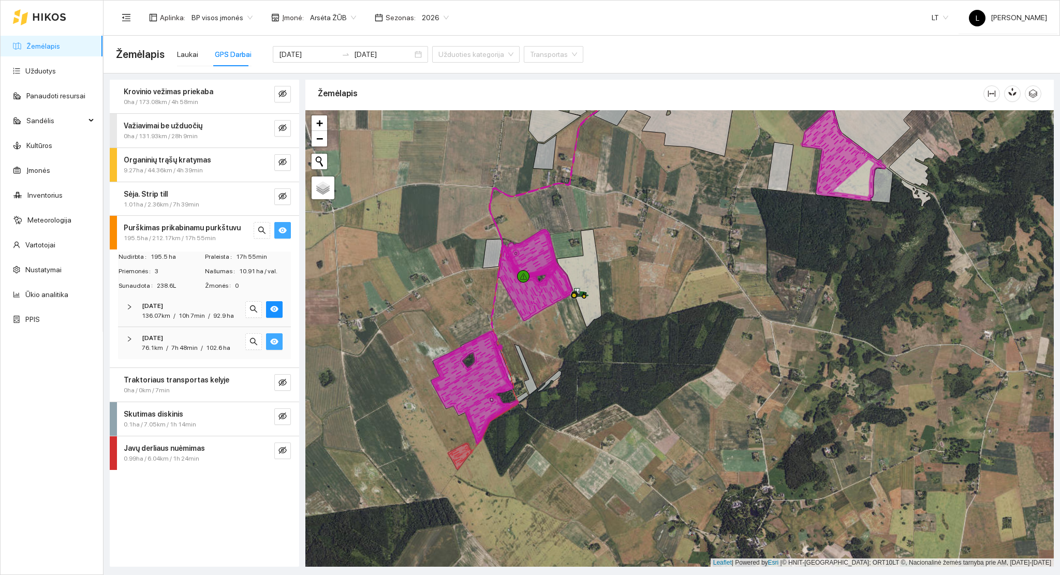
click at [182, 302] on div "[DATE]" at bounding box center [190, 306] width 97 height 10
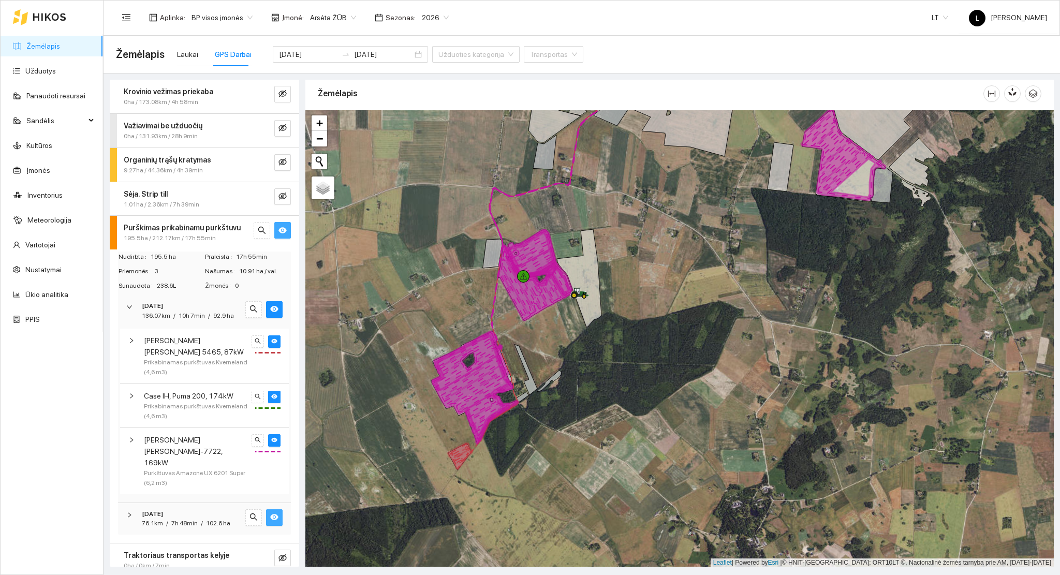
click at [182, 306] on div "[DATE]" at bounding box center [190, 306] width 97 height 10
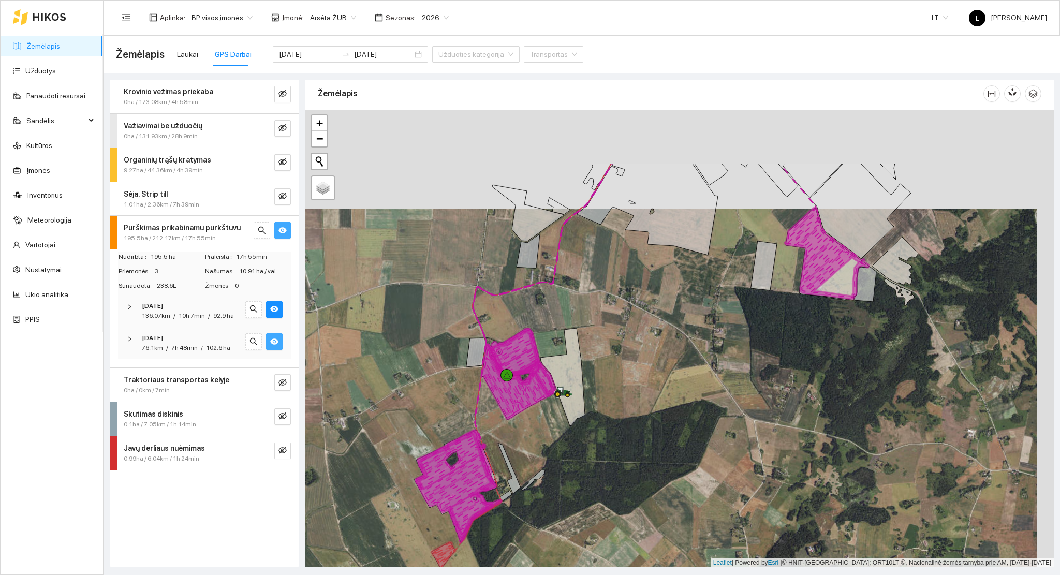
drag, startPoint x: 758, startPoint y: 349, endPoint x: 761, endPoint y: 418, distance: 68.9
click at [761, 418] on div at bounding box center [679, 338] width 748 height 457
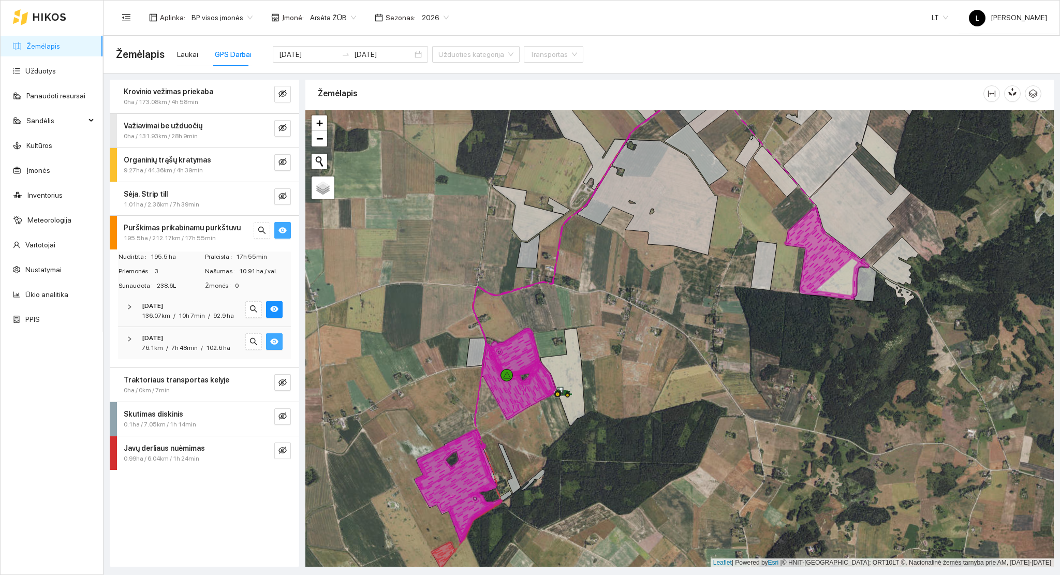
click at [272, 342] on icon "eye" at bounding box center [274, 341] width 8 height 6
click at [272, 342] on icon "eye-invisible" at bounding box center [274, 341] width 8 height 7
click at [274, 306] on icon "eye" at bounding box center [274, 309] width 8 height 6
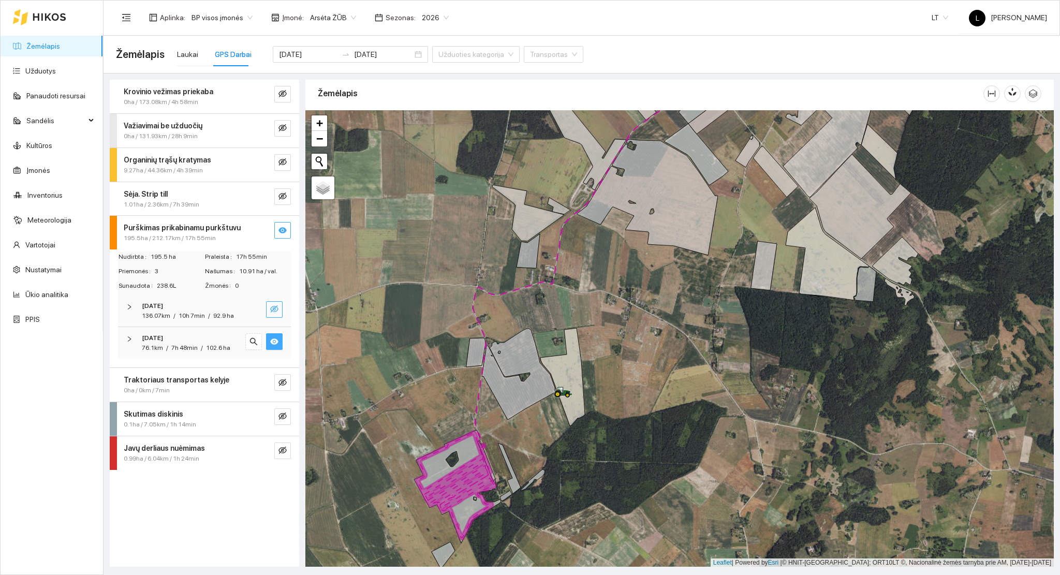
click at [274, 306] on icon "eye-invisible" at bounding box center [274, 308] width 8 height 7
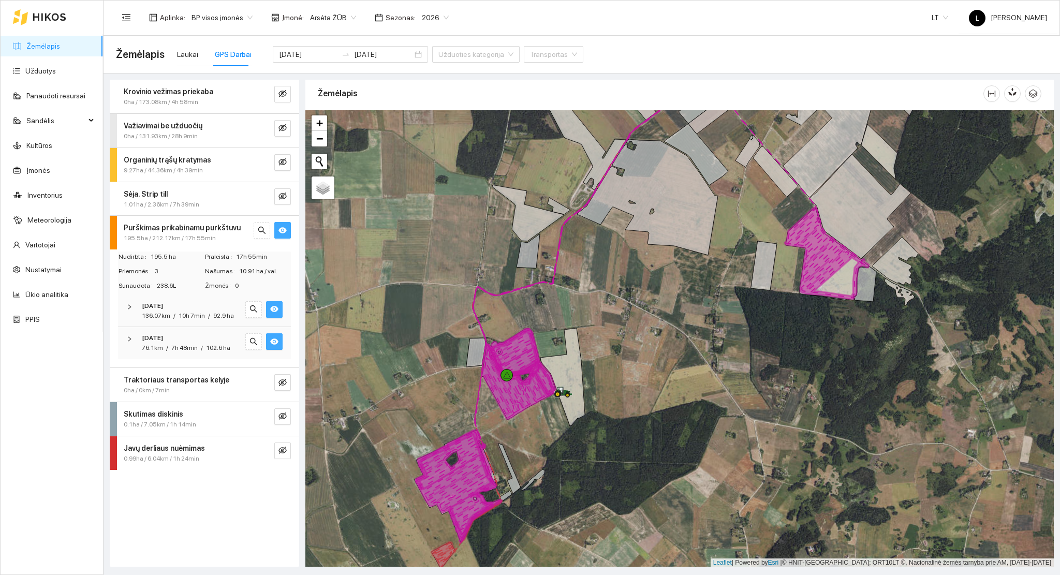
click at [277, 307] on icon "eye" at bounding box center [274, 309] width 8 height 6
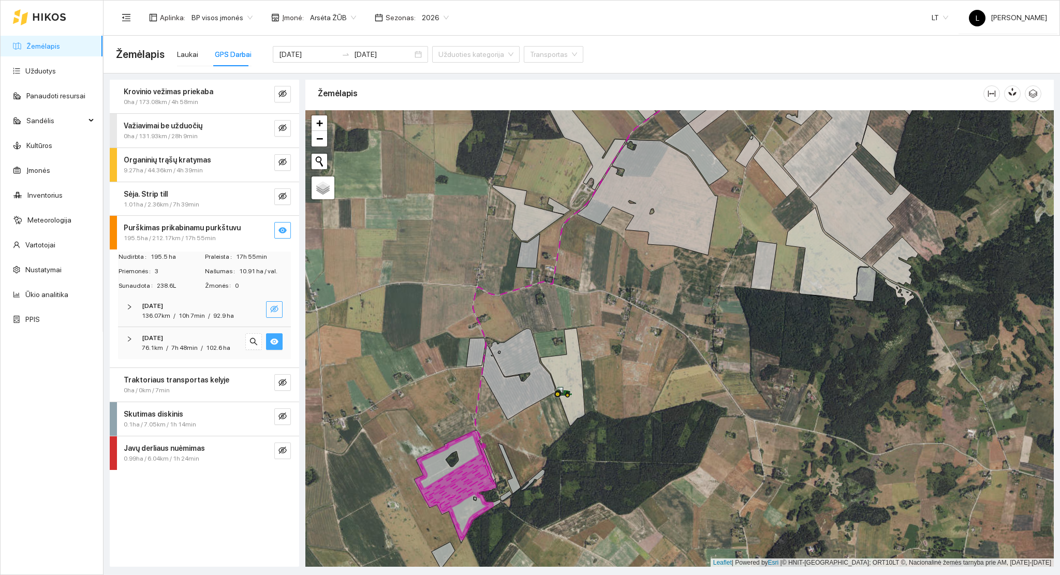
click at [276, 307] on icon "eye-invisible" at bounding box center [274, 309] width 8 height 8
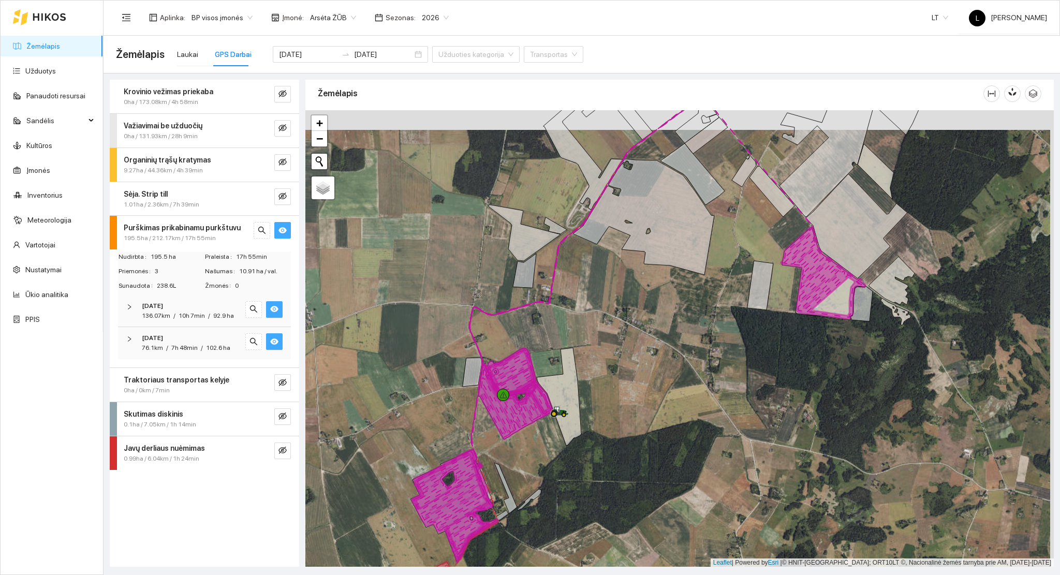
drag, startPoint x: 465, startPoint y: 402, endPoint x: 461, endPoint y: 414, distance: 11.9
click at [461, 414] on div at bounding box center [679, 338] width 748 height 457
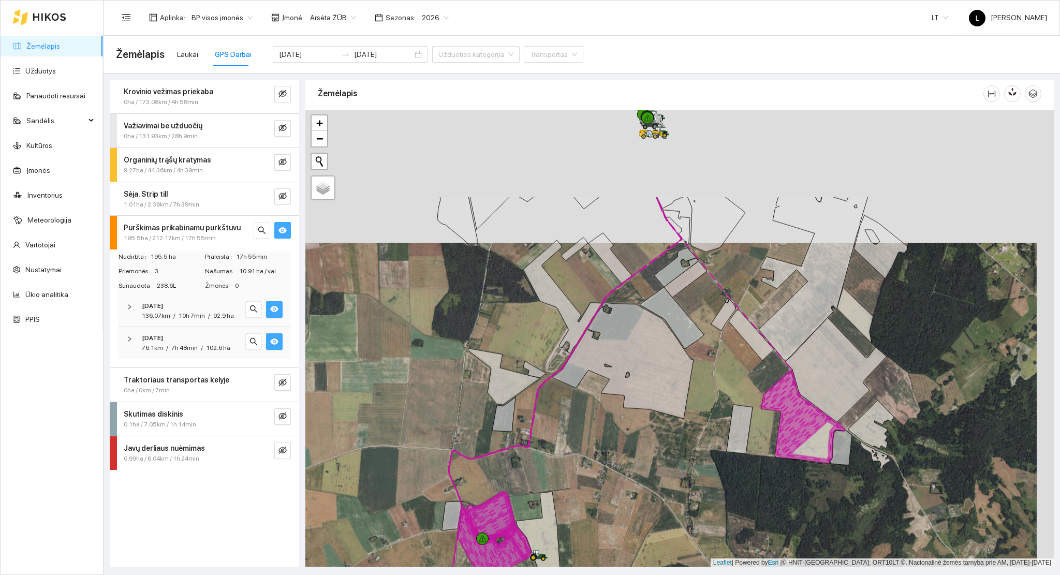
drag, startPoint x: 493, startPoint y: 470, endPoint x: 492, endPoint y: 485, distance: 15.0
click at [483, 504] on div at bounding box center [679, 338] width 748 height 457
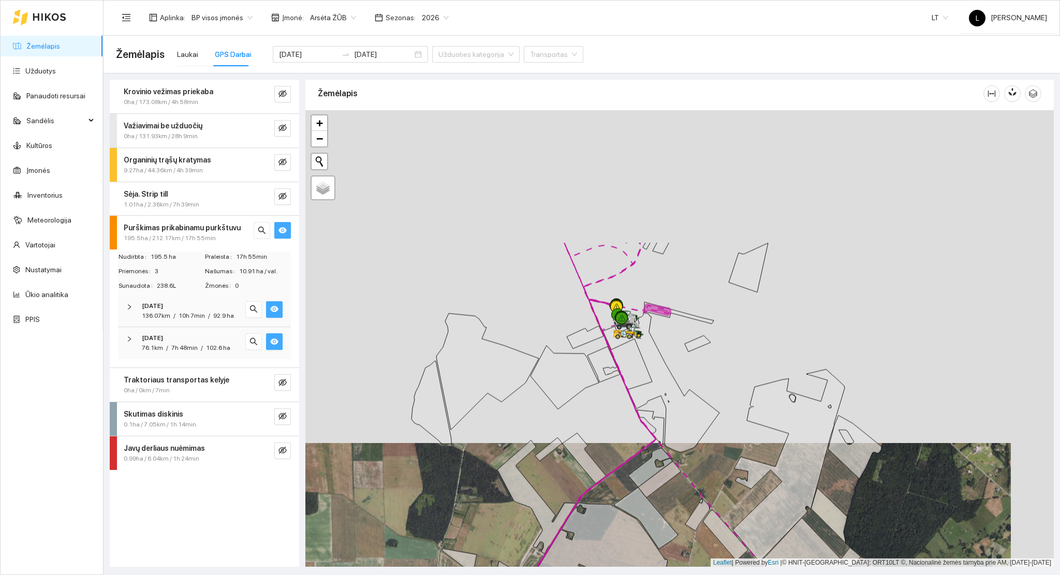
drag, startPoint x: 617, startPoint y: 491, endPoint x: 622, endPoint y: 475, distance: 16.6
click at [615, 504] on div at bounding box center [679, 338] width 748 height 457
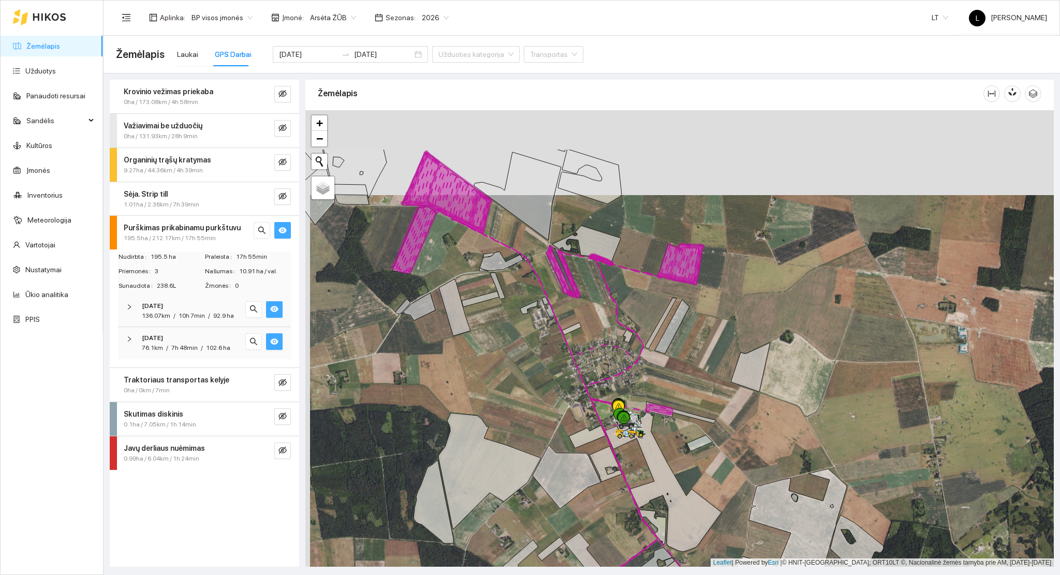
drag, startPoint x: 487, startPoint y: 297, endPoint x: 483, endPoint y: 309, distance: 12.9
click at [483, 309] on div at bounding box center [679, 338] width 748 height 457
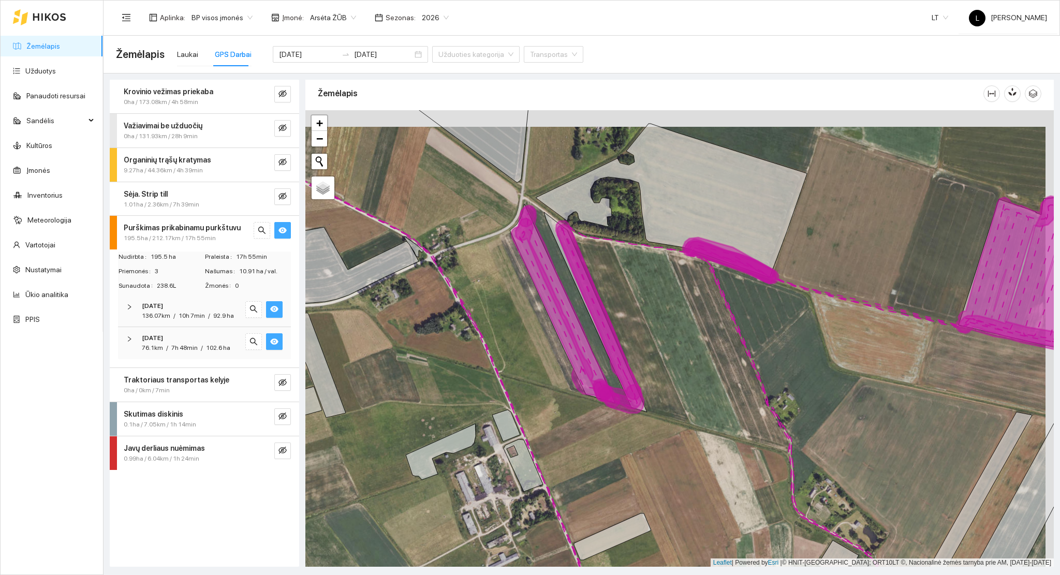
drag, startPoint x: 683, startPoint y: 282, endPoint x: 675, endPoint y: 299, distance: 18.5
click at [675, 299] on div at bounding box center [679, 338] width 748 height 457
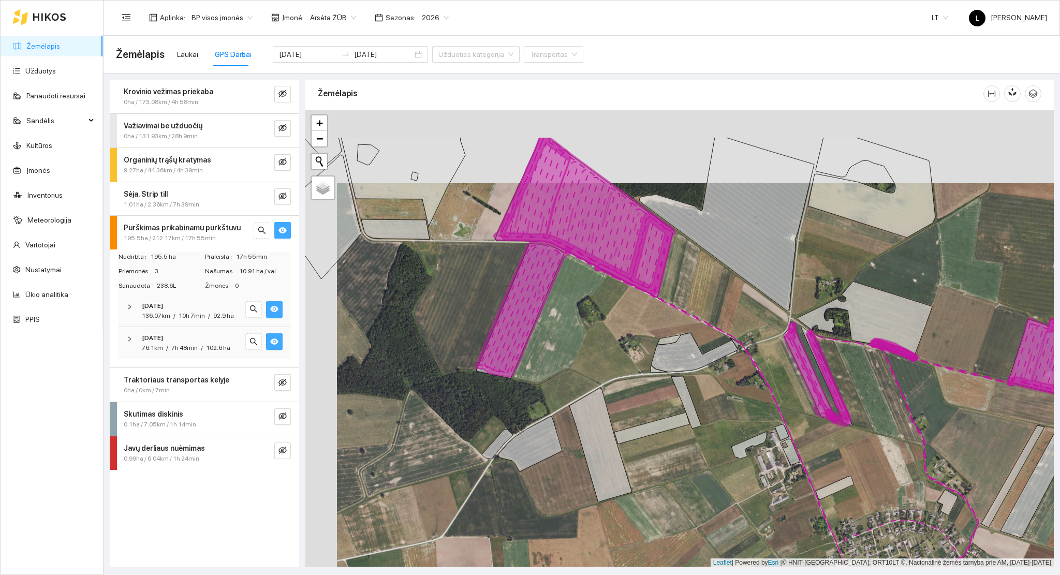
drag, startPoint x: 569, startPoint y: 279, endPoint x: 599, endPoint y: 352, distance: 79.1
click at [600, 351] on div at bounding box center [679, 338] width 748 height 457
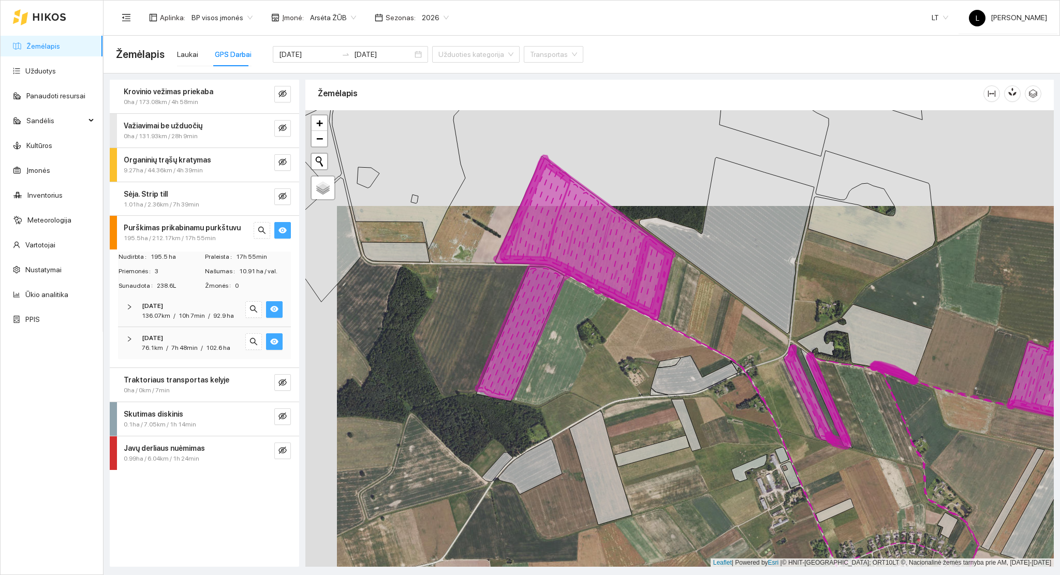
drag, startPoint x: 553, startPoint y: 335, endPoint x: 533, endPoint y: 376, distance: 45.6
click at [534, 375] on div at bounding box center [679, 338] width 748 height 457
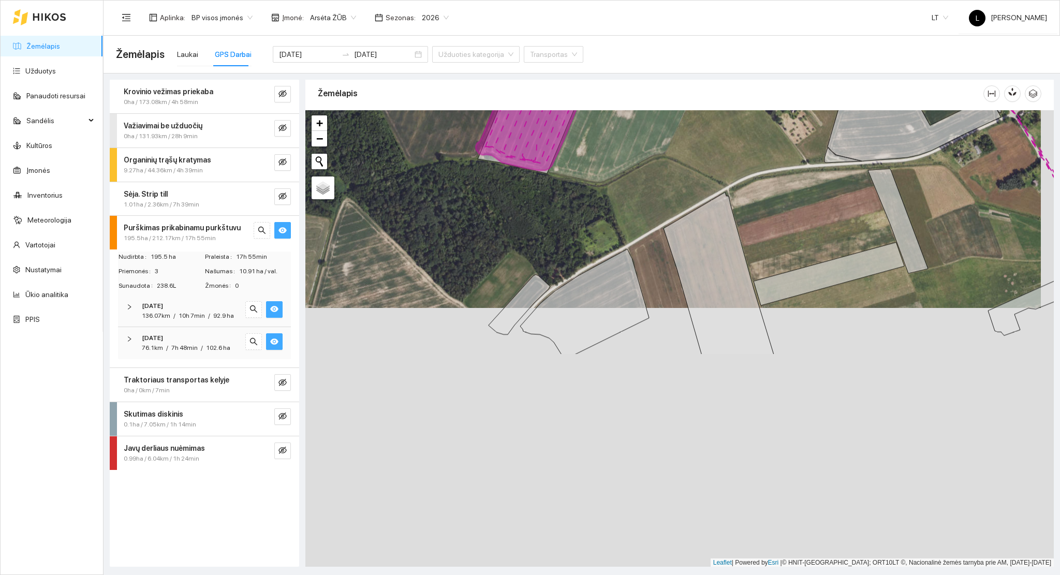
drag, startPoint x: 603, startPoint y: 310, endPoint x: 597, endPoint y: 169, distance: 141.4
click at [597, 170] on div at bounding box center [679, 338] width 748 height 457
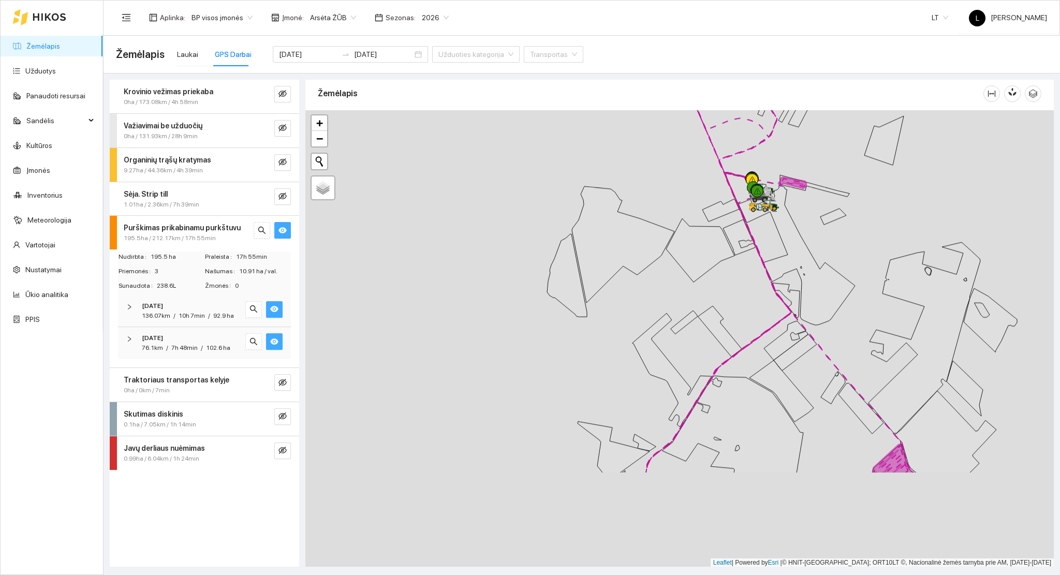
drag, startPoint x: 659, startPoint y: 313, endPoint x: 592, endPoint y: 103, distance: 220.0
click at [592, 103] on div "Žemėlapis" at bounding box center [679, 320] width 748 height 487
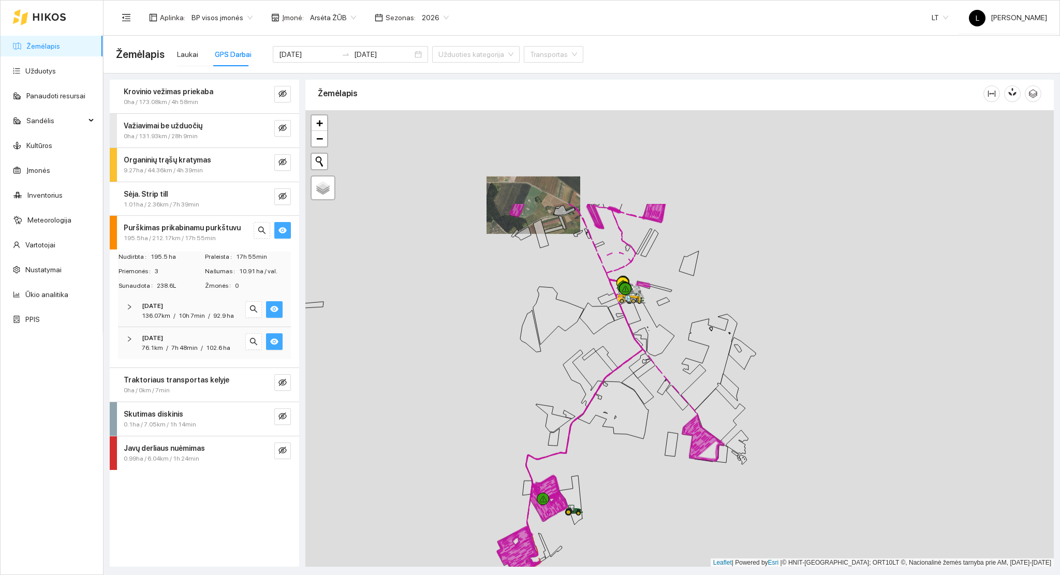
drag, startPoint x: 622, startPoint y: 243, endPoint x: 570, endPoint y: 399, distance: 163.7
click at [570, 399] on icon at bounding box center [583, 378] width 40 height 57
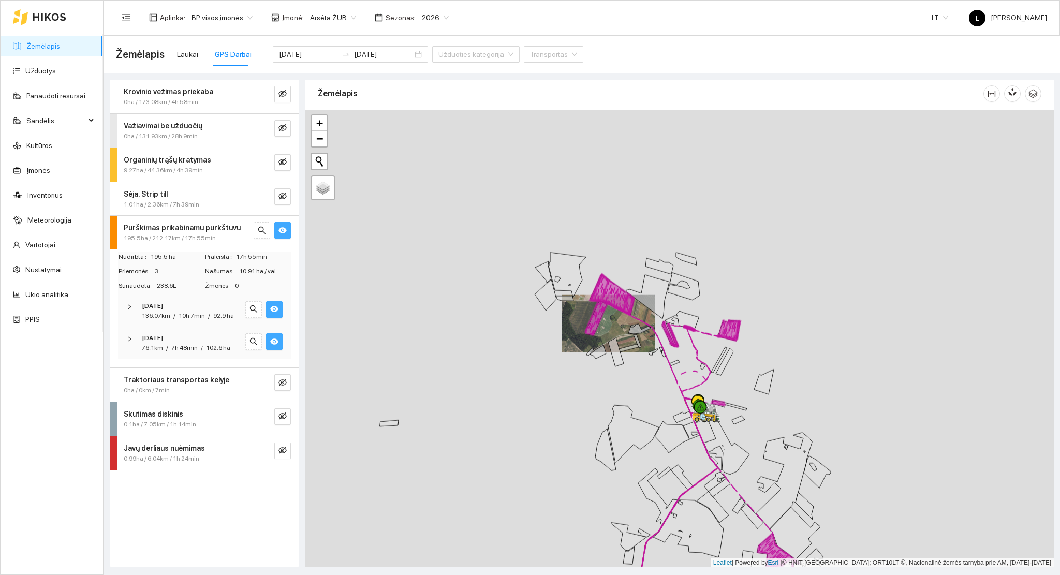
drag, startPoint x: 592, startPoint y: 374, endPoint x: 579, endPoint y: 353, distance: 24.4
click at [594, 369] on div at bounding box center [679, 338] width 748 height 457
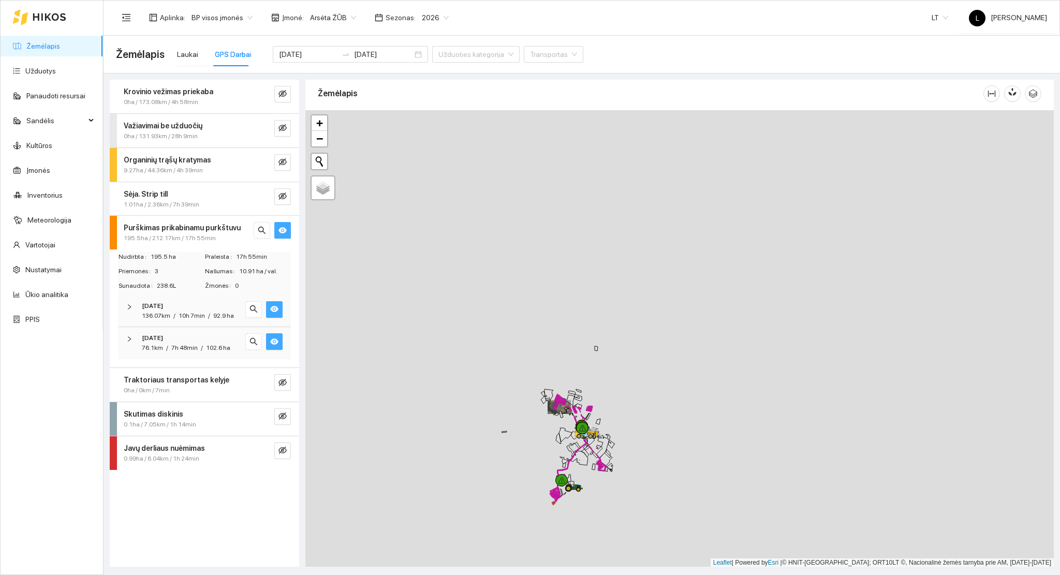
drag, startPoint x: 592, startPoint y: 341, endPoint x: 543, endPoint y: 272, distance: 84.7
click at [581, 413] on div at bounding box center [679, 338] width 748 height 457
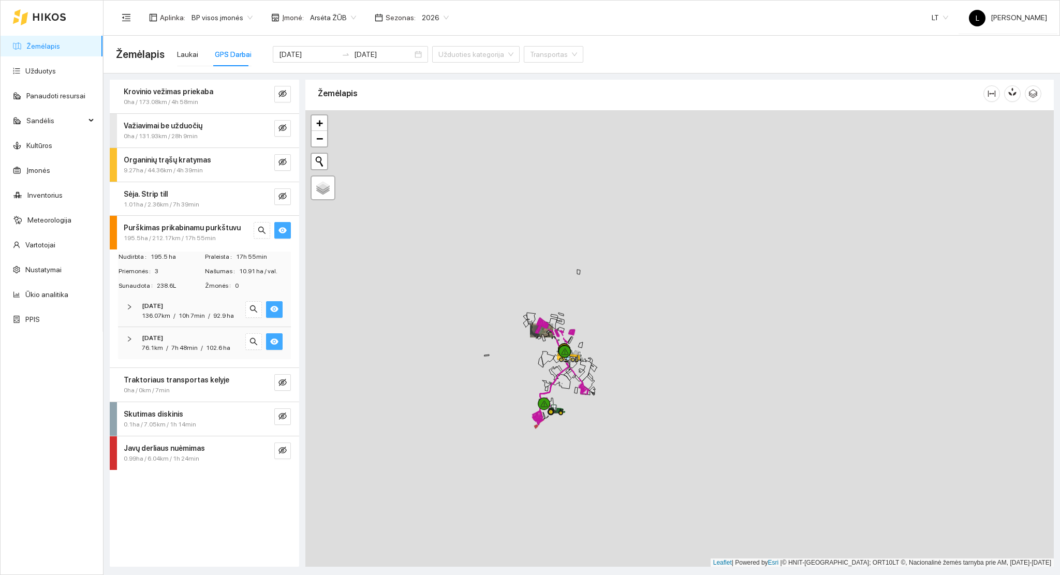
drag, startPoint x: 527, startPoint y: 115, endPoint x: 525, endPoint y: 237, distance: 121.6
click at [525, 237] on div at bounding box center [679, 338] width 748 height 457
click at [316, 52] on input "[DATE]" at bounding box center [308, 54] width 58 height 11
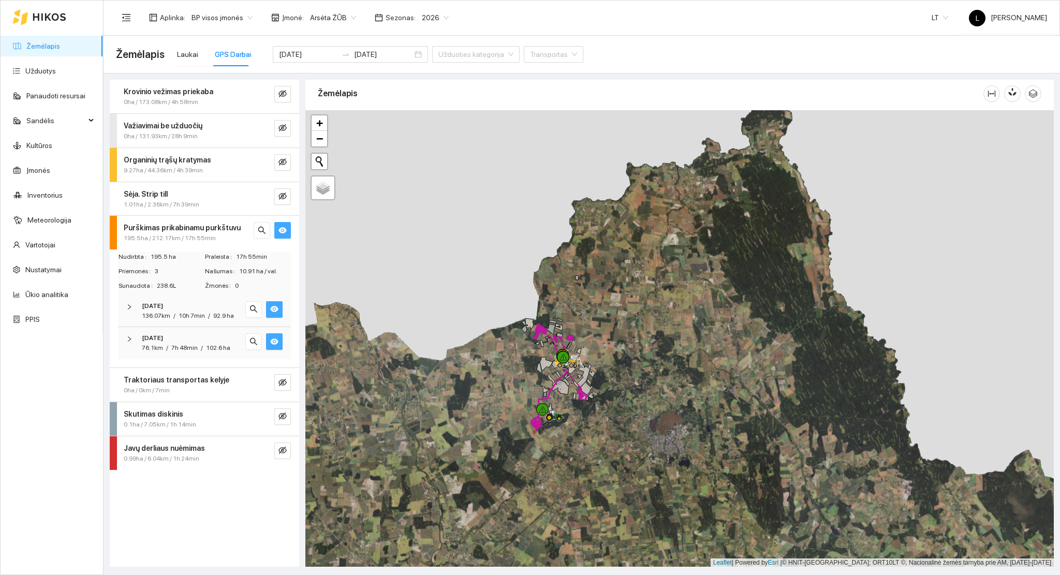
click at [485, 349] on div at bounding box center [679, 338] width 748 height 457
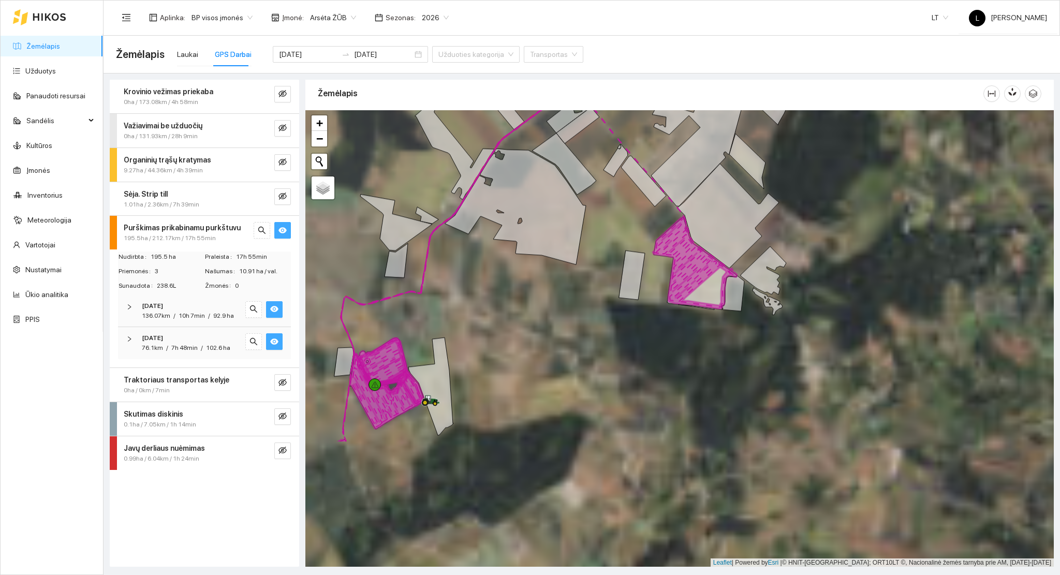
drag, startPoint x: 518, startPoint y: 413, endPoint x: 471, endPoint y: 345, distance: 82.7
click at [613, 218] on div at bounding box center [679, 338] width 748 height 457
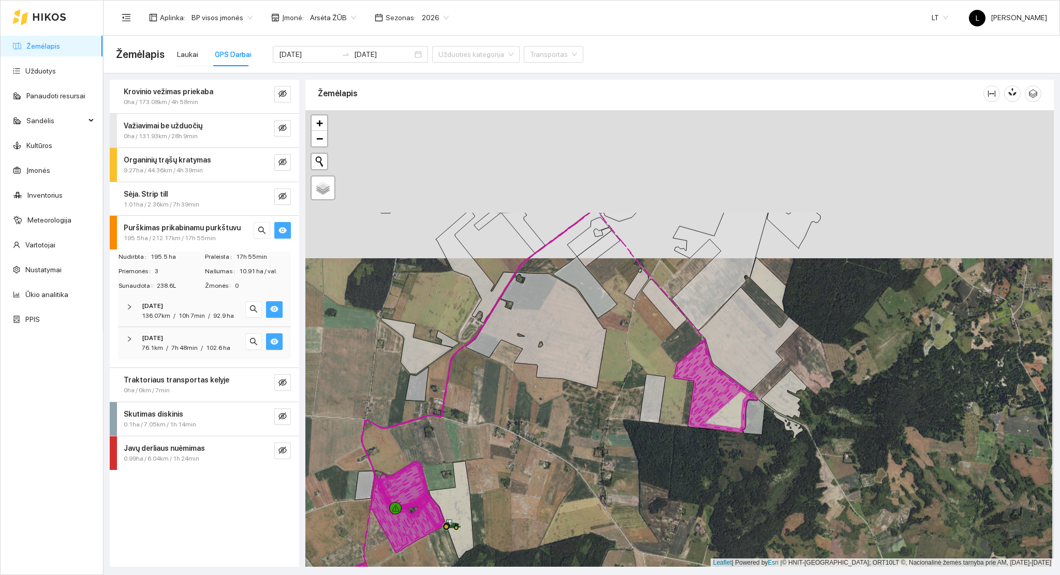
drag, startPoint x: 658, startPoint y: 272, endPoint x: 653, endPoint y: 357, distance: 84.5
click at [656, 330] on icon at bounding box center [664, 304] width 45 height 51
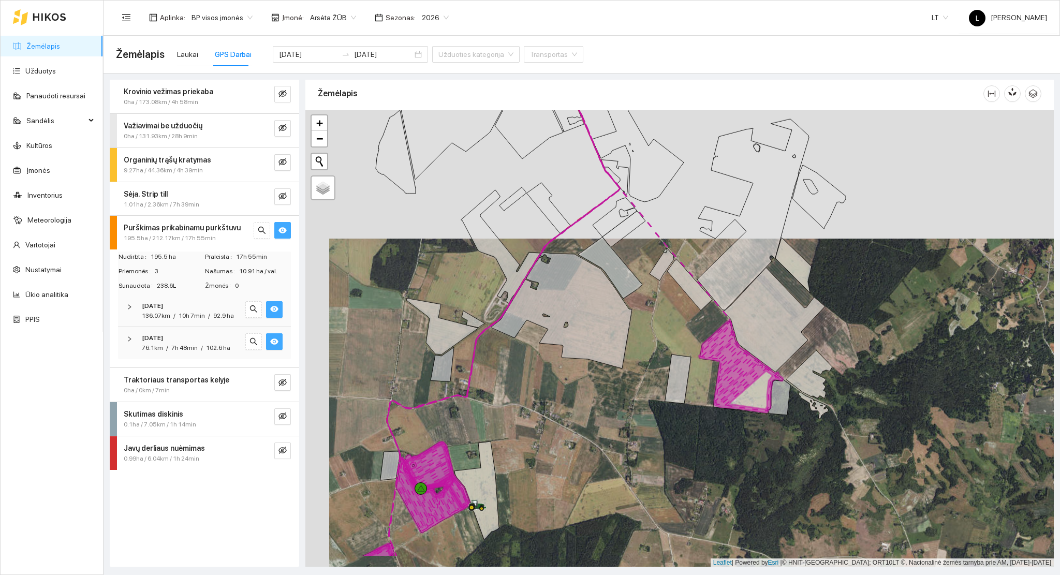
drag, startPoint x: 393, startPoint y: 476, endPoint x: 461, endPoint y: 358, distance: 135.6
click at [400, 451] on icon at bounding box center [389, 465] width 19 height 29
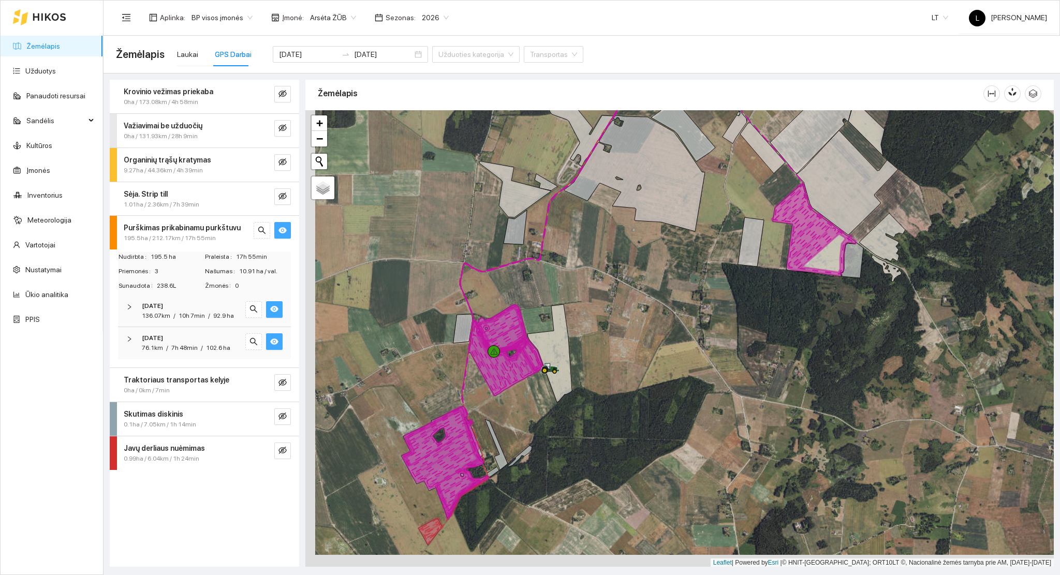
drag, startPoint x: 518, startPoint y: 423, endPoint x: 527, endPoint y: 411, distance: 15.8
click at [527, 411] on div at bounding box center [679, 338] width 748 height 457
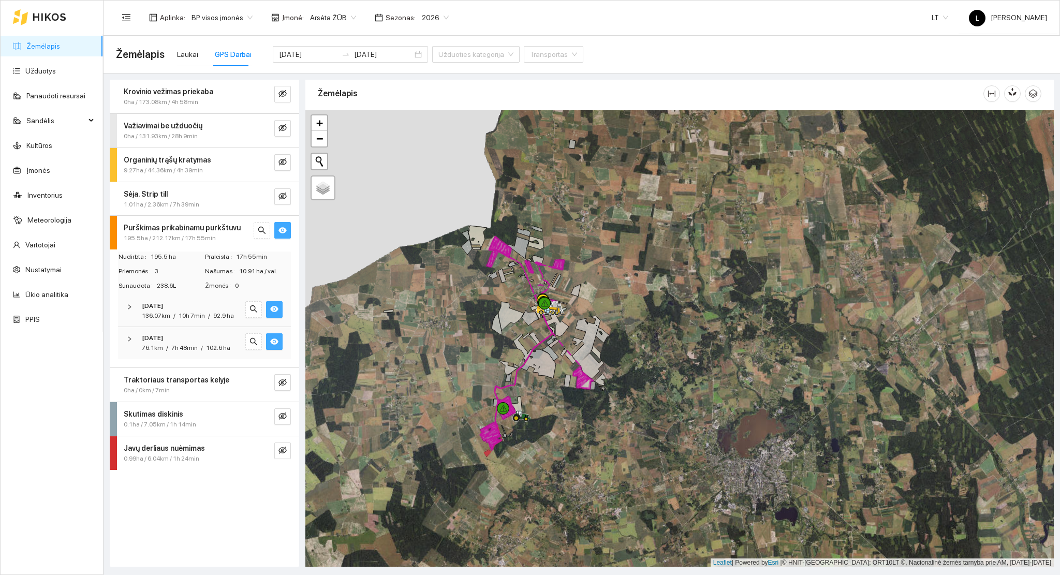
click at [278, 339] on icon "eye" at bounding box center [274, 341] width 8 height 8
click at [278, 339] on icon "eye-invisible" at bounding box center [274, 341] width 8 height 8
click at [270, 307] on icon "eye" at bounding box center [274, 309] width 8 height 8
click at [270, 307] on icon "eye-invisible" at bounding box center [274, 309] width 8 height 8
click at [274, 343] on icon "eye" at bounding box center [274, 341] width 8 height 6
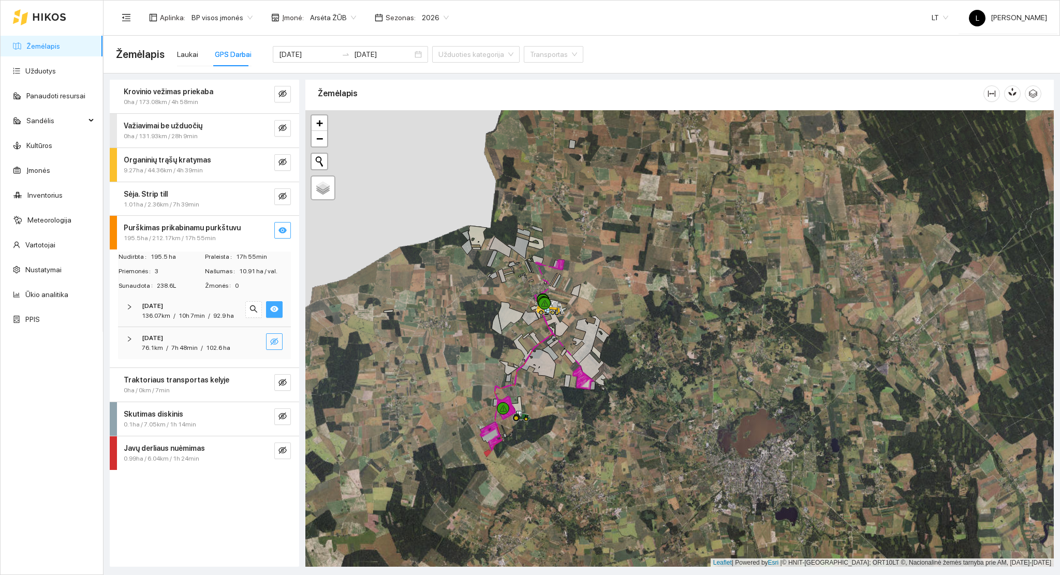
click at [274, 343] on icon "eye-invisible" at bounding box center [274, 341] width 8 height 8
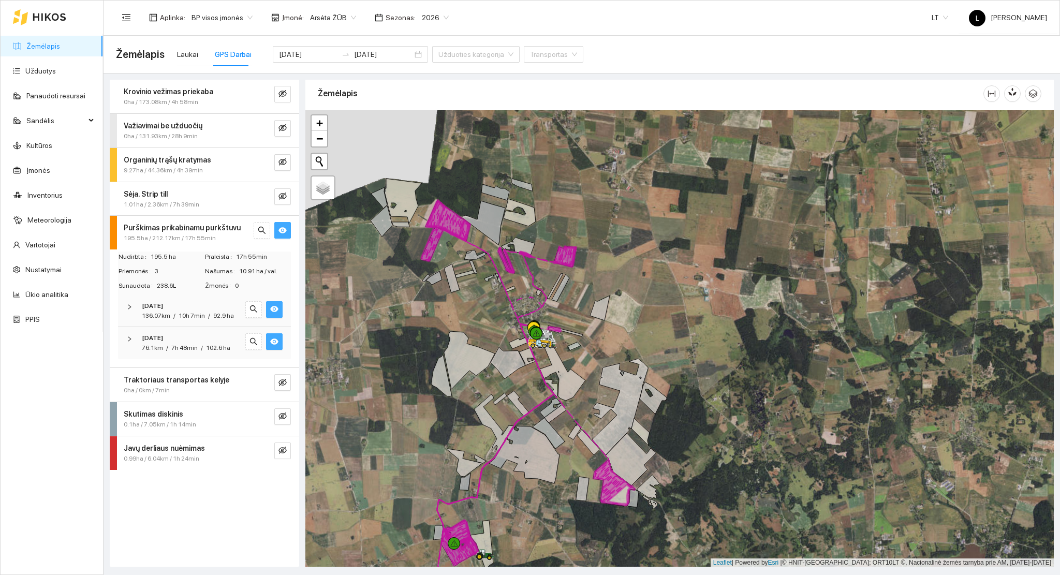
click at [275, 305] on icon "eye" at bounding box center [274, 309] width 8 height 8
click at [275, 305] on icon "eye-invisible" at bounding box center [274, 309] width 8 height 8
click at [275, 343] on icon "eye" at bounding box center [274, 341] width 8 height 6
click at [275, 343] on icon "eye-invisible" at bounding box center [274, 341] width 8 height 7
click at [275, 343] on icon "eye" at bounding box center [274, 341] width 8 height 6
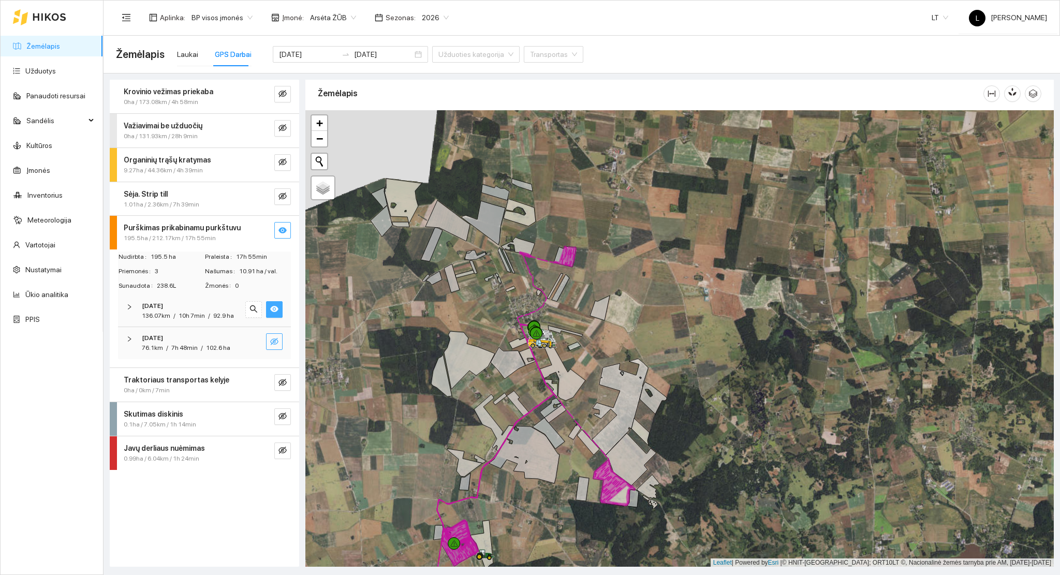
click at [276, 343] on icon "eye-invisible" at bounding box center [274, 341] width 8 height 7
click at [276, 343] on icon "eye" at bounding box center [274, 341] width 8 height 6
click at [276, 343] on icon "eye-invisible" at bounding box center [274, 341] width 8 height 7
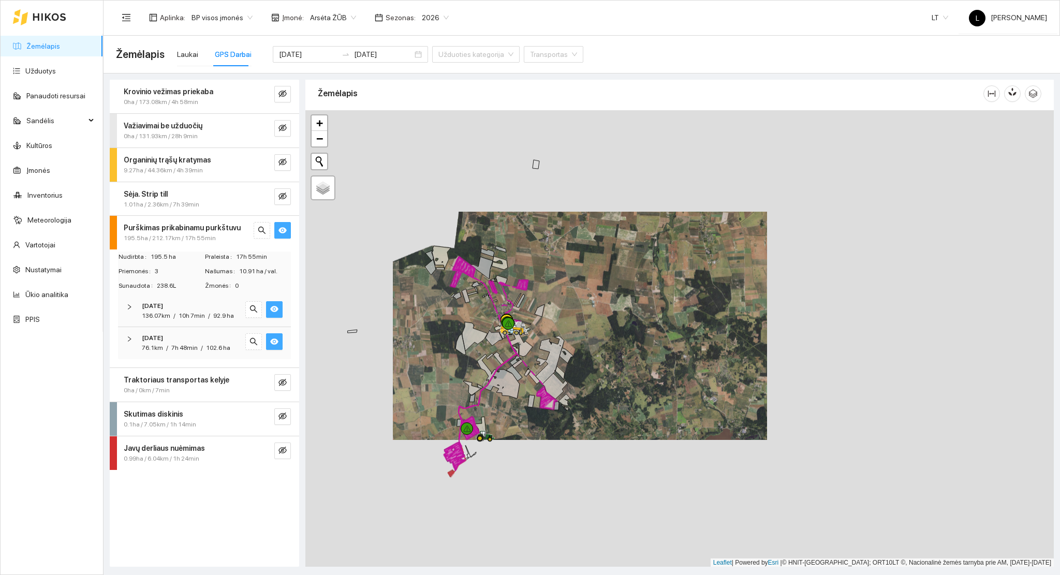
drag, startPoint x: 474, startPoint y: 513, endPoint x: 481, endPoint y: 419, distance: 94.5
click at [482, 419] on icon at bounding box center [480, 429] width 11 height 24
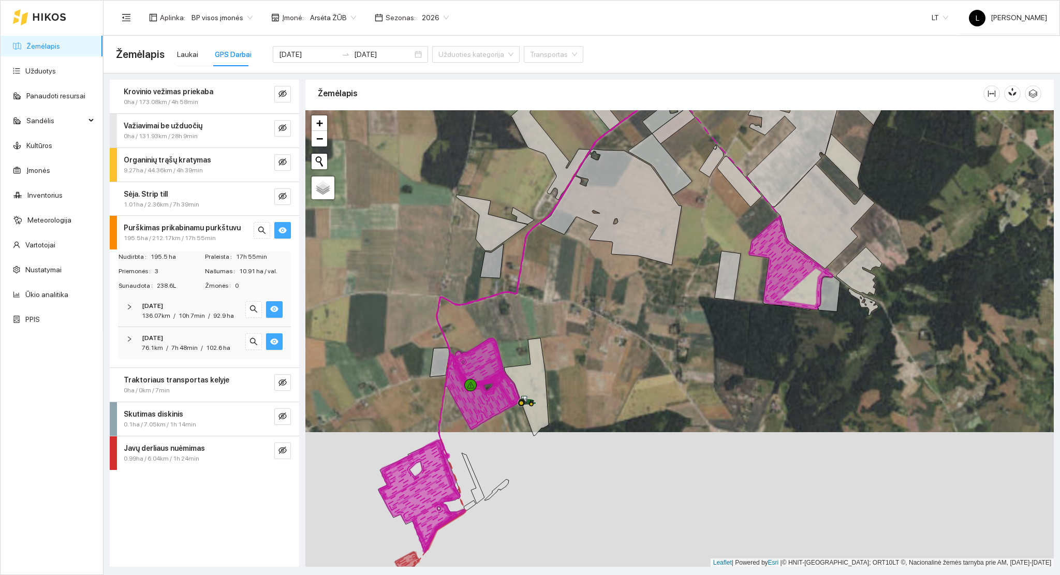
drag, startPoint x: 476, startPoint y: 429, endPoint x: 481, endPoint y: 296, distance: 132.6
click at [481, 296] on div at bounding box center [679, 338] width 748 height 457
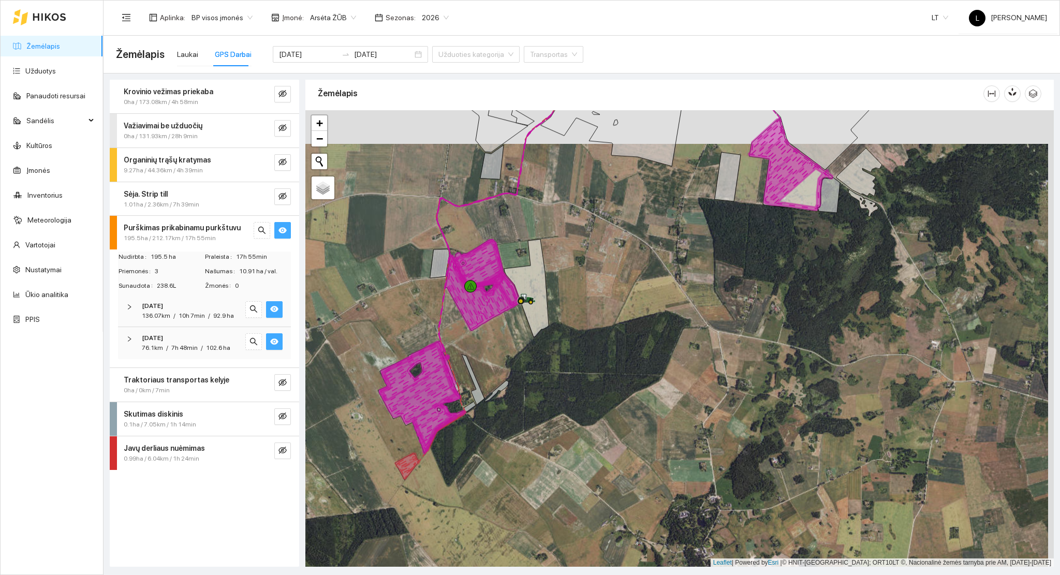
drag, startPoint x: 460, startPoint y: 416, endPoint x: 411, endPoint y: 441, distance: 54.9
click at [458, 419] on div at bounding box center [679, 338] width 748 height 457
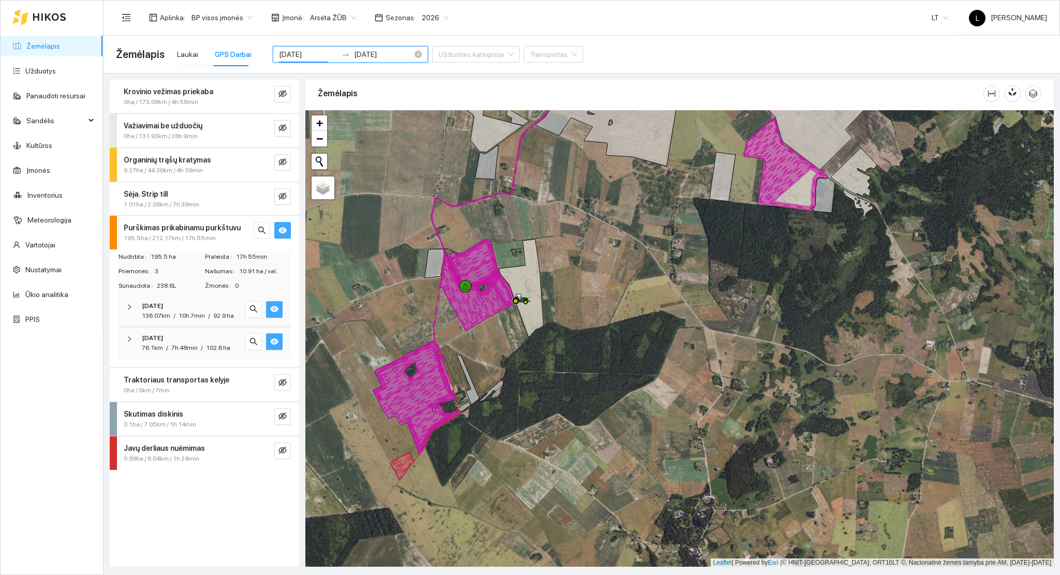
click at [310, 53] on input "[DATE]" at bounding box center [308, 54] width 58 height 11
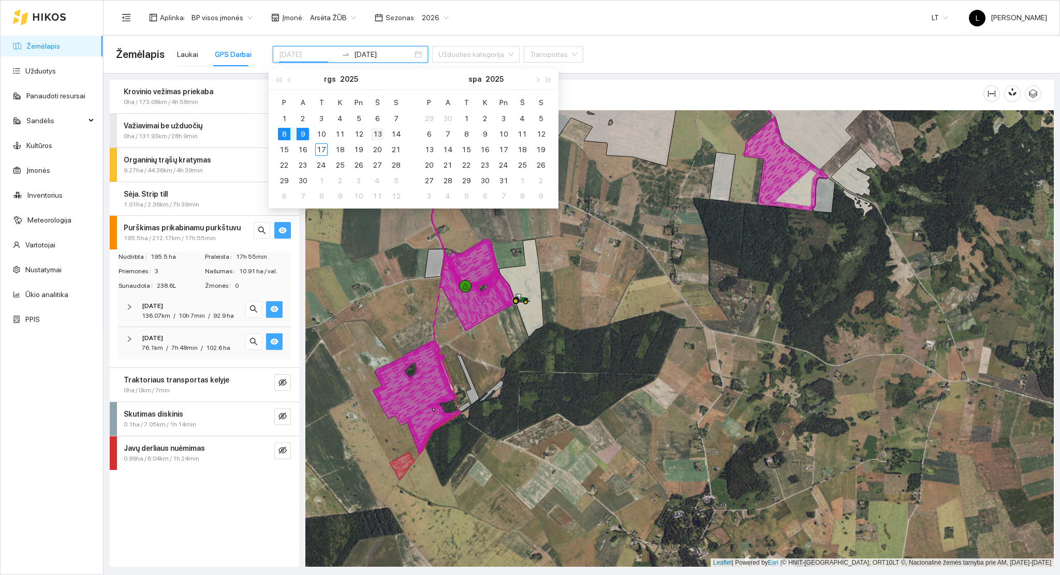
type input "[DATE]"
drag, startPoint x: 376, startPoint y: 135, endPoint x: 400, endPoint y: 136, distance: 24.3
click at [377, 136] on div "13" at bounding box center [377, 134] width 12 height 12
type input "[DATE]"
click at [400, 136] on div "14" at bounding box center [396, 134] width 12 height 12
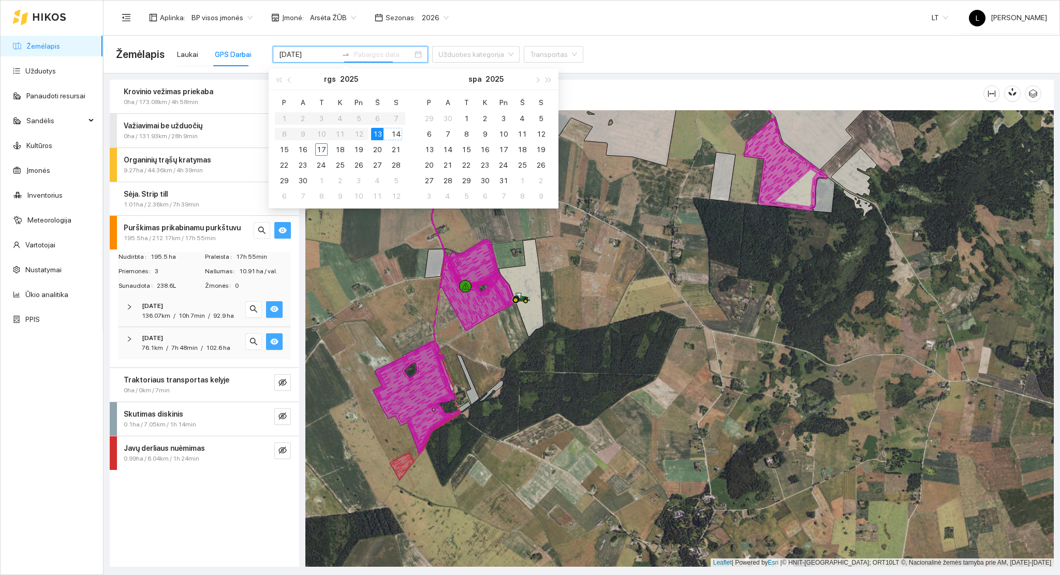
type input "[DATE]"
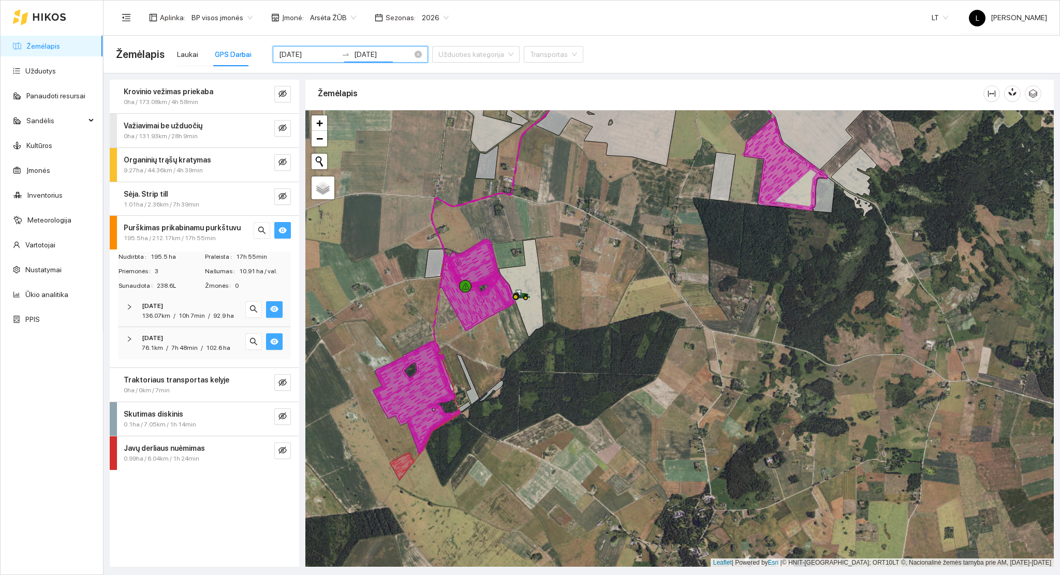
click at [320, 58] on input "[DATE]" at bounding box center [308, 54] width 58 height 11
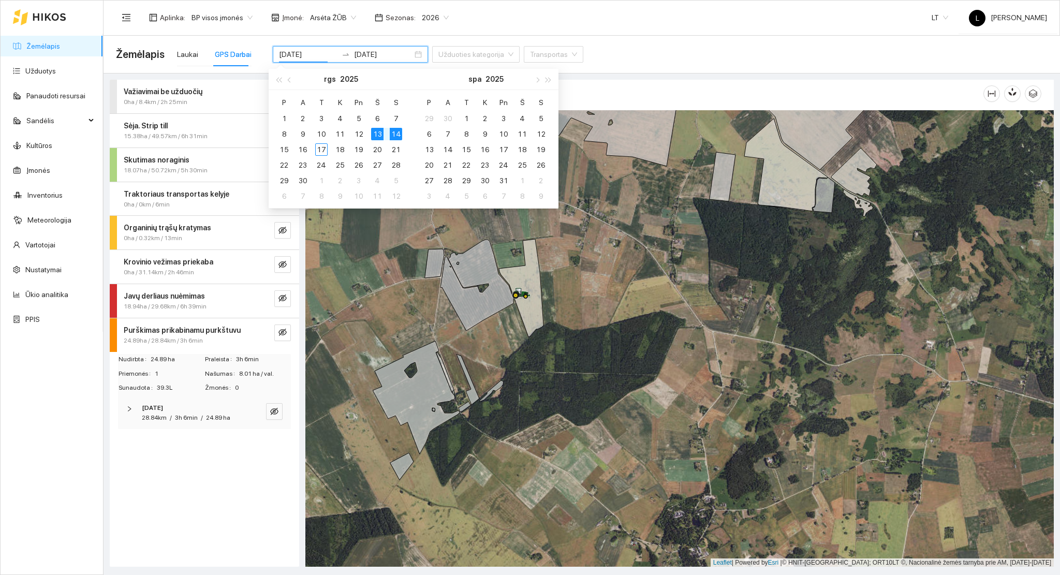
type input "[DATE]"
click at [394, 135] on div "14" at bounding box center [396, 134] width 12 height 12
type input "[DATE]"
click at [395, 132] on div "14" at bounding box center [396, 134] width 12 height 12
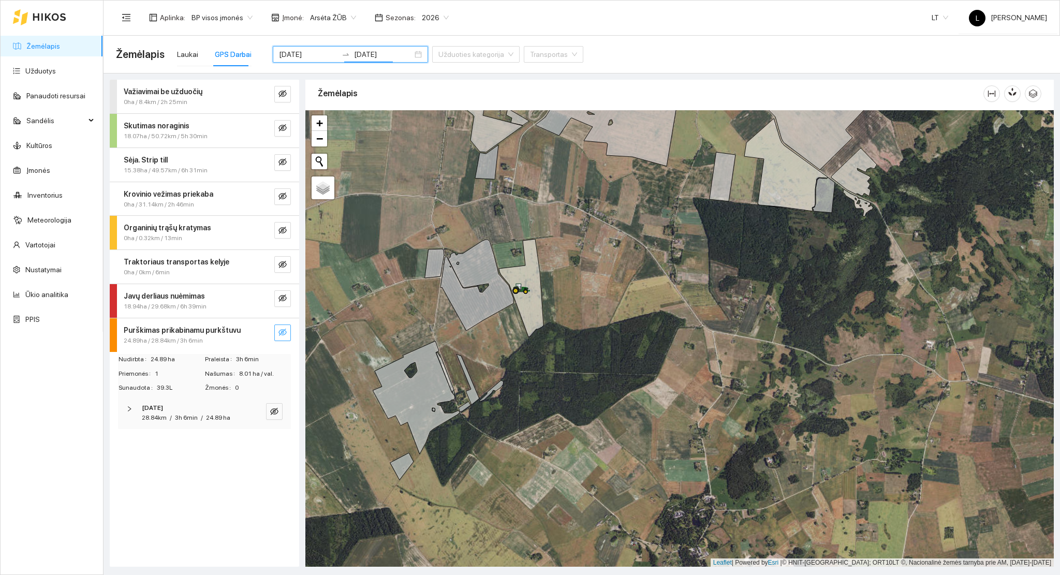
click at [284, 333] on icon "eye-invisible" at bounding box center [282, 332] width 8 height 8
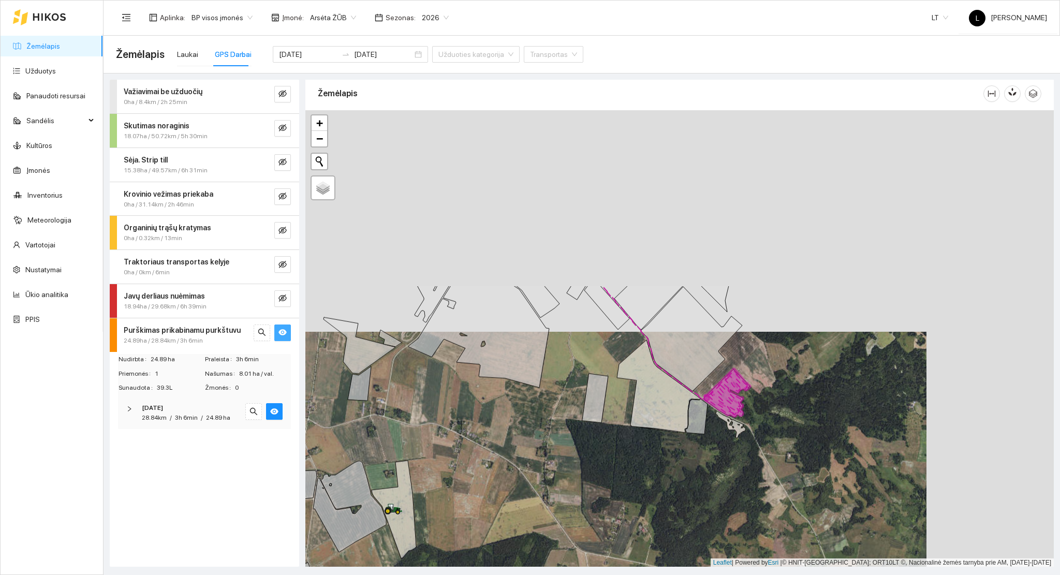
drag, startPoint x: 500, startPoint y: 383, endPoint x: 418, endPoint y: 483, distance: 129.0
click at [427, 523] on div at bounding box center [679, 338] width 748 height 457
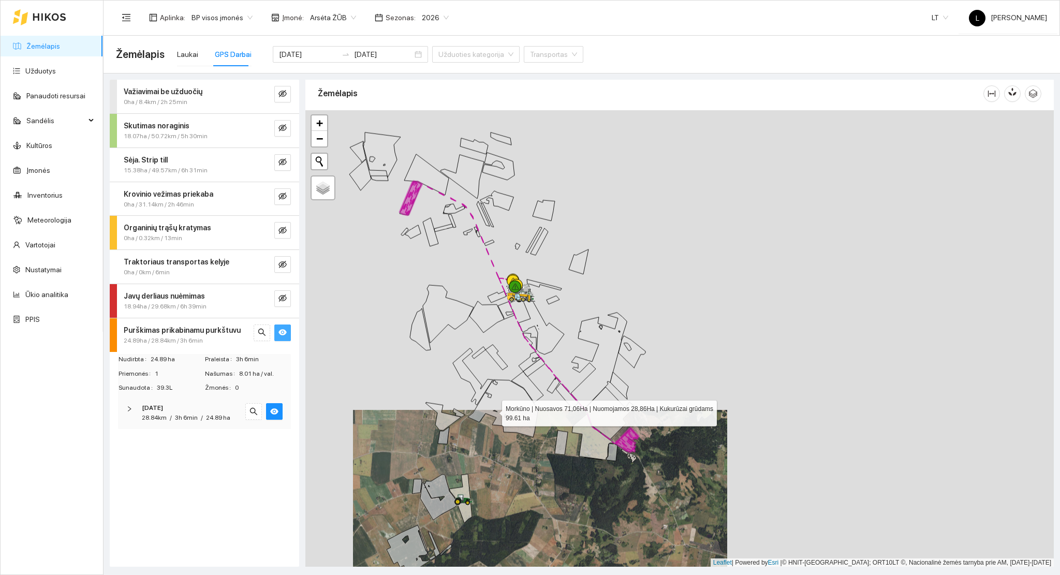
drag, startPoint x: 415, startPoint y: 377, endPoint x: 494, endPoint y: 412, distance: 86.2
click at [494, 412] on icon at bounding box center [503, 408] width 70 height 57
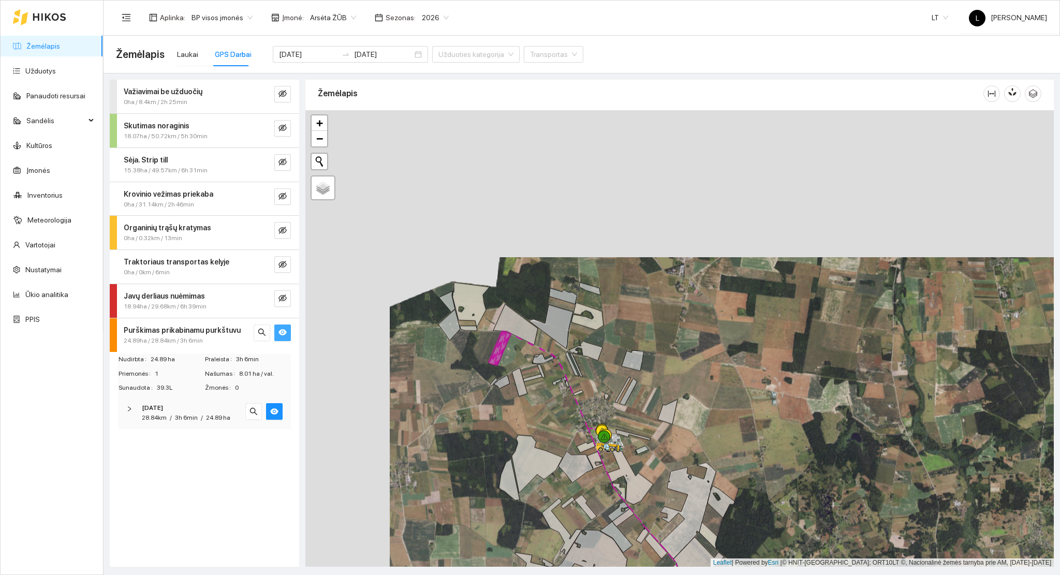
drag, startPoint x: 481, startPoint y: 348, endPoint x: 636, endPoint y: 500, distance: 216.6
click at [636, 500] on icon at bounding box center [624, 470] width 58 height 70
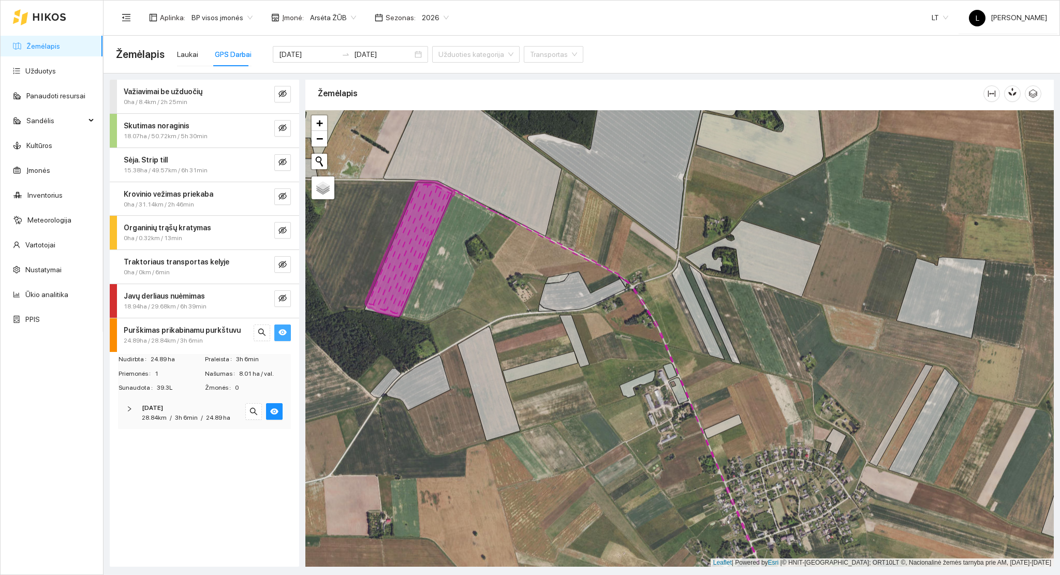
drag, startPoint x: 466, startPoint y: 372, endPoint x: 446, endPoint y: 281, distance: 93.3
click at [446, 281] on div at bounding box center [679, 338] width 748 height 457
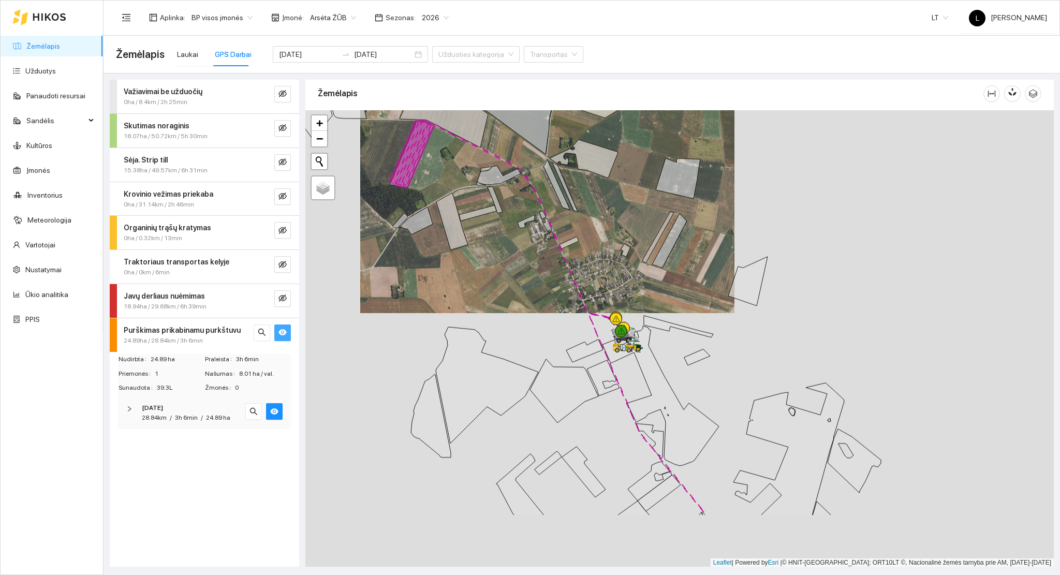
drag, startPoint x: 442, startPoint y: 382, endPoint x: 450, endPoint y: 311, distance: 72.4
click at [442, 279] on div at bounding box center [679, 338] width 748 height 457
